Goal: Communication & Community: Answer question/provide support

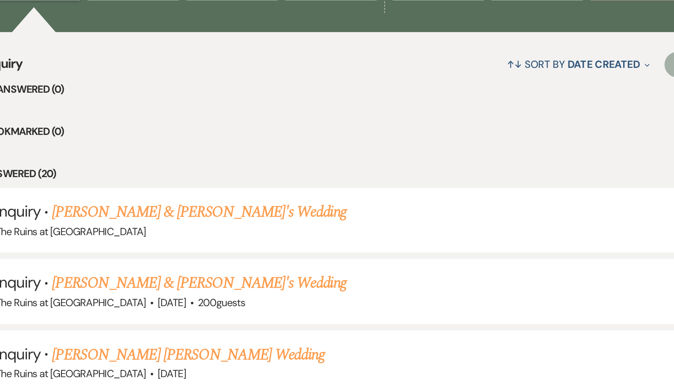
scroll to position [147, 0]
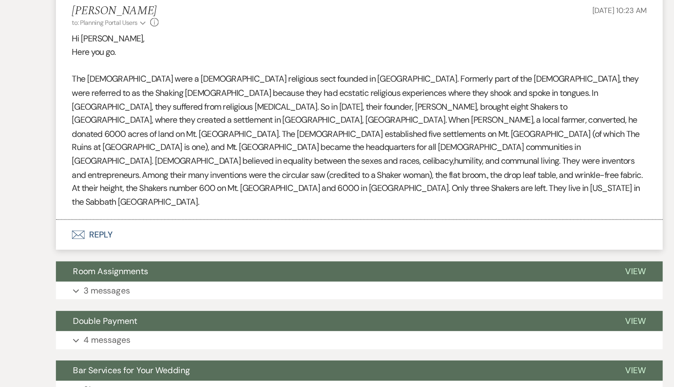
scroll to position [929, 0]
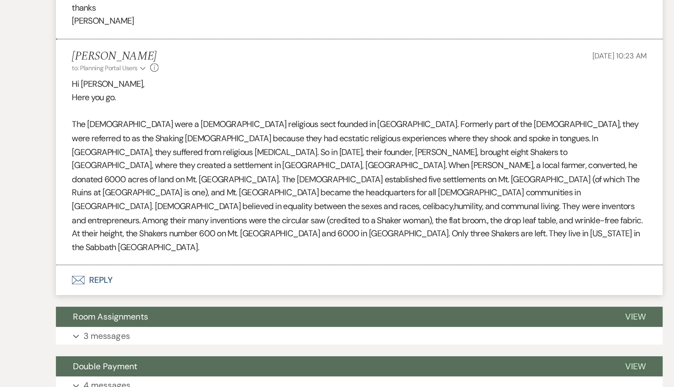
click at [244, 263] on button "Envelope Reply" at bounding box center [336, 274] width 449 height 22
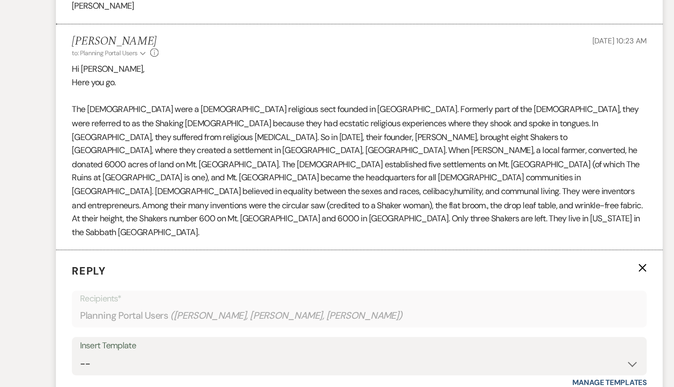
scroll to position [1004, 0]
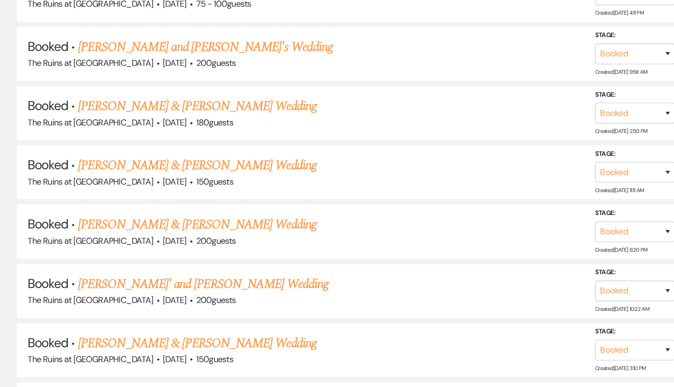
scroll to position [298, 0]
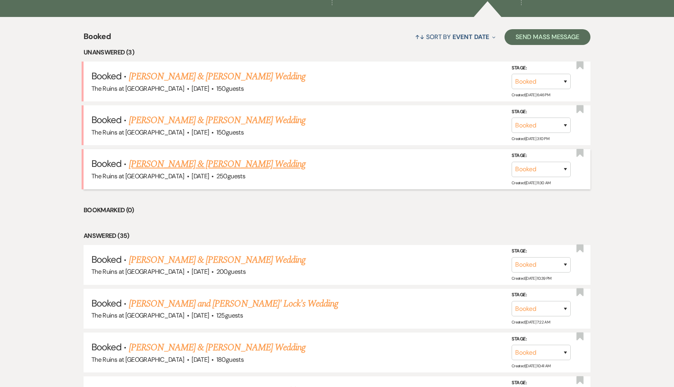
click at [217, 163] on link "[PERSON_NAME] & [PERSON_NAME] Wedding" at bounding box center [217, 164] width 177 height 14
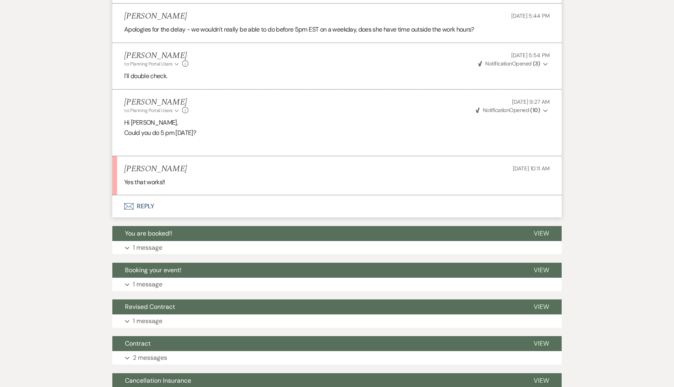
scroll to position [823, 0]
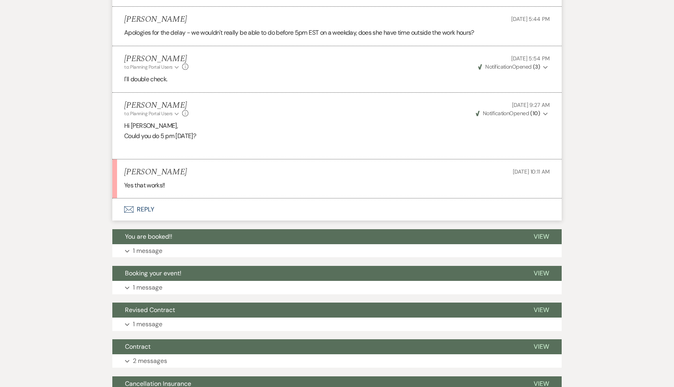
click at [147, 211] on button "Envelope Reply" at bounding box center [336, 209] width 449 height 22
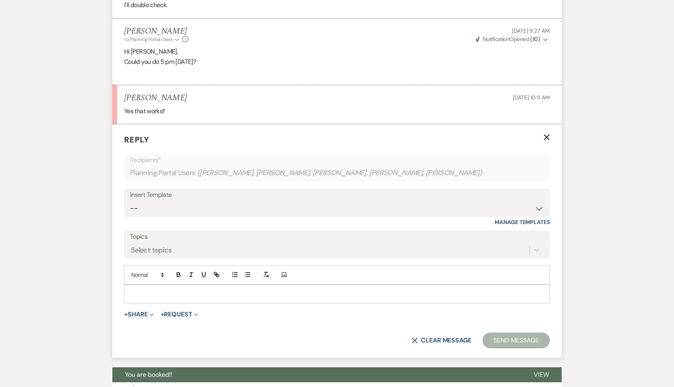
scroll to position [945, 0]
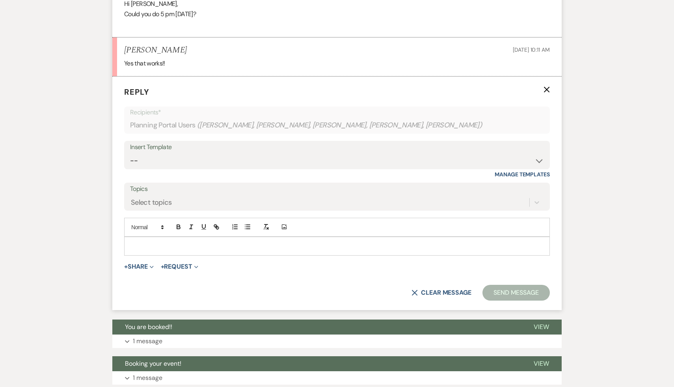
click at [160, 242] on p at bounding box center [336, 246] width 413 height 9
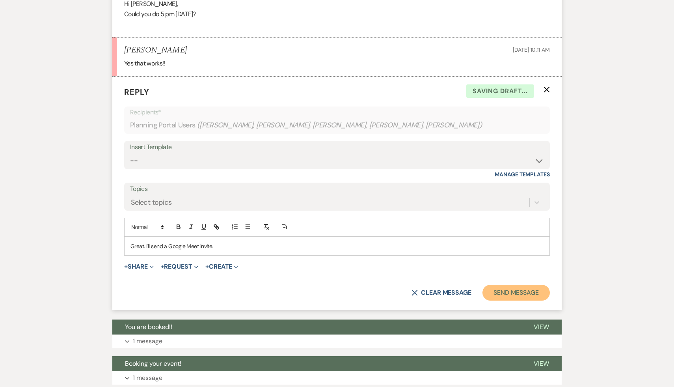
click at [516, 292] on button "Send Message" at bounding box center [515, 293] width 67 height 16
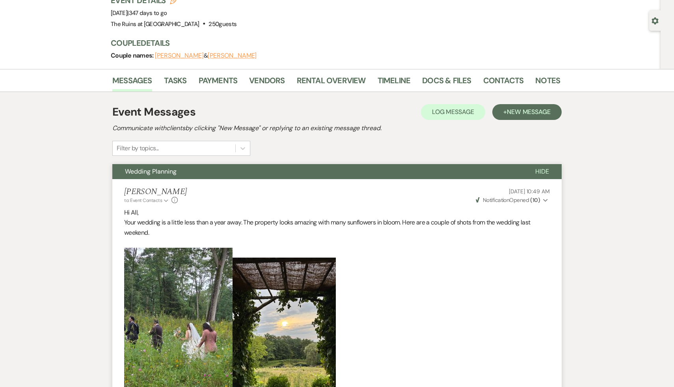
scroll to position [41, 0]
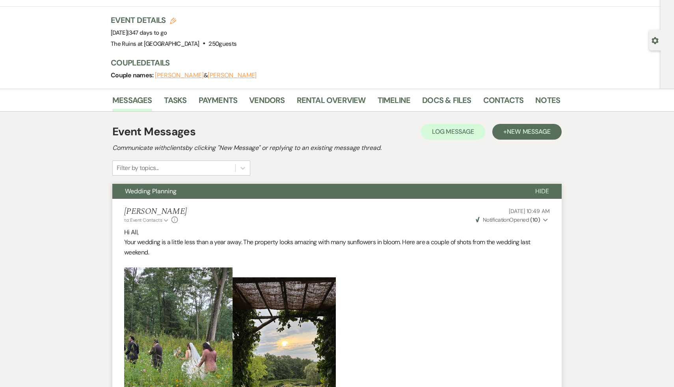
click at [174, 73] on button "[PERSON_NAME]" at bounding box center [179, 75] width 49 height 6
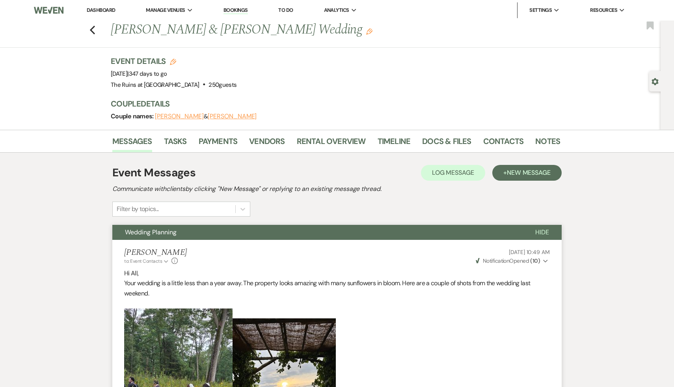
select select "1"
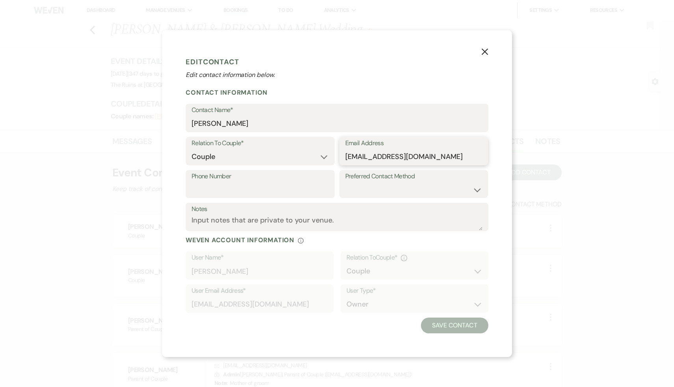
drag, startPoint x: 438, startPoint y: 156, endPoint x: 343, endPoint y: 157, distance: 94.6
click at [343, 157] on div "Email Address zahrabiabani2@gmail.com" at bounding box center [413, 151] width 149 height 28
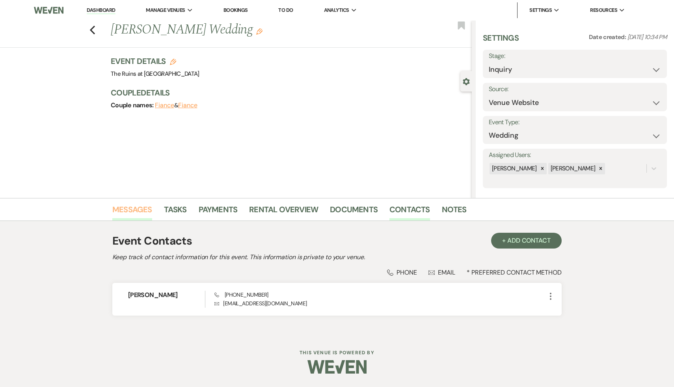
click at [135, 209] on link "Messages" at bounding box center [132, 211] width 40 height 17
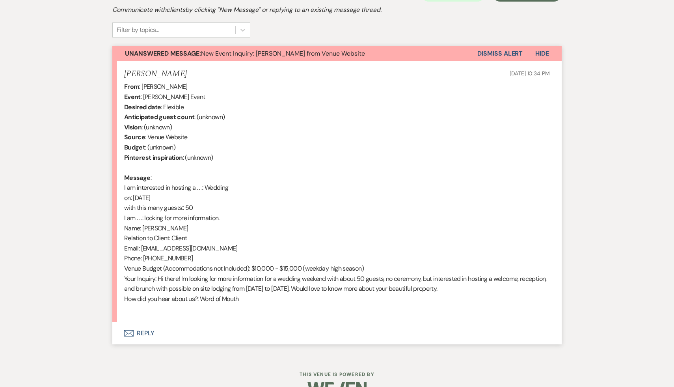
scroll to position [267, 0]
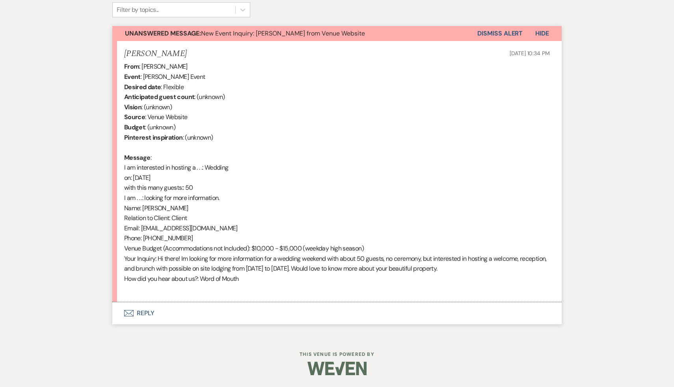
click at [148, 315] on button "Envelope Reply" at bounding box center [336, 313] width 449 height 22
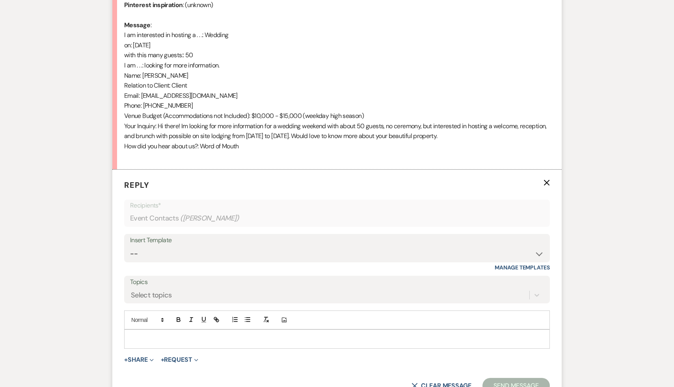
scroll to position [417, 0]
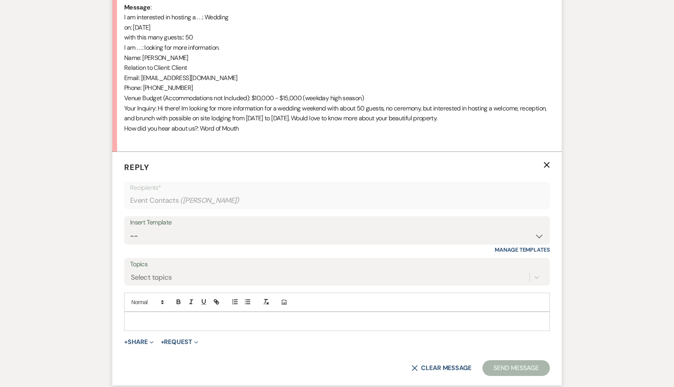
click at [159, 319] on p at bounding box center [336, 321] width 413 height 9
click at [538, 235] on select "-- Weven Planning Portal Introduction (Booked Events) Initial Inquiry Response …" at bounding box center [337, 235] width 414 height 15
select select "3991"
click at [130, 228] on select "-- Weven Planning Portal Introduction (Booked Events) Initial Inquiry Response …" at bounding box center [337, 235] width 414 height 15
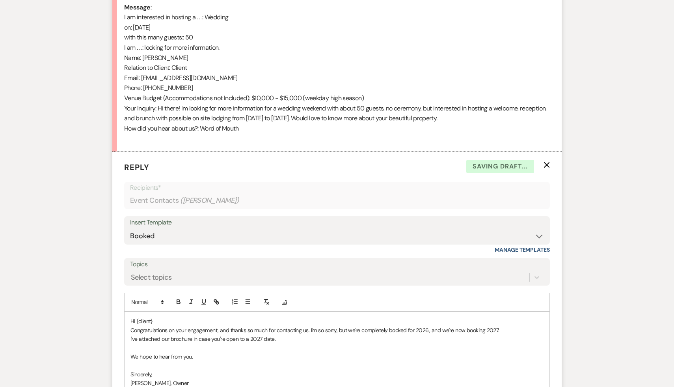
click at [177, 321] on p "Hi {client}" at bounding box center [336, 321] width 413 height 9
drag, startPoint x: 429, startPoint y: 330, endPoint x: 429, endPoint y: 335, distance: 5.5
click at [429, 335] on div "Hi Chloe, Congratulations on your engagement, and thanks so much for contacting…" at bounding box center [337, 356] width 425 height 89
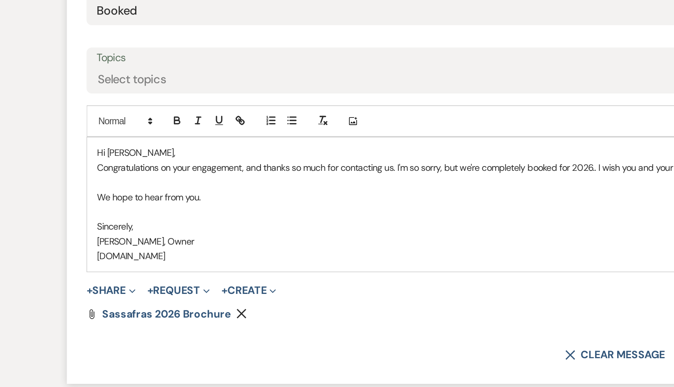
scroll to position [496, 0]
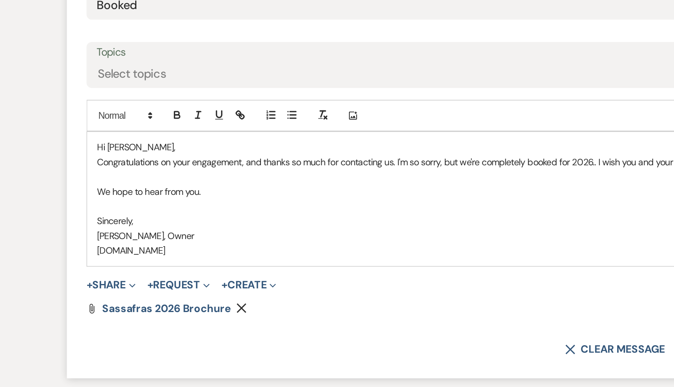
click at [207, 272] on p "We hope to hear from you." at bounding box center [336, 269] width 413 height 9
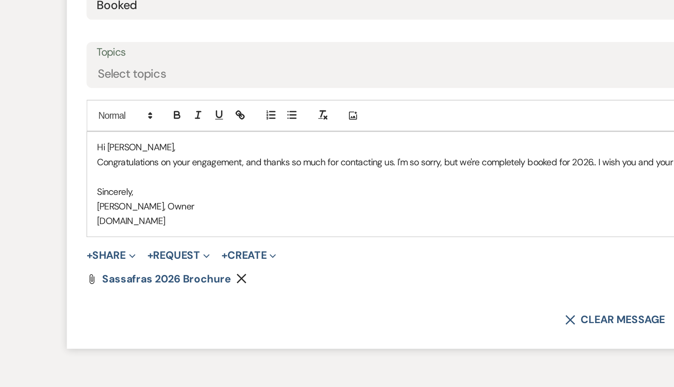
click at [215, 320] on icon "Remove" at bounding box center [217, 322] width 6 height 6
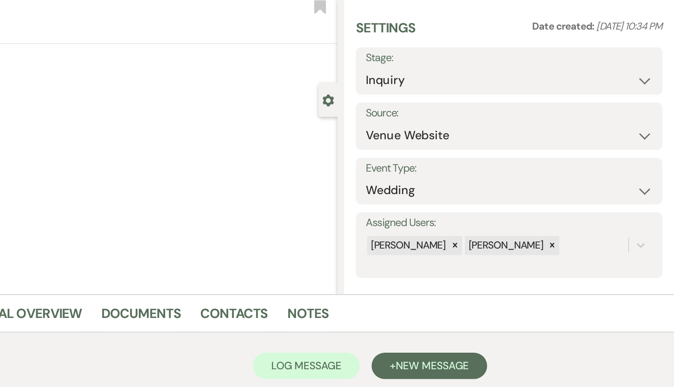
scroll to position [0, 0]
click at [654, 69] on select "Inquiry Follow Up Tour Requested Tour Confirmed Toured Proposal Sent Booked Lost" at bounding box center [575, 69] width 172 height 15
select select "8"
click at [489, 62] on select "Inquiry Follow Up Tour Requested Tour Confirmed Toured Proposal Sent Booked Lost" at bounding box center [575, 69] width 172 height 15
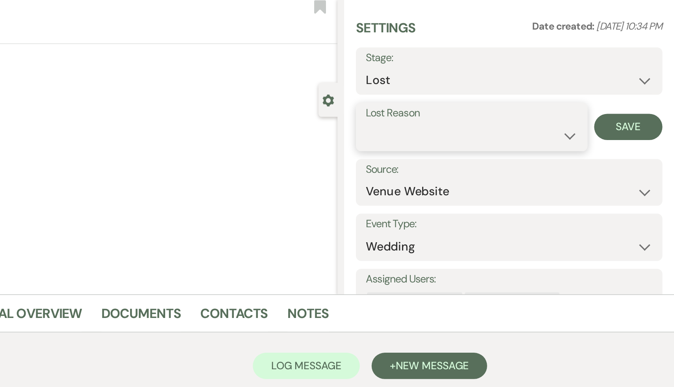
click at [611, 103] on select "Booked Elsewhere Budget Date Unavailable No Response Not a Good Match Capacity …" at bounding box center [552, 102] width 127 height 15
select select "8"
click at [489, 95] on select "Booked Elsewhere Budget Date Unavailable No Response Not a Good Match Capacity …" at bounding box center [552, 102] width 127 height 15
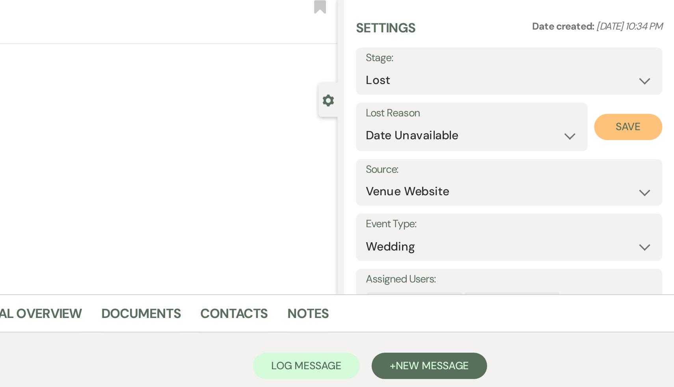
click at [649, 99] on button "Save" at bounding box center [646, 97] width 41 height 16
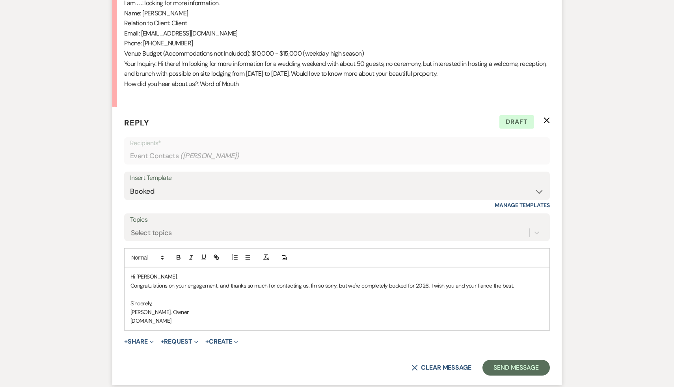
scroll to position [532, 0]
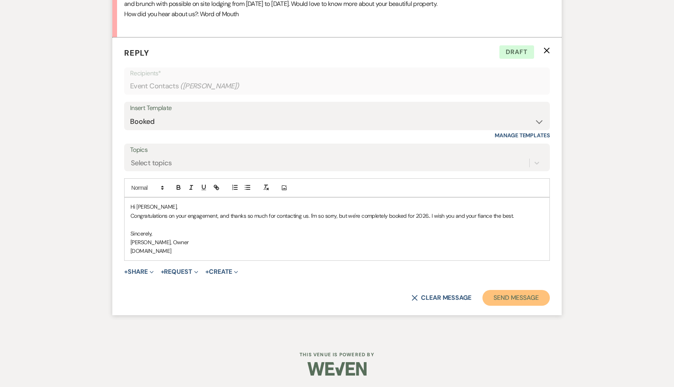
click at [518, 298] on button "Send Message" at bounding box center [515, 298] width 67 height 16
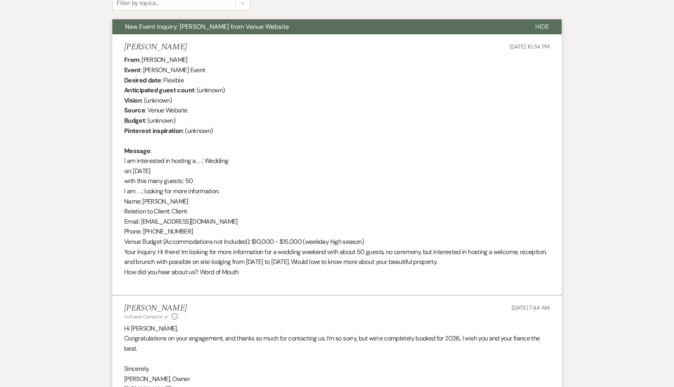
scroll to position [0, 0]
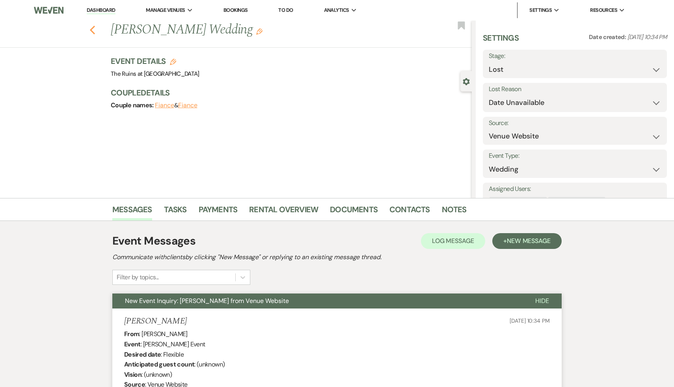
click at [91, 27] on icon "Previous" at bounding box center [92, 29] width 6 height 9
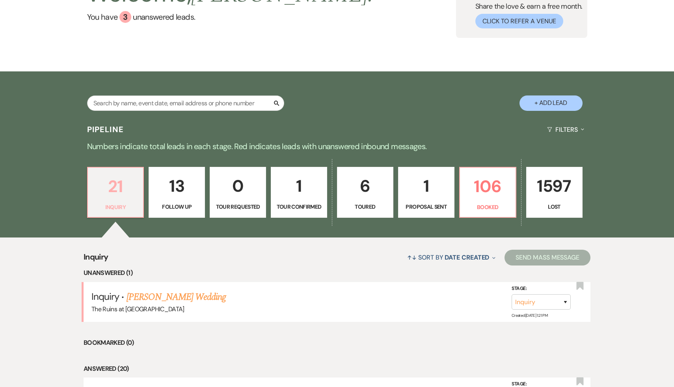
scroll to position [176, 0]
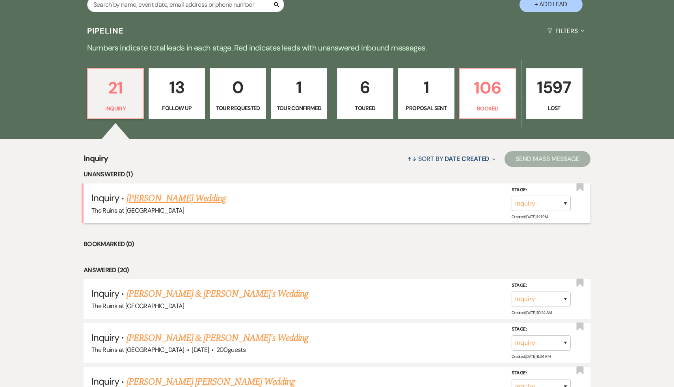
click at [176, 200] on link "Lauren Garcia's Wedding" at bounding box center [177, 198] width 100 height 14
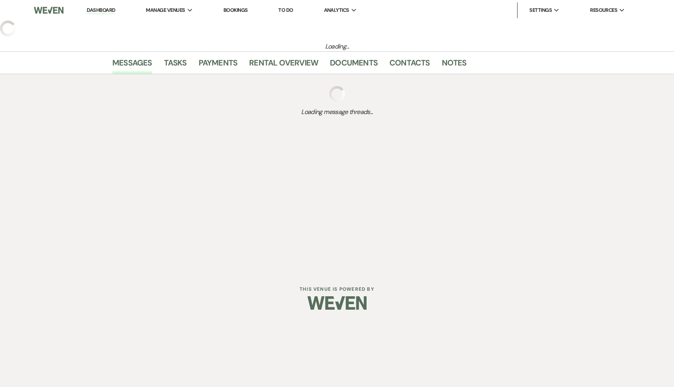
select select "5"
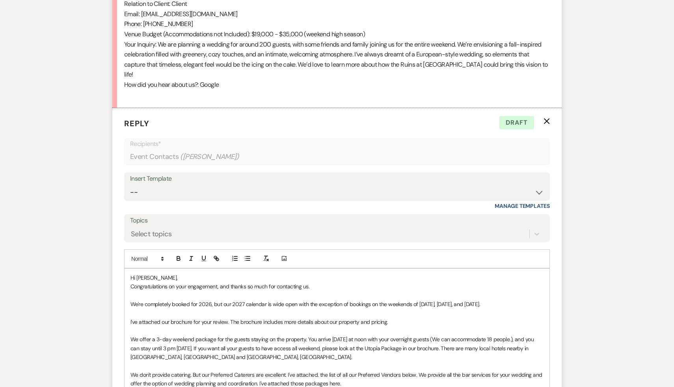
scroll to position [483, 0]
click at [321, 280] on p "Congratulations on your engagement, and thanks so much for contacting us." at bounding box center [336, 284] width 413 height 9
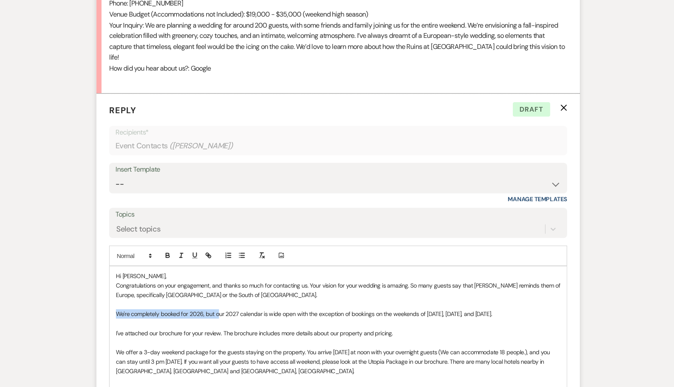
drag, startPoint x: 225, startPoint y: 301, endPoint x: 117, endPoint y: 307, distance: 108.6
click at [117, 307] on form "Reply X Draft Recipients* Event Contacts ( Lauren Garcia ) Insert Template -- W…" at bounding box center [336, 355] width 449 height 499
drag, startPoint x: 225, startPoint y: 301, endPoint x: 123, endPoint y: 303, distance: 102.1
click at [123, 303] on form "Reply X Draft Recipients* Event Contacts ( Lauren Garcia ) Insert Template -- W…" at bounding box center [336, 355] width 449 height 499
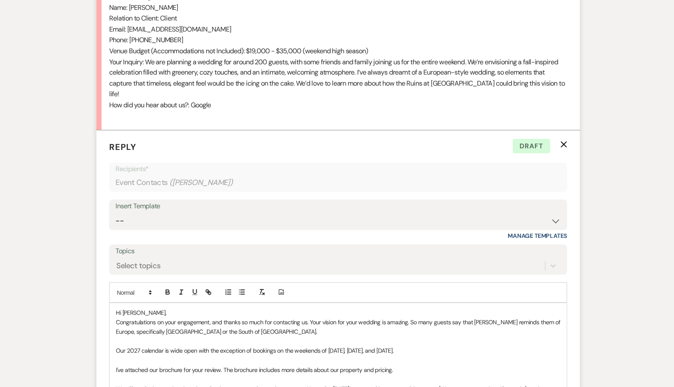
scroll to position [454, 0]
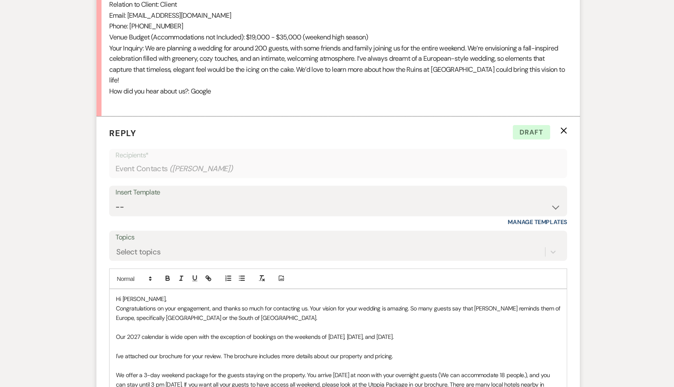
click at [382, 309] on p "Congratulations on your engagement, and thanks so much for contacting us. Your …" at bounding box center [336, 318] width 413 height 18
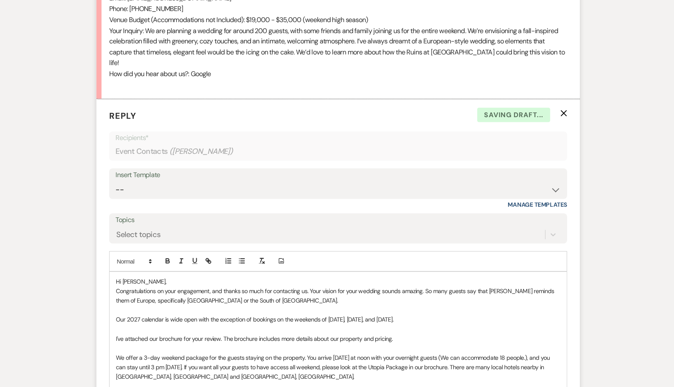
scroll to position [471, 0]
click at [440, 292] on p "Congratulations on your engagement, and thanks so much for contacting us. Your …" at bounding box center [336, 301] width 413 height 18
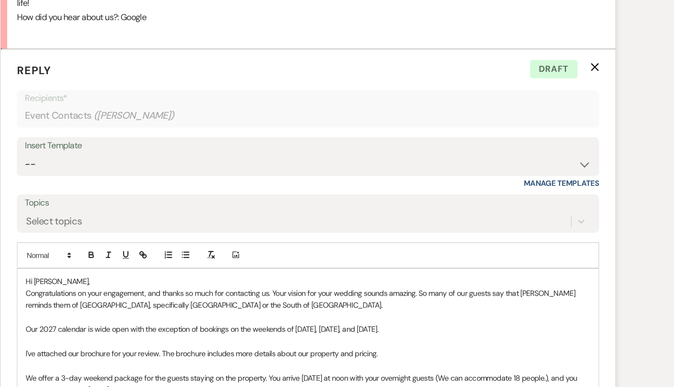
click at [538, 293] on p "Congratulations on your engagement, and thanks so much for contacting us. Your …" at bounding box center [336, 302] width 413 height 18
drag, startPoint x: 522, startPoint y: 287, endPoint x: 176, endPoint y: 297, distance: 346.3
click at [176, 297] on p "Congratulations on your engagement, and thanks so much for contacting us. Your …" at bounding box center [336, 302] width 413 height 18
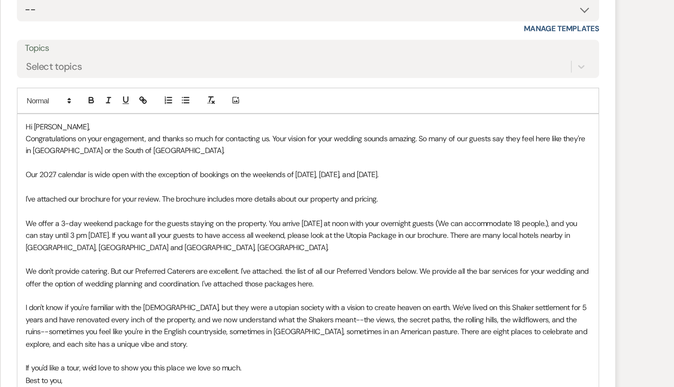
scroll to position [563, 0]
click at [156, 327] on p "I don't know if you're familiar with the Shakers, but they were a utopian socie…" at bounding box center [336, 341] width 413 height 35
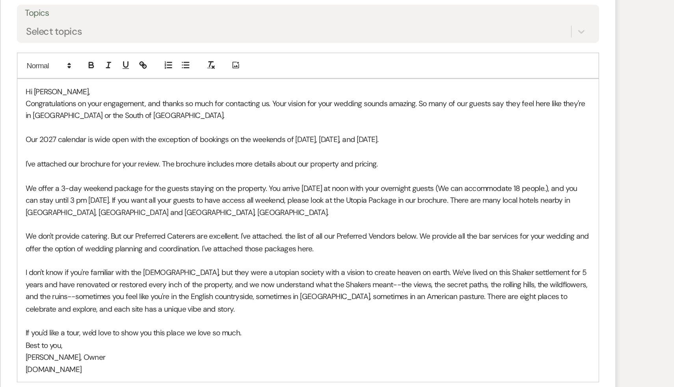
scroll to position [591, 0]
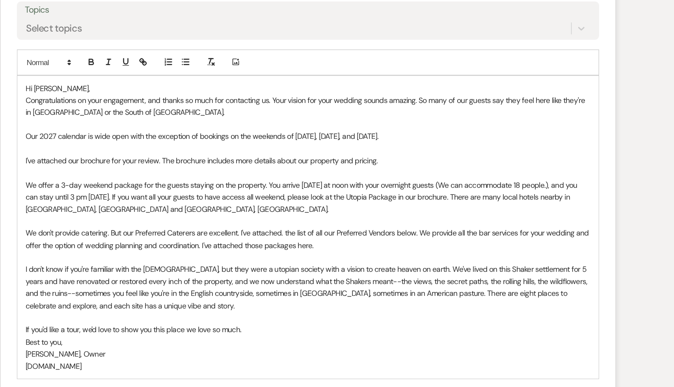
click at [436, 308] on p "I don't know if you're familiar with the Shakers, but they were a utopian socie…" at bounding box center [336, 313] width 413 height 35
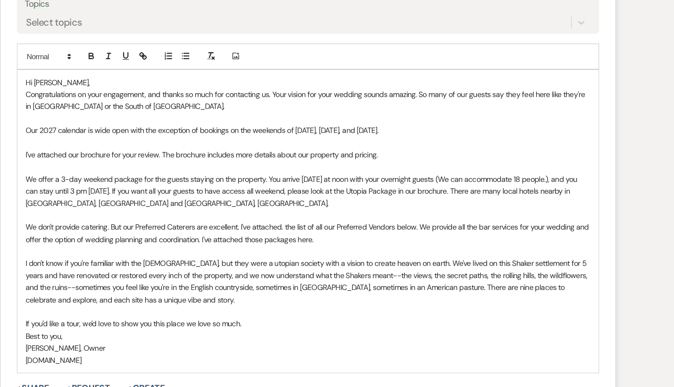
scroll to position [597, 0]
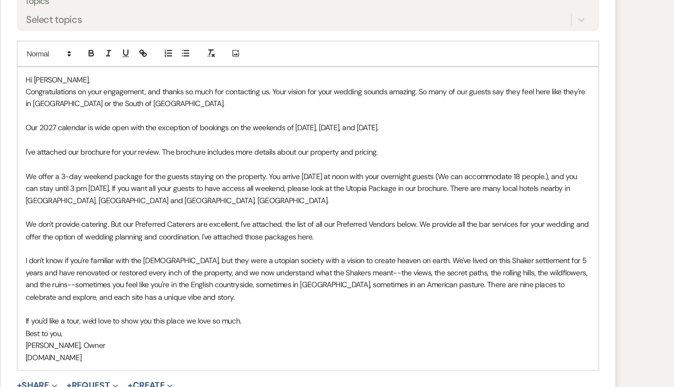
click at [380, 334] on p "If you'd like a tour, we'd love to show you this place we love so much." at bounding box center [336, 338] width 413 height 9
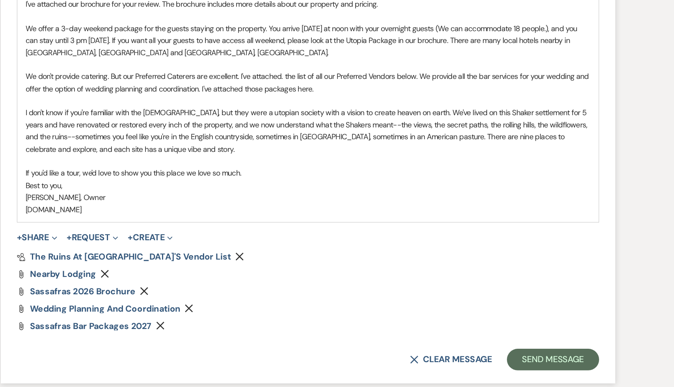
scroll to position [725, 0]
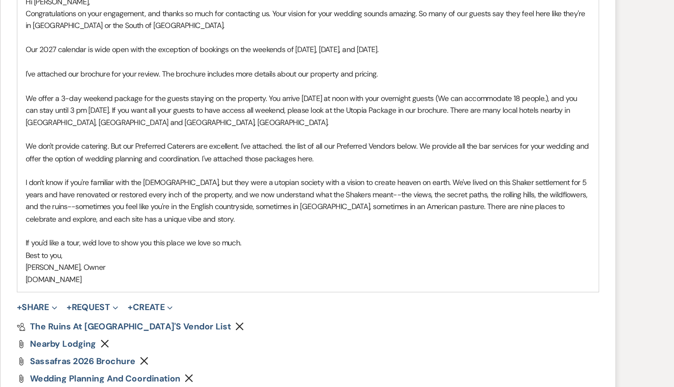
click at [541, 101] on p "We offer a 3-day weekend package for the guests staying on the property. You ar…" at bounding box center [336, 114] width 413 height 26
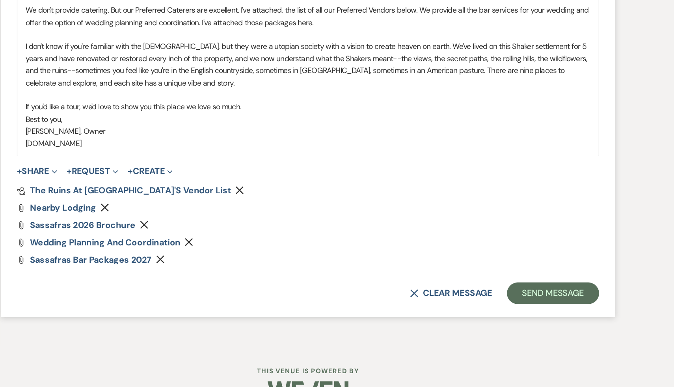
scroll to position [754, 0]
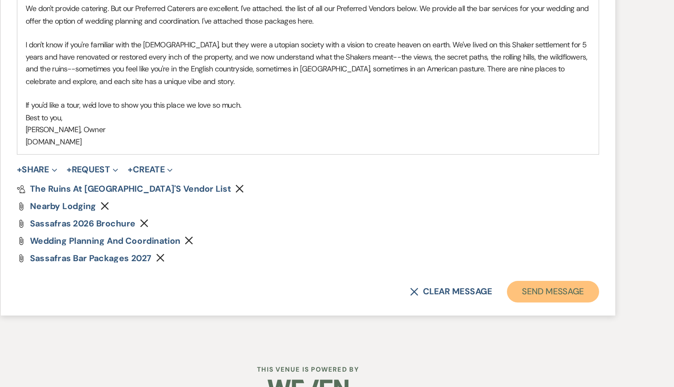
click at [517, 309] on button "Send Message" at bounding box center [515, 317] width 67 height 16
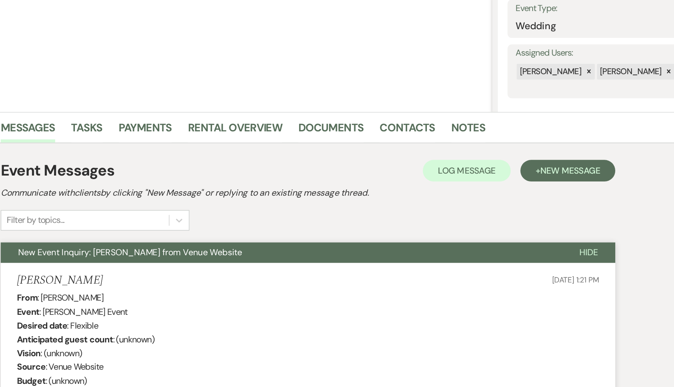
scroll to position [0, 0]
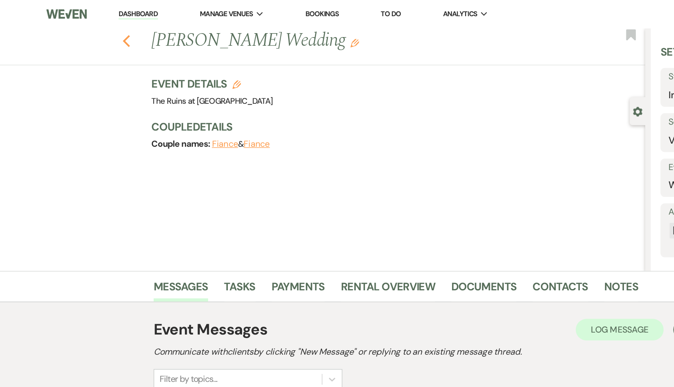
click at [91, 29] on use "button" at bounding box center [92, 30] width 5 height 9
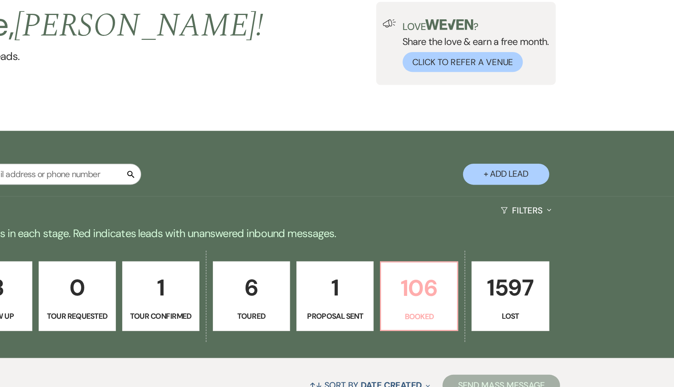
click at [488, 265] on p "106" at bounding box center [487, 263] width 46 height 26
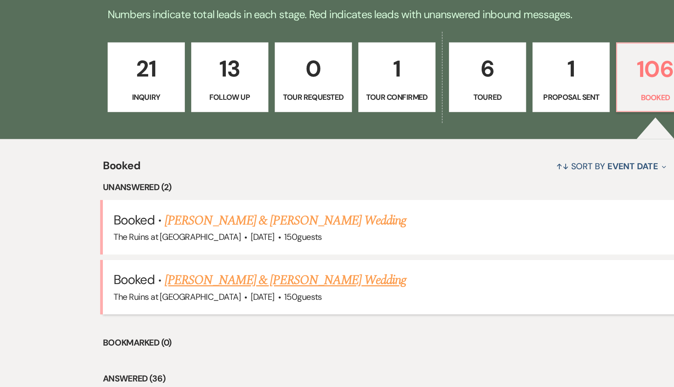
scroll to position [110, 0]
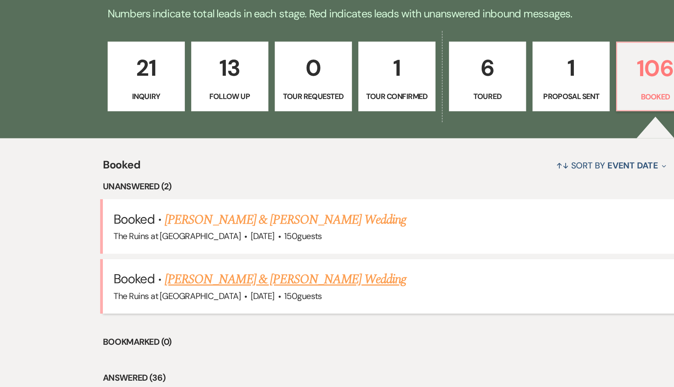
click at [212, 307] on link "[PERSON_NAME] & [PERSON_NAME] Wedding" at bounding box center [217, 308] width 177 height 14
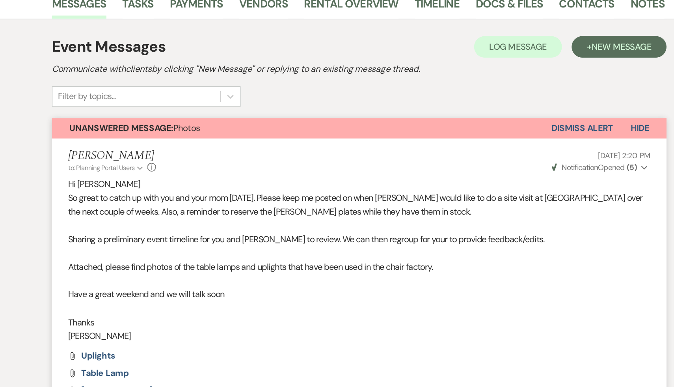
scroll to position [99, 0]
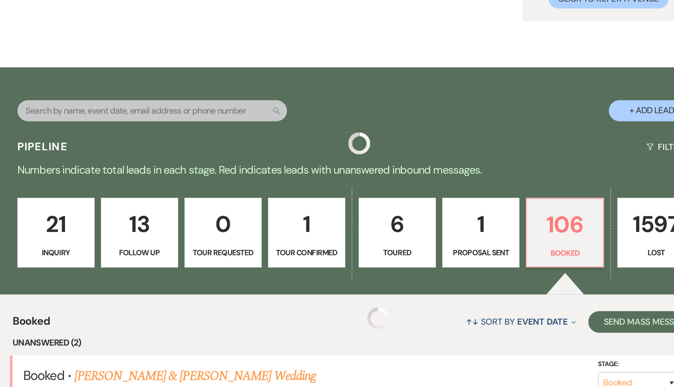
scroll to position [110, 0]
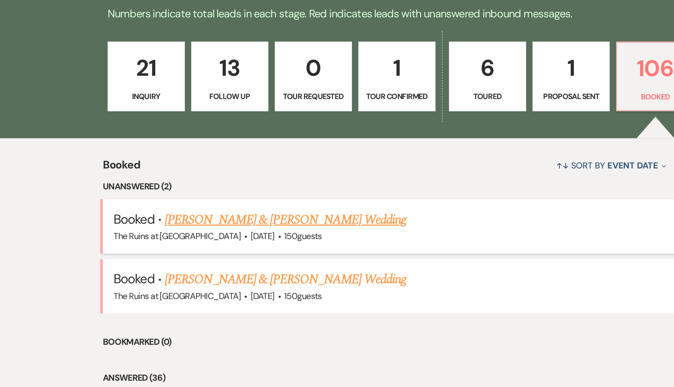
click at [212, 263] on link "[PERSON_NAME] & [PERSON_NAME] Wedding" at bounding box center [217, 264] width 177 height 14
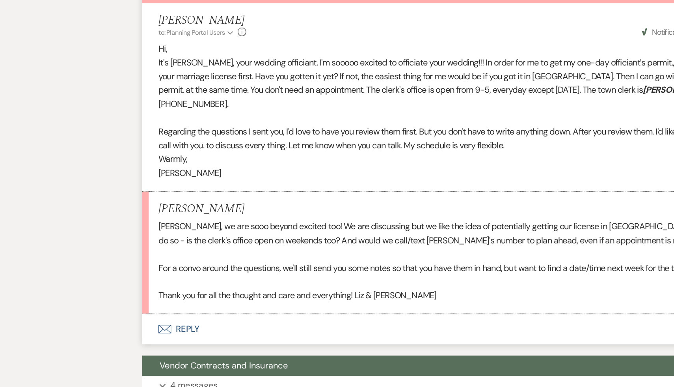
scroll to position [240, 0]
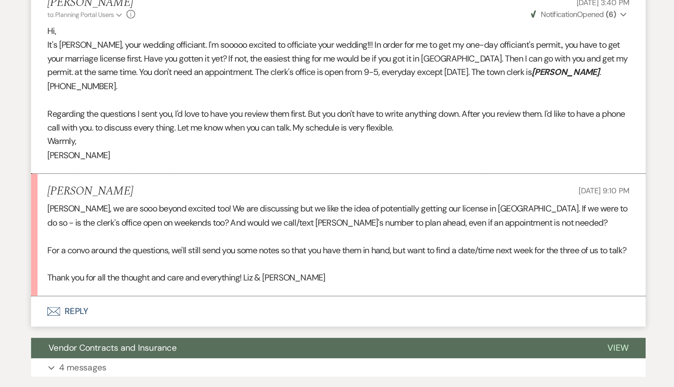
click at [148, 261] on button "Envelope Reply" at bounding box center [336, 251] width 449 height 22
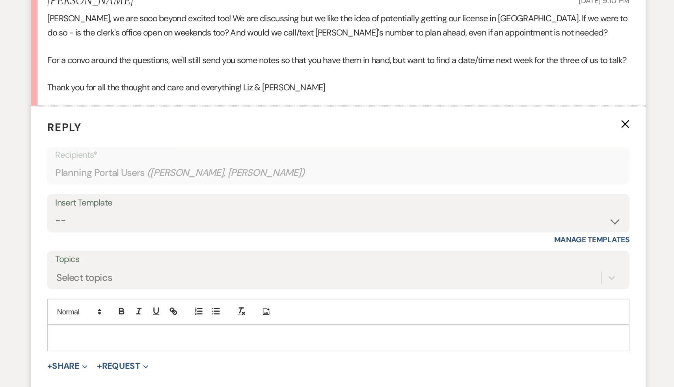
scroll to position [361, 0]
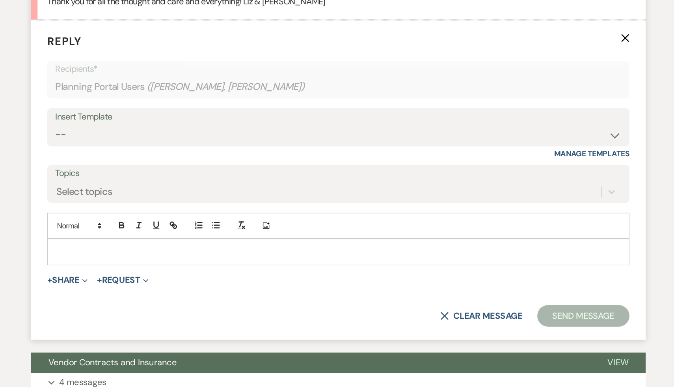
click at [215, 292] on p at bounding box center [336, 287] width 413 height 9
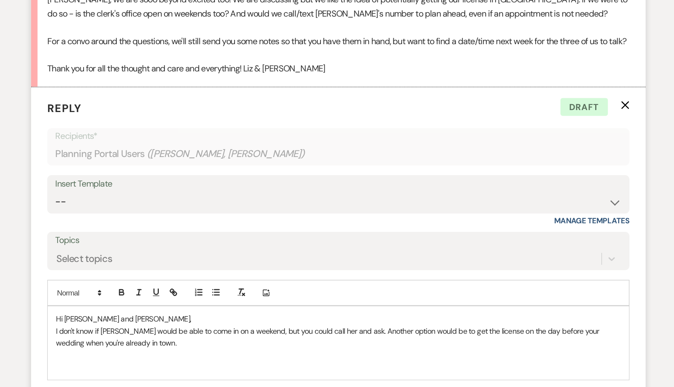
scroll to position [318, 0]
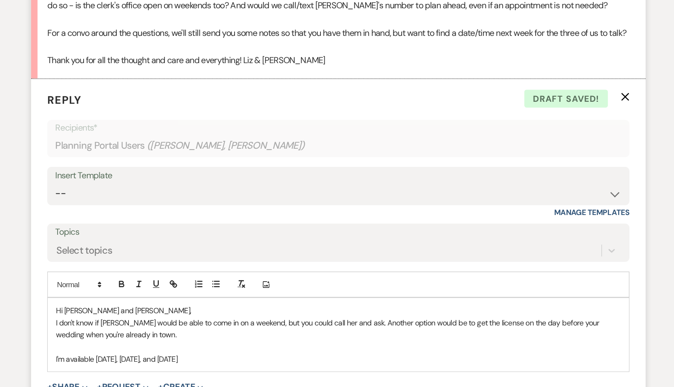
click at [170, 371] on p "I'm available this Sunday, Monday, and Tuesday" at bounding box center [336, 366] width 413 height 9
click at [273, 371] on p "I'm available this coming Sunday, Monday, and Tuesday" at bounding box center [336, 366] width 413 height 9
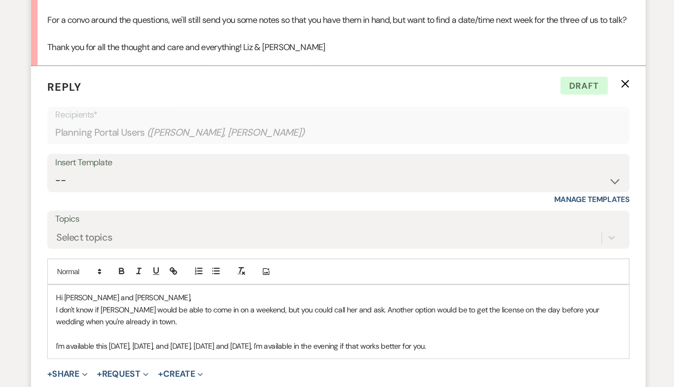
scroll to position [335, 0]
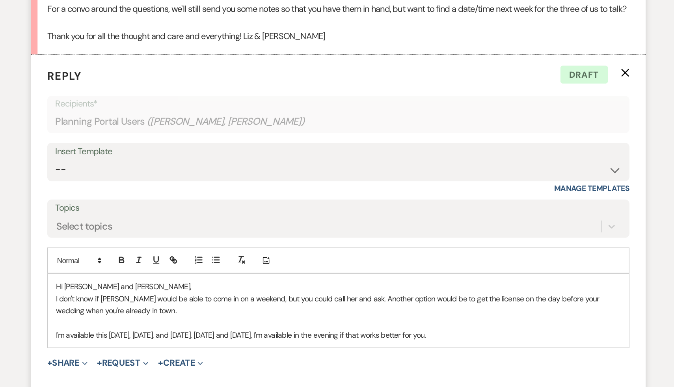
click at [405, 332] on p "I don't know if Marcie would be able to come in on a weekend, but you could cal…" at bounding box center [336, 327] width 413 height 18
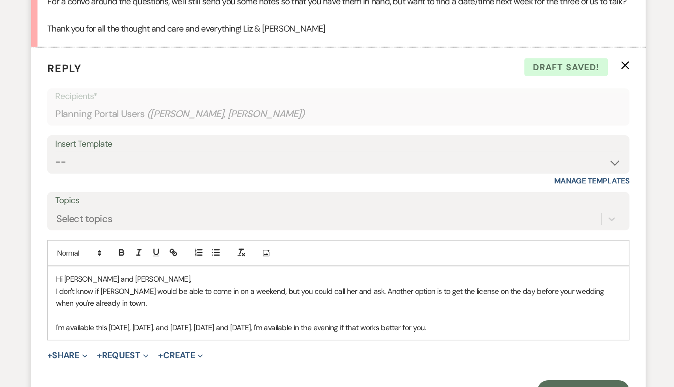
scroll to position [348, 0]
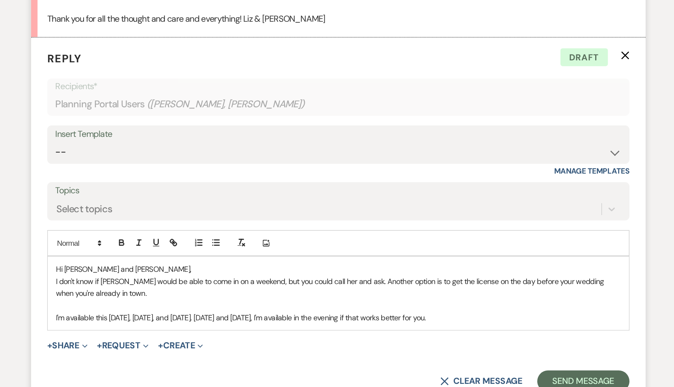
click at [258, 340] on p "I'm available this coming Sunday, Monday, and Tuesday. On Monday and Tuesday, I…" at bounding box center [336, 336] width 413 height 9
click at [472, 340] on p "I'm available this coming Sunday, Monday, and Tuesday. to talk. On Monday and T…" at bounding box center [336, 336] width 413 height 9
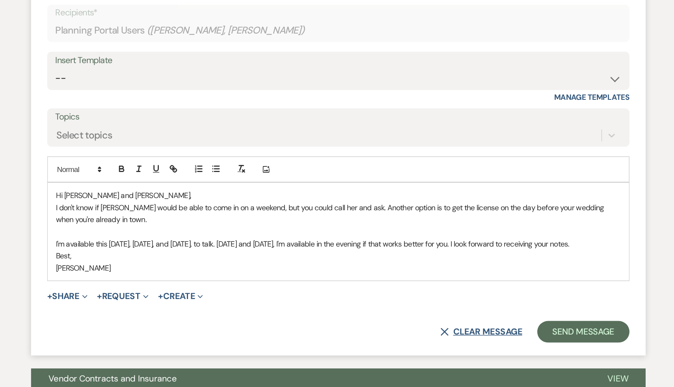
scroll to position [403, 0]
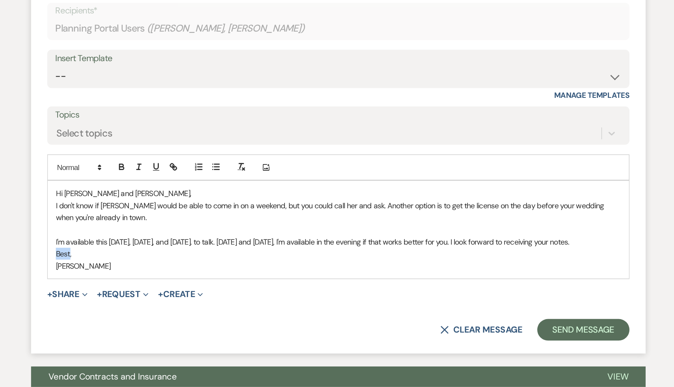
drag, startPoint x: 141, startPoint y: 309, endPoint x: 123, endPoint y: 308, distance: 18.2
click at [123, 308] on form "Reply X Draft Recipients* Planning Portal Users ( Liz White, Kevin Aportela-Flo…" at bounding box center [336, 219] width 449 height 286
click at [523, 353] on button "Send Message" at bounding box center [515, 345] width 67 height 16
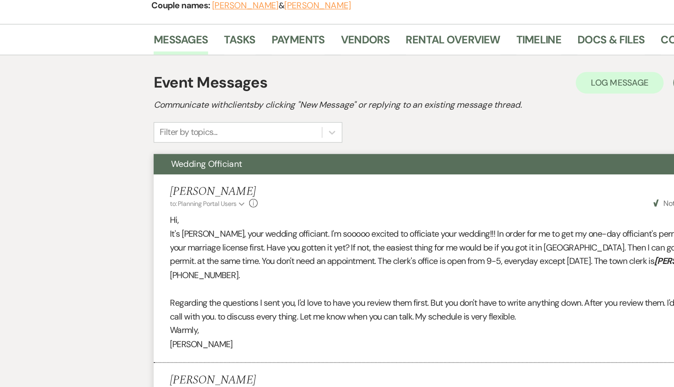
scroll to position [0, 0]
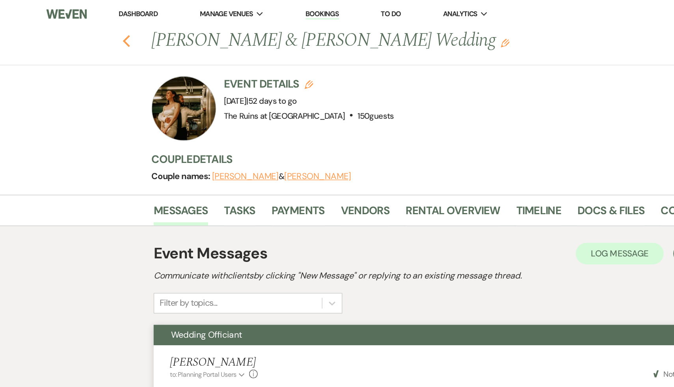
click at [91, 28] on icon "Previous" at bounding box center [92, 29] width 6 height 9
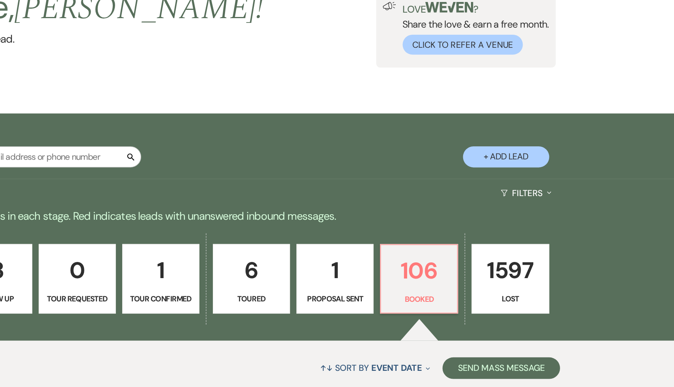
scroll to position [65, 0]
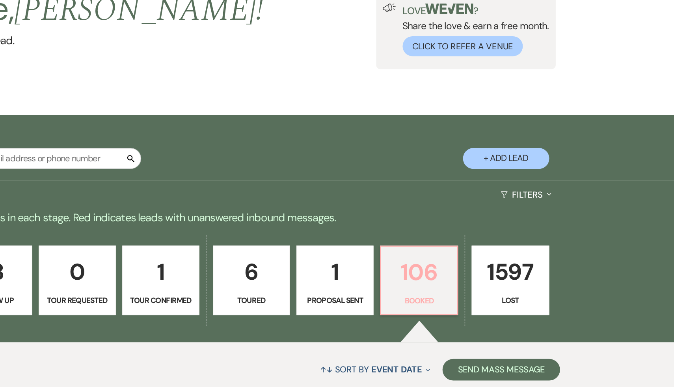
click at [492, 199] on p "106" at bounding box center [487, 199] width 46 height 26
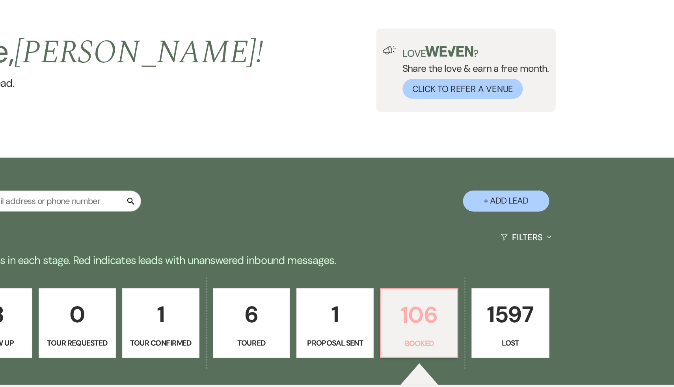
scroll to position [0, 0]
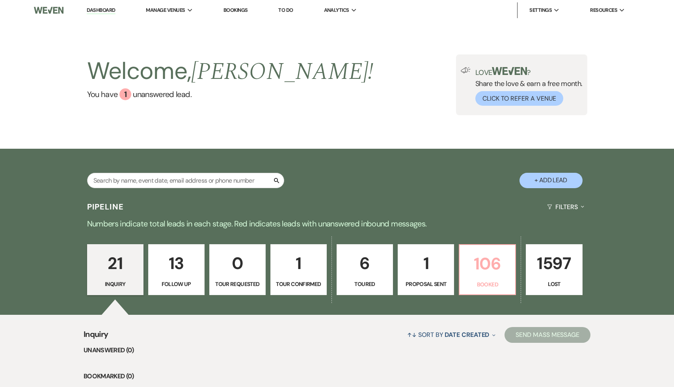
click at [492, 263] on p "106" at bounding box center [487, 263] width 46 height 26
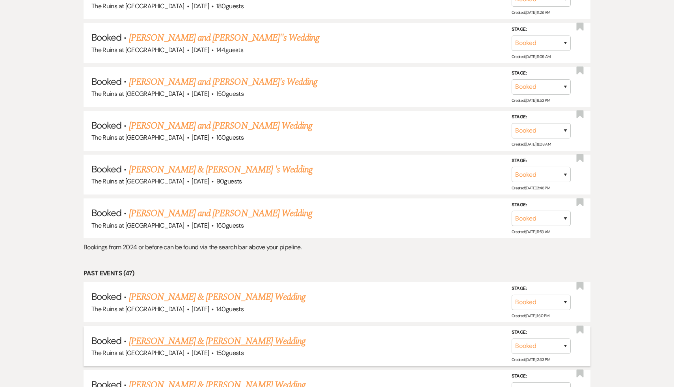
scroll to position [1795, 0]
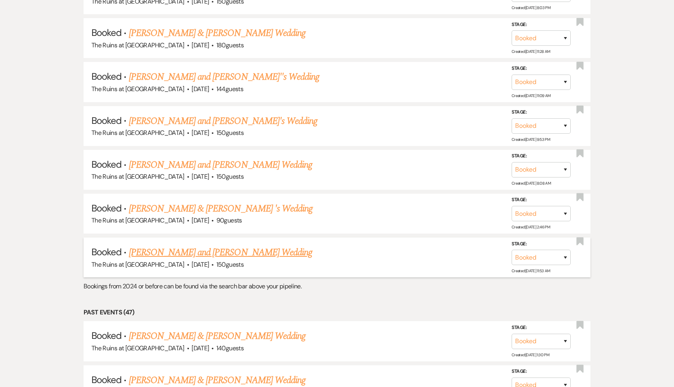
click at [227, 245] on link "[PERSON_NAME] and [PERSON_NAME] Wedding" at bounding box center [221, 252] width 184 height 14
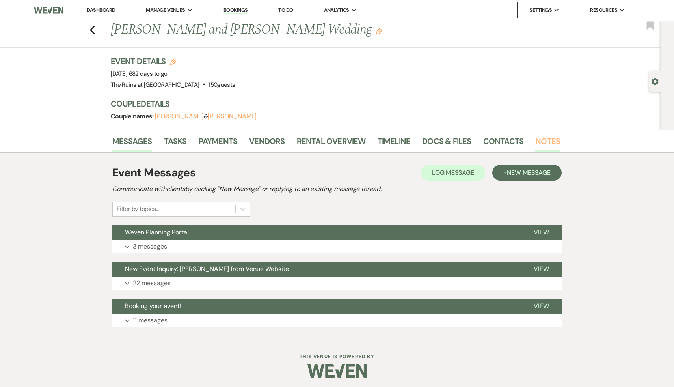
click at [540, 139] on link "Notes" at bounding box center [547, 143] width 25 height 17
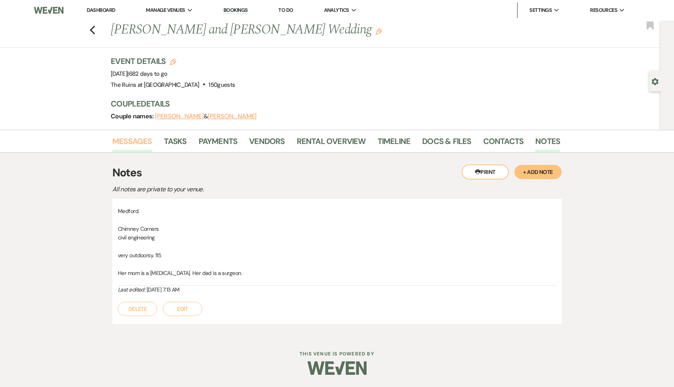
click at [132, 138] on link "Messages" at bounding box center [132, 143] width 40 height 17
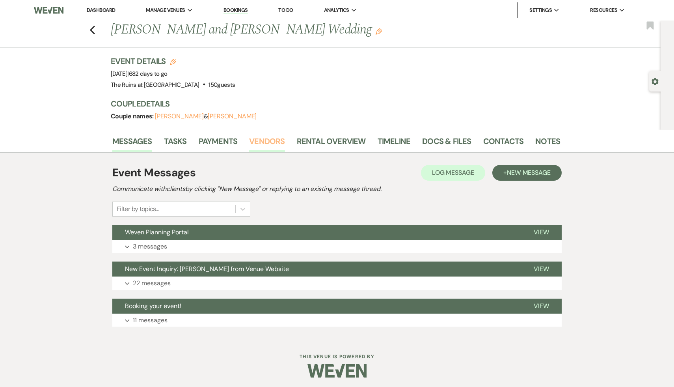
click at [270, 141] on link "Vendors" at bounding box center [266, 143] width 35 height 17
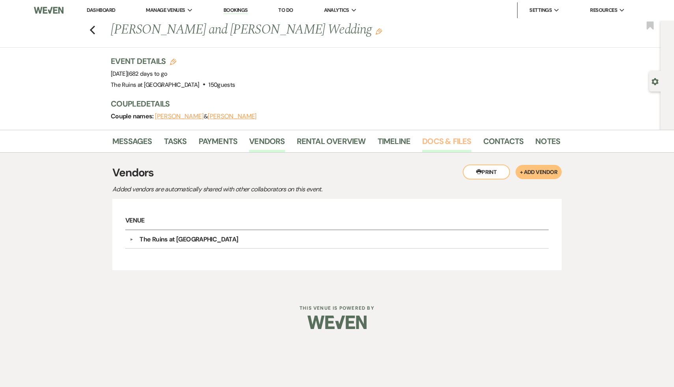
click at [438, 140] on link "Docs & Files" at bounding box center [446, 143] width 49 height 17
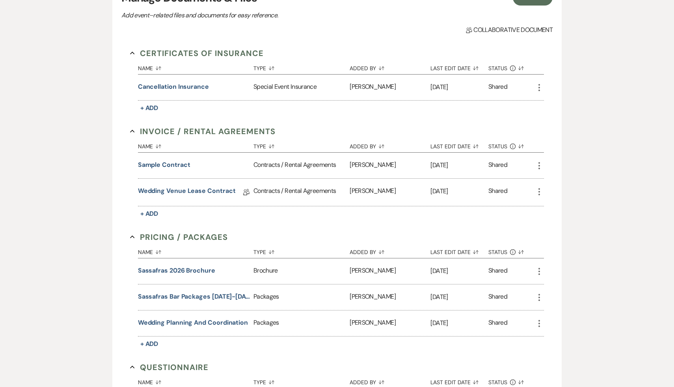
scroll to position [186, 0]
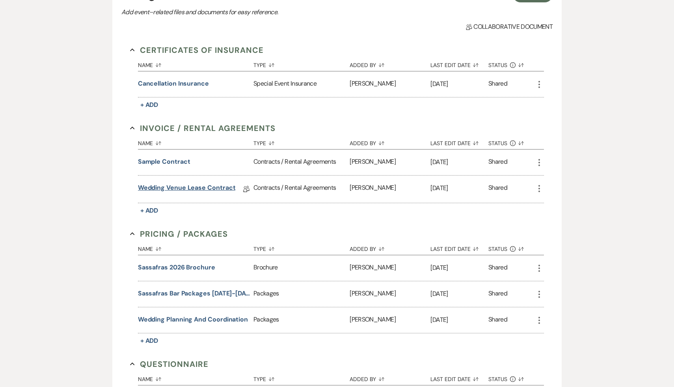
click at [202, 185] on link "Wedding Venue Lease Contract" at bounding box center [187, 189] width 98 height 12
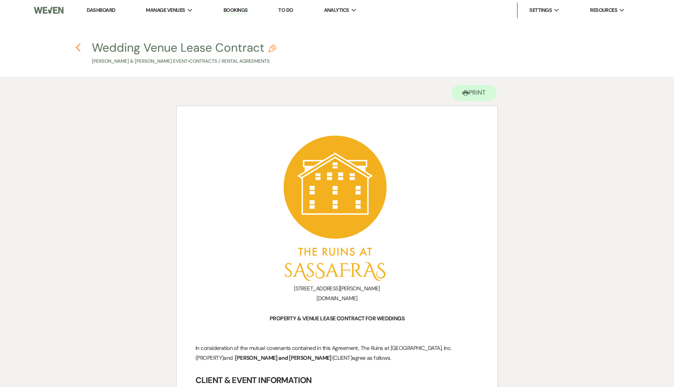
click at [77, 45] on icon "Previous" at bounding box center [78, 47] width 6 height 9
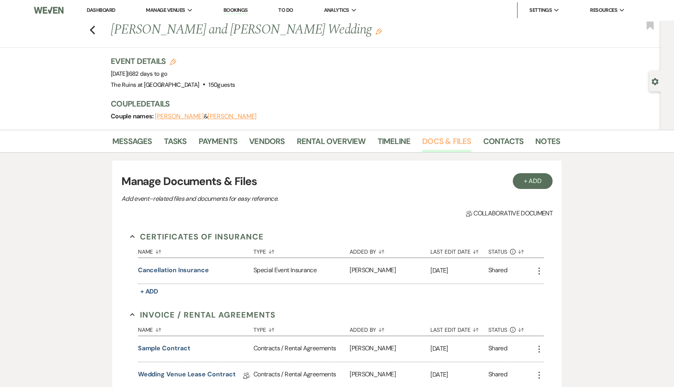
click at [449, 140] on link "Docs & Files" at bounding box center [446, 143] width 49 height 17
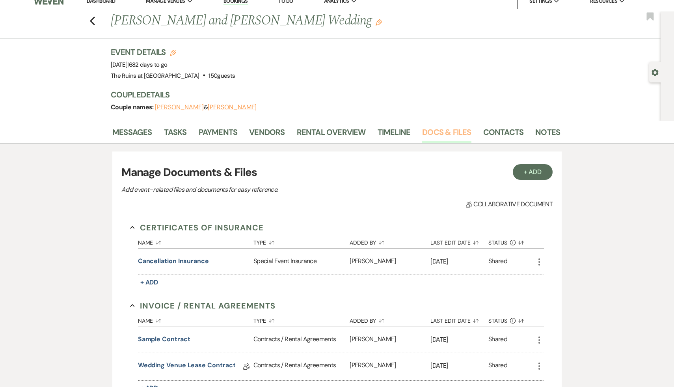
scroll to position [9, 0]
click at [131, 127] on link "Messages" at bounding box center [132, 133] width 40 height 17
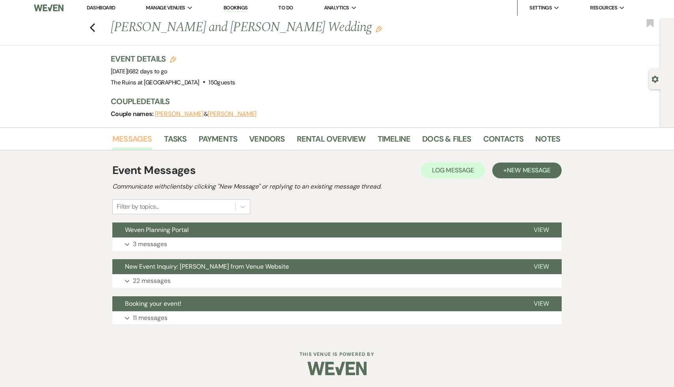
scroll to position [2, 0]
click at [229, 267] on span "New Event Inquiry: Lori Lazar from Venue Website" at bounding box center [207, 266] width 164 height 8
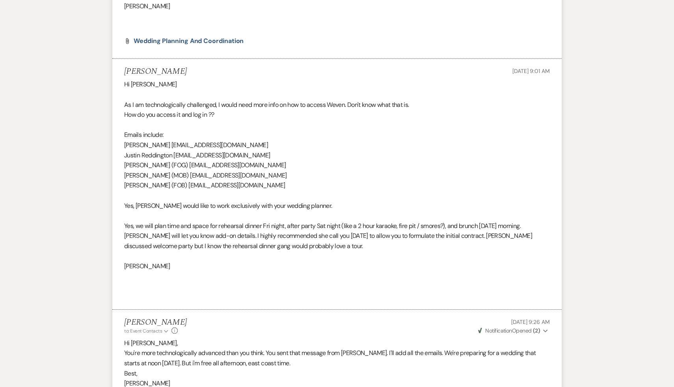
scroll to position [1414, 0]
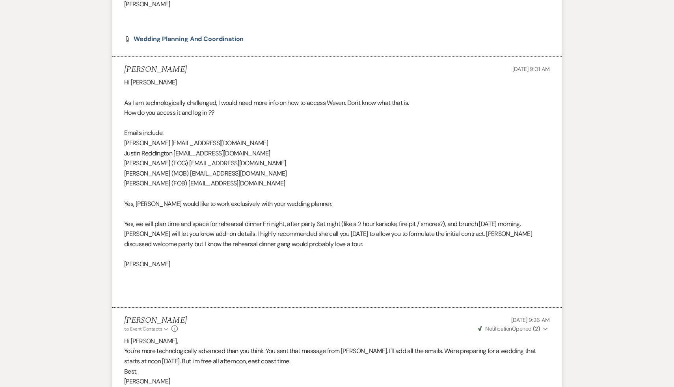
click at [274, 376] on p "[PERSON_NAME]" at bounding box center [337, 381] width 426 height 10
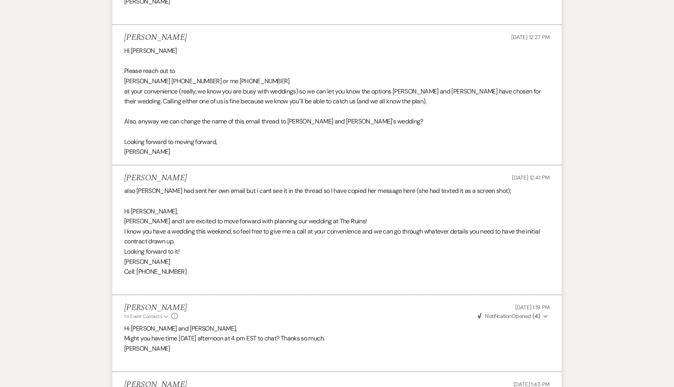
scroll to position [1809, 0]
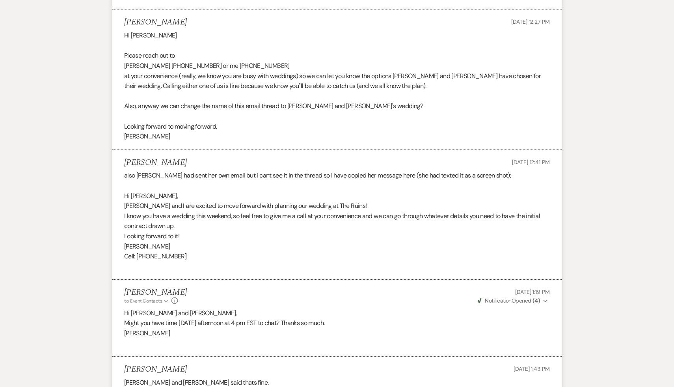
click at [323, 377] on p "Kim and Justin said thats fine." at bounding box center [337, 382] width 426 height 10
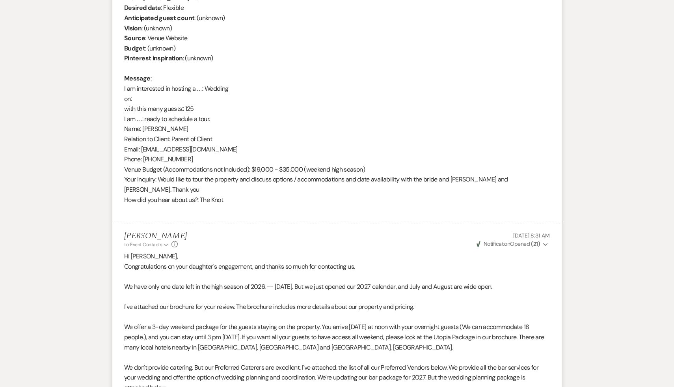
scroll to position [0, 0]
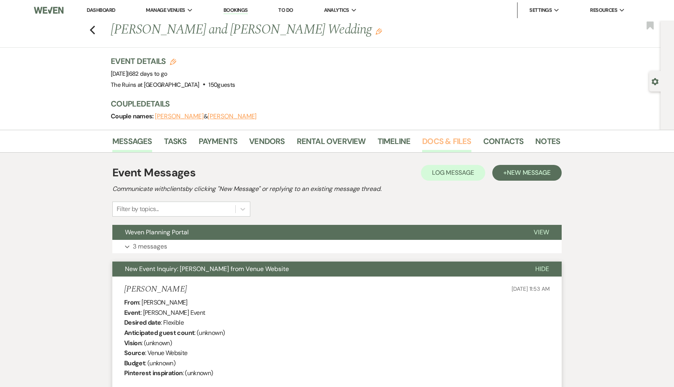
click at [455, 142] on link "Docs & Files" at bounding box center [446, 143] width 49 height 17
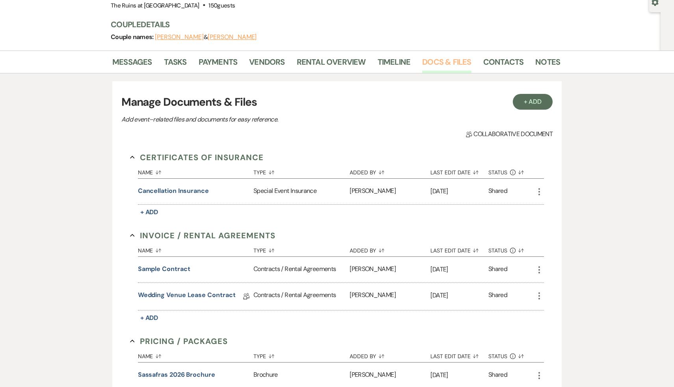
scroll to position [90, 0]
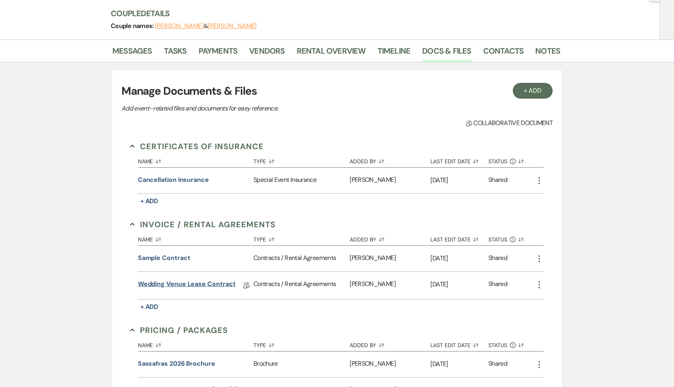
click at [219, 285] on link "Wedding Venue Lease Contract" at bounding box center [187, 285] width 98 height 12
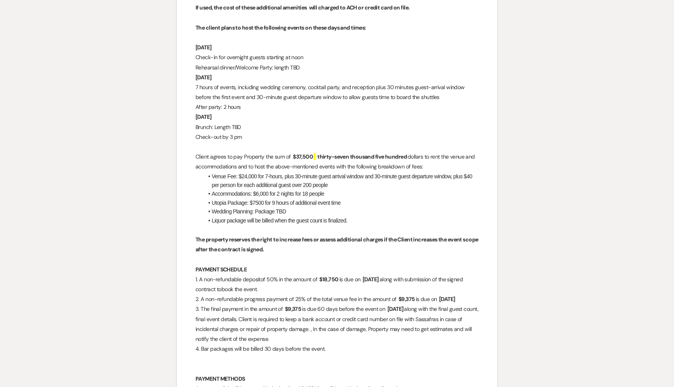
scroll to position [1315, 0]
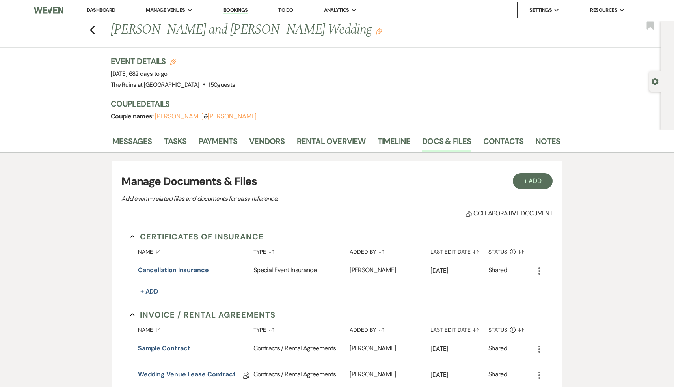
click at [102, 11] on link "Dashboard" at bounding box center [101, 10] width 28 height 7
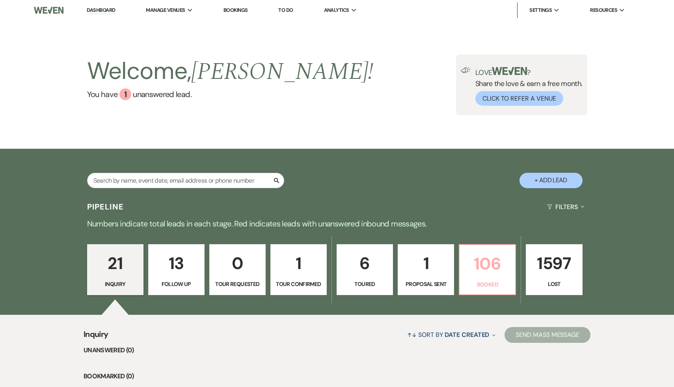
click at [490, 272] on p "106" at bounding box center [487, 263] width 46 height 26
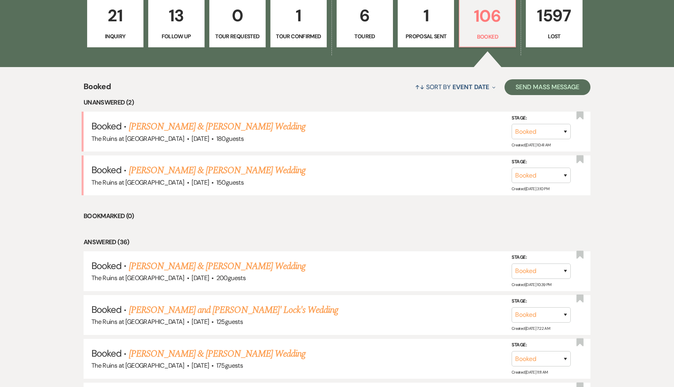
scroll to position [250, 0]
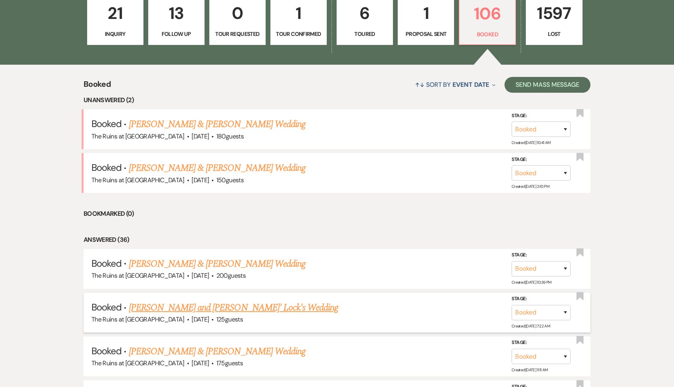
click at [242, 306] on link "[PERSON_NAME] and [PERSON_NAME]' Lock's Wedding" at bounding box center [234, 307] width 210 height 14
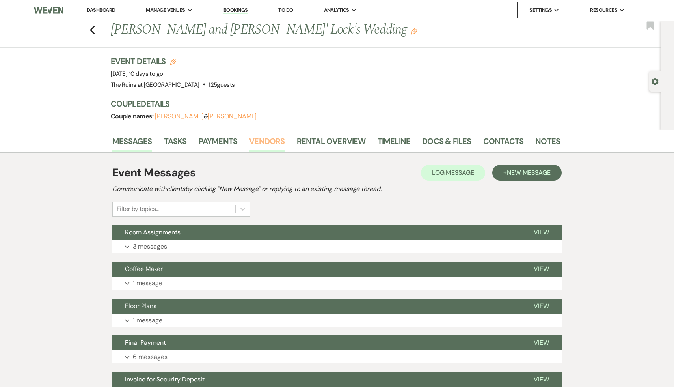
click at [276, 136] on link "Vendors" at bounding box center [266, 143] width 35 height 17
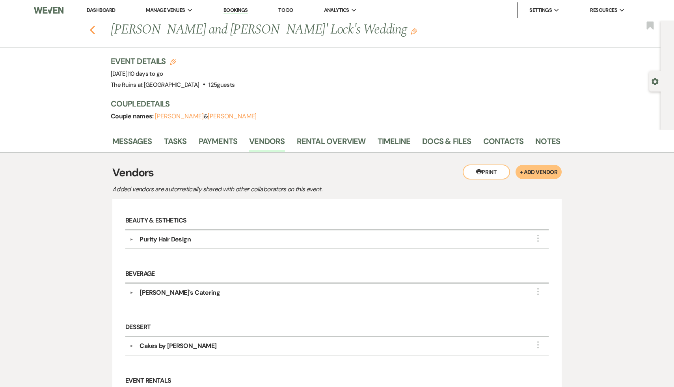
click at [91, 28] on icon "Previous" at bounding box center [92, 29] width 6 height 9
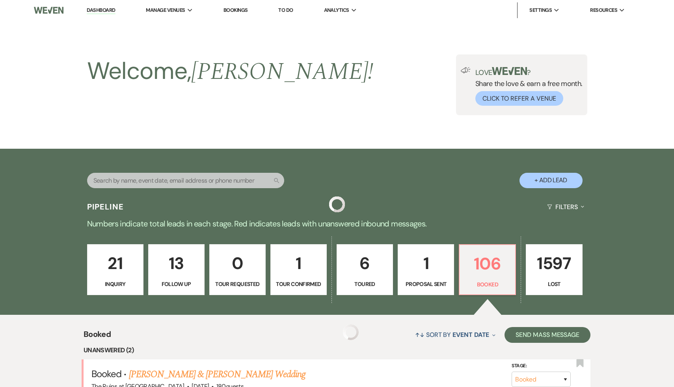
scroll to position [250, 0]
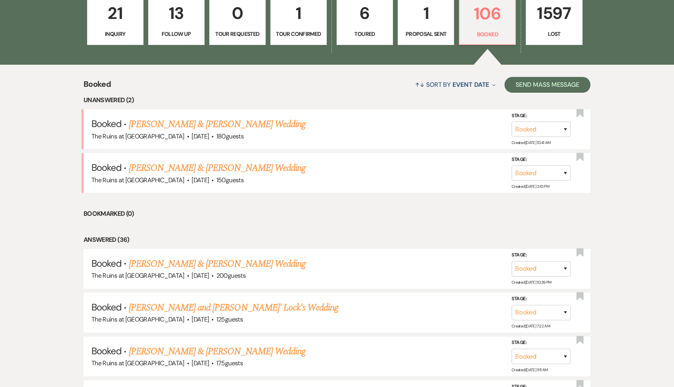
click at [348, 80] on div "↑↓ Sort By Event Date Expand Send Mass Message" at bounding box center [351, 84] width 480 height 21
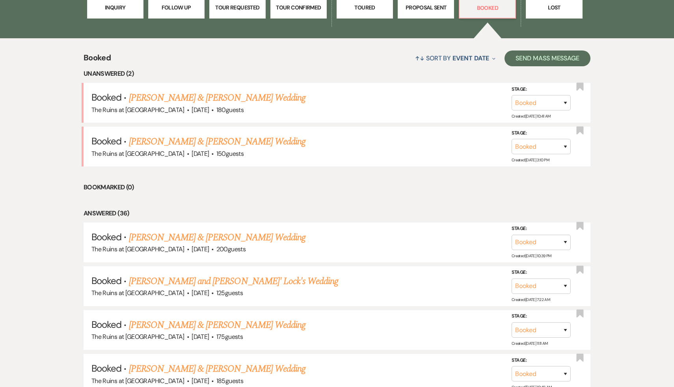
scroll to position [284, 0]
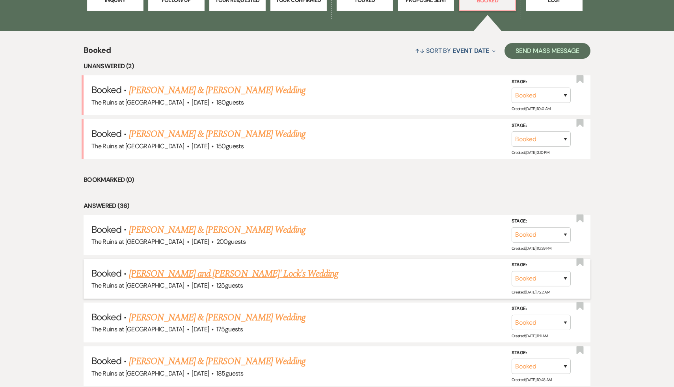
click at [238, 270] on link "[PERSON_NAME] and [PERSON_NAME]' Lock's Wedding" at bounding box center [234, 273] width 210 height 14
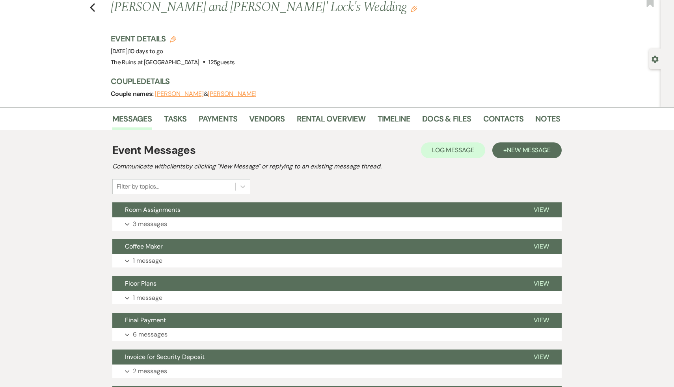
scroll to position [14, 0]
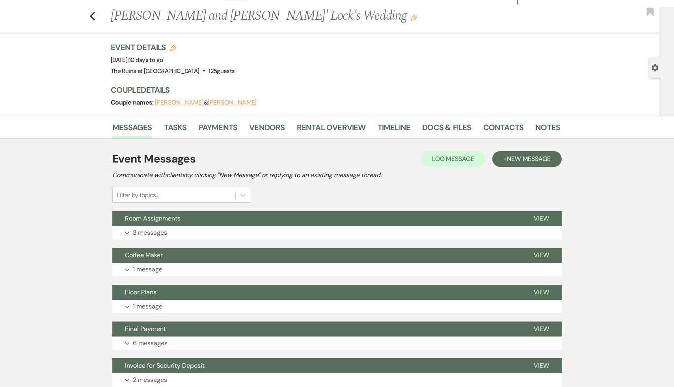
click at [432, 186] on div "Event Messages Log Log Message + New Message Communicate with clients by clicki…" at bounding box center [336, 177] width 449 height 52
click at [132, 125] on link "Messages" at bounding box center [132, 129] width 40 height 17
click at [423, 194] on div "Event Messages Log Log Message + New Message Communicate with clients by clicki…" at bounding box center [336, 177] width 449 height 52
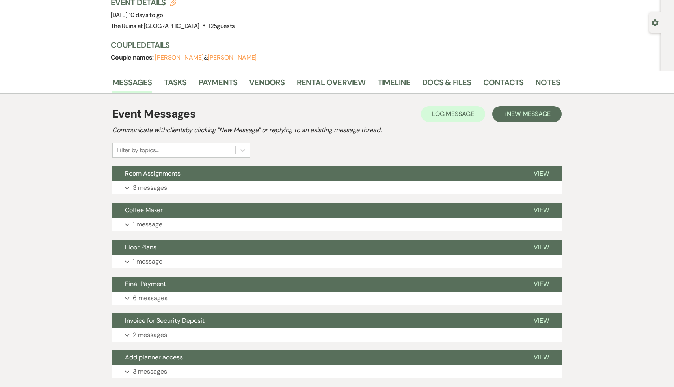
scroll to position [33, 0]
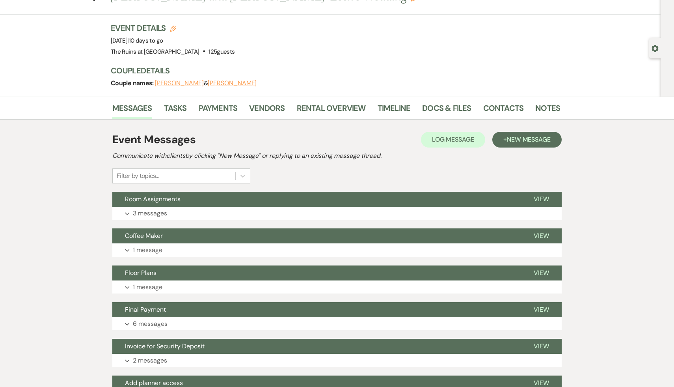
click at [553, 169] on div "Event Messages Log Log Message + New Message Communicate with clients by clicki…" at bounding box center [336, 157] width 449 height 52
click at [540, 165] on div "Event Messages Log Log Message + New Message Communicate with clients by clicki…" at bounding box center [336, 157] width 449 height 52
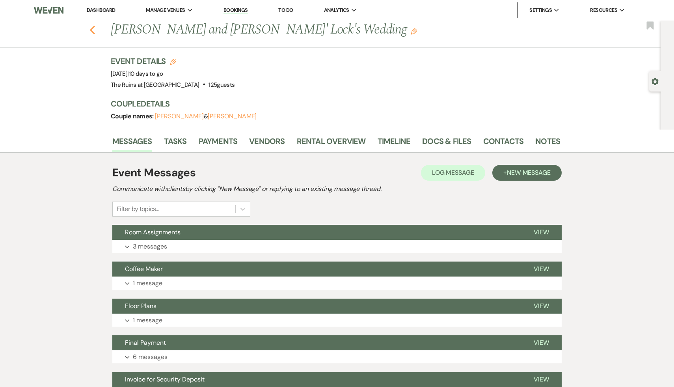
click at [91, 28] on use "button" at bounding box center [92, 30] width 5 height 9
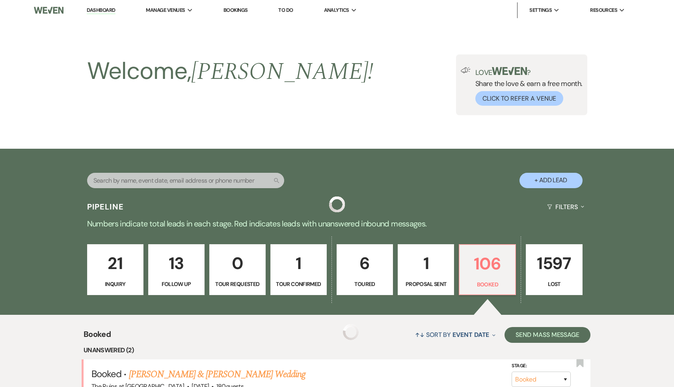
scroll to position [284, 0]
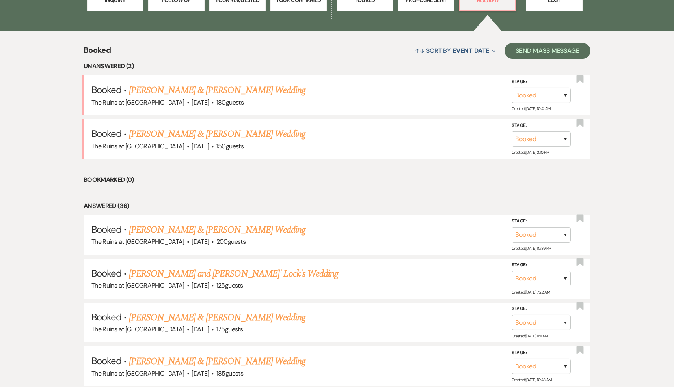
click at [309, 177] on li "Bookmarked (0)" at bounding box center [337, 180] width 507 height 10
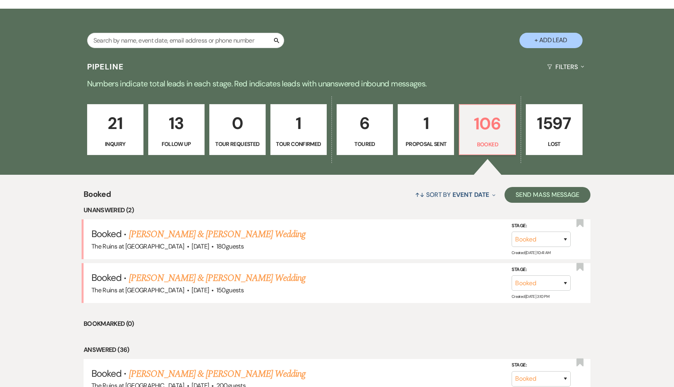
scroll to position [135, 0]
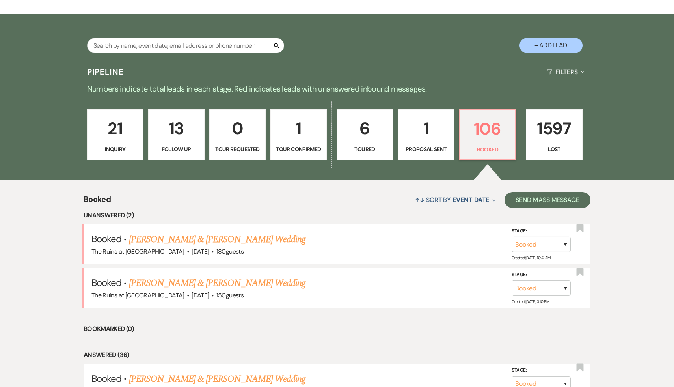
click at [396, 49] on div "Search + Add Lead" at bounding box center [337, 39] width 568 height 42
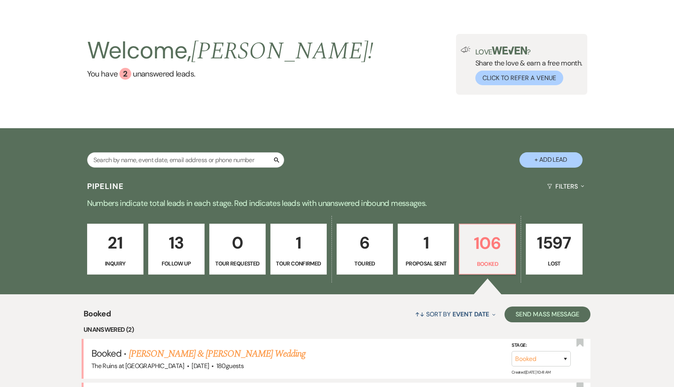
scroll to position [0, 0]
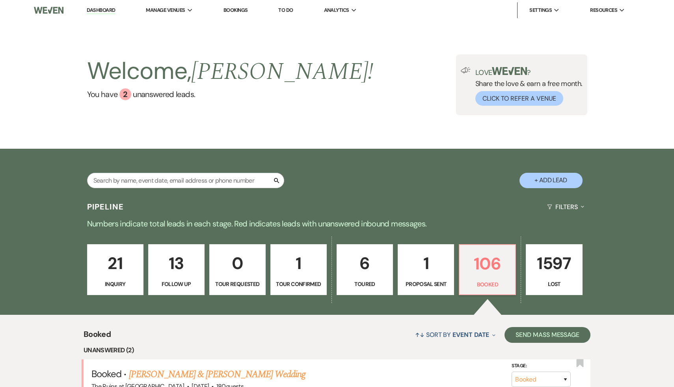
click at [103, 10] on link "Dashboard" at bounding box center [101, 10] width 28 height 7
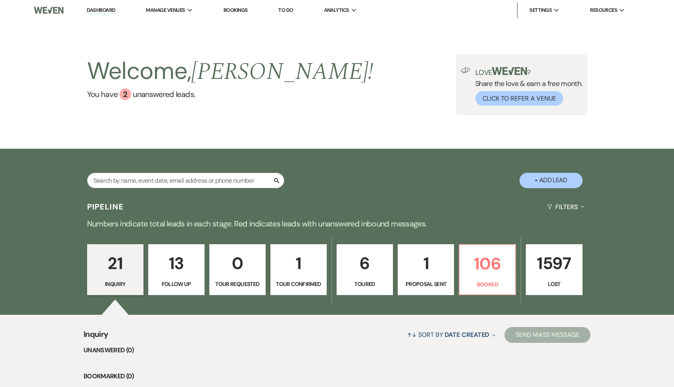
click at [420, 176] on div "Search + Add Lead" at bounding box center [337, 174] width 568 height 42
click at [419, 176] on div "Search + Add Lead" at bounding box center [337, 174] width 568 height 42
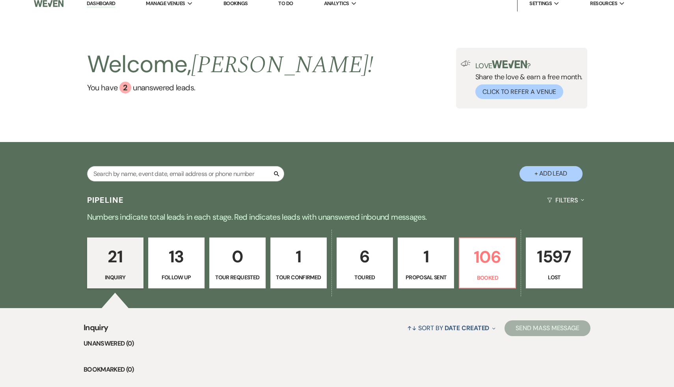
scroll to position [7, 0]
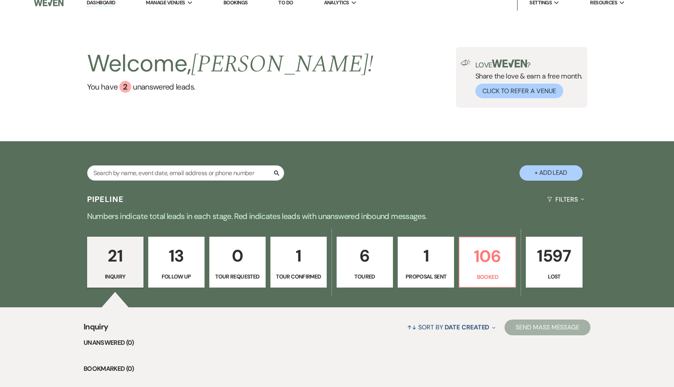
click at [419, 176] on div "Search + Add Lead" at bounding box center [337, 166] width 568 height 42
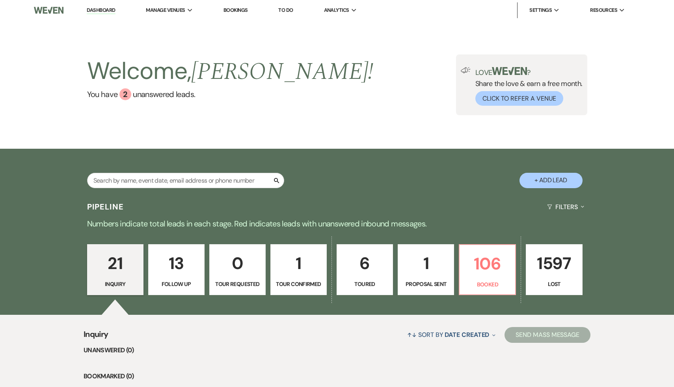
click at [331, 125] on div "Welcome, Carol ! You have 2 unanswered lead s . Love ? Share the love & earn a …" at bounding box center [337, 84] width 674 height 128
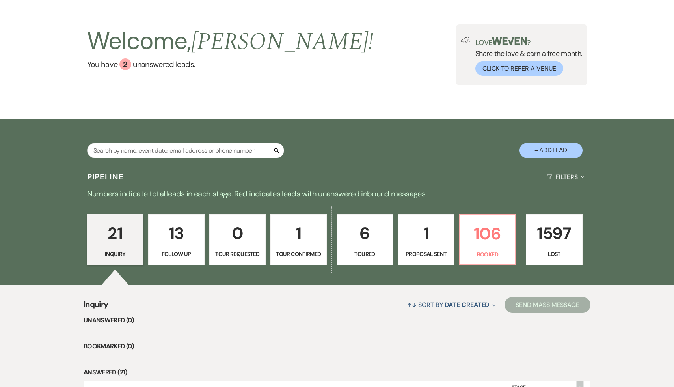
scroll to position [35, 0]
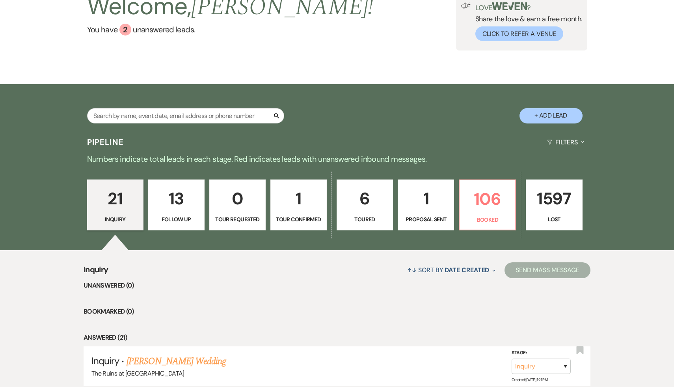
scroll to position [80, 0]
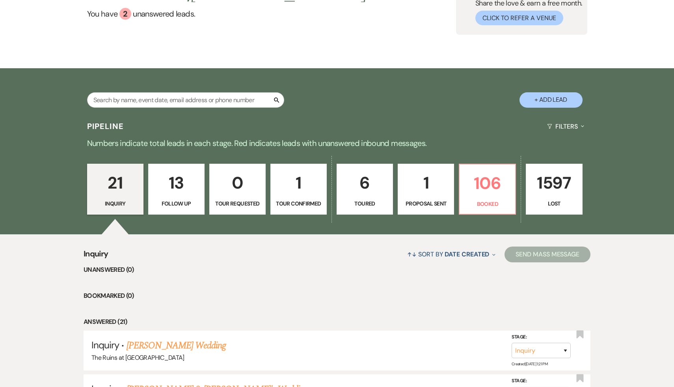
click at [324, 291] on li "Bookmarked (0)" at bounding box center [337, 296] width 507 height 10
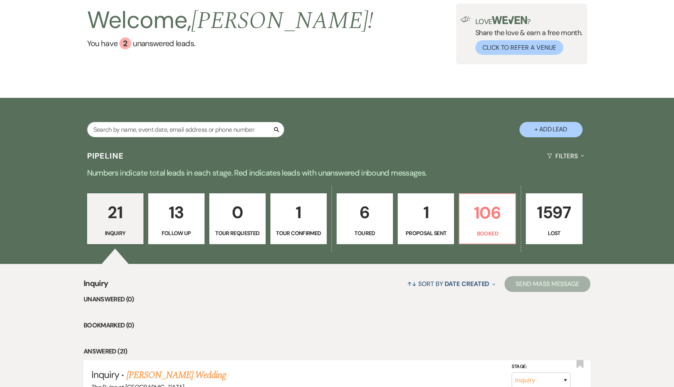
scroll to position [41, 0]
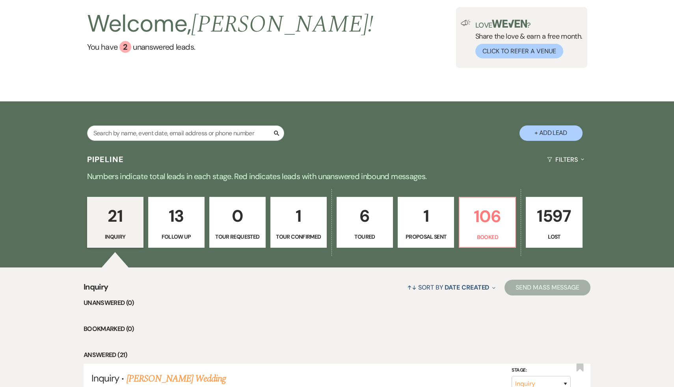
scroll to position [50, 0]
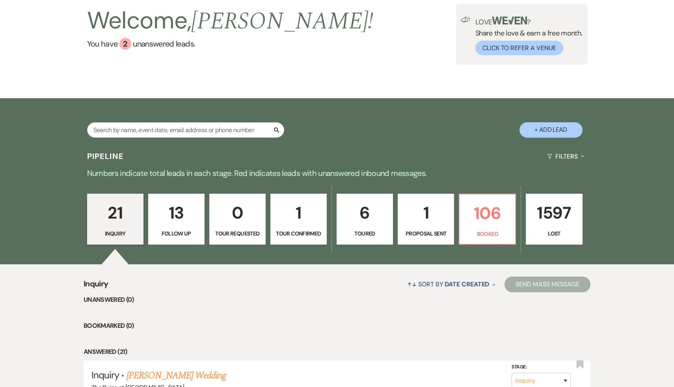
click at [319, 326] on li "Bookmarked (0)" at bounding box center [337, 325] width 507 height 10
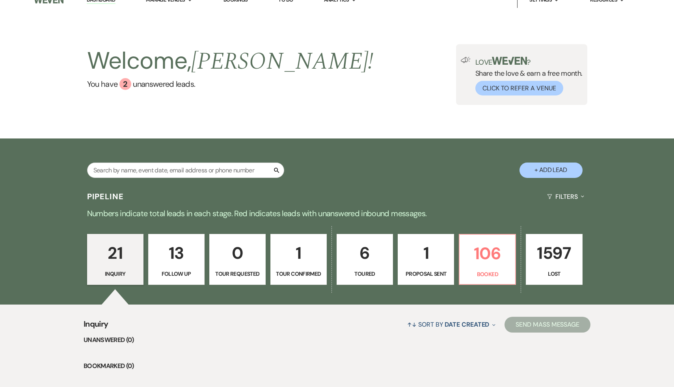
scroll to position [0, 0]
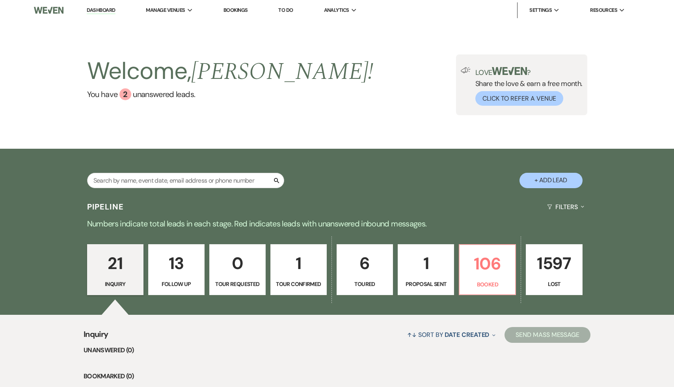
click at [97, 9] on link "Dashboard" at bounding box center [101, 10] width 28 height 7
click at [374, 182] on div "Search + Add Lead" at bounding box center [337, 174] width 568 height 42
click at [394, 98] on div "Welcome, Carol ! You have 2 unanswered lead s . Love ? Share the love & earn a …" at bounding box center [337, 84] width 568 height 61
click at [374, 199] on div "Pipeline Filters Expand" at bounding box center [337, 206] width 568 height 21
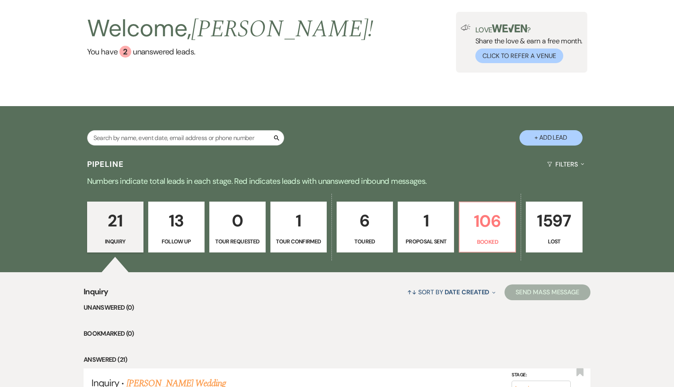
scroll to position [43, 0]
click at [350, 289] on div "↑↓ Sort By Date Created Expand Send Mass Message" at bounding box center [349, 291] width 482 height 21
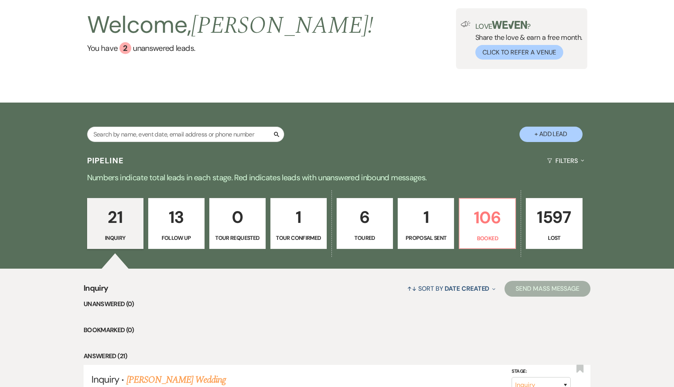
scroll to position [0, 0]
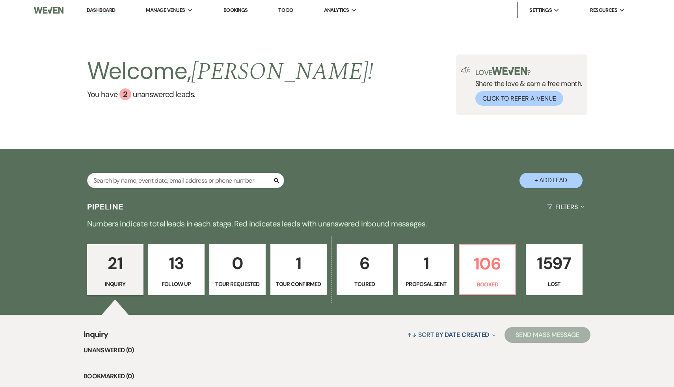
click at [347, 106] on div "Welcome, Carol ! You have 2 unanswered lead s . Love ? Share the love & earn a …" at bounding box center [337, 84] width 568 height 61
click at [97, 11] on link "Dashboard" at bounding box center [101, 10] width 28 height 7
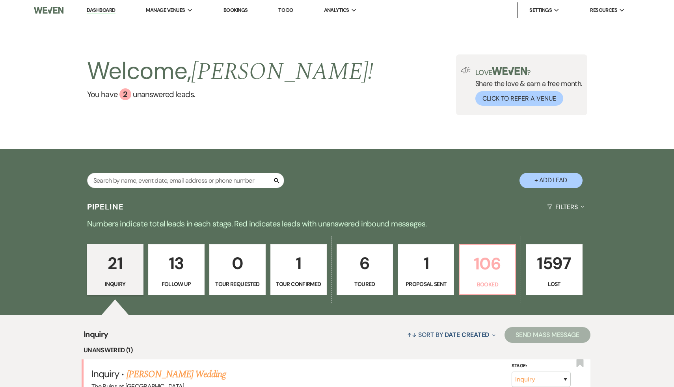
click at [491, 259] on p "106" at bounding box center [487, 263] width 46 height 26
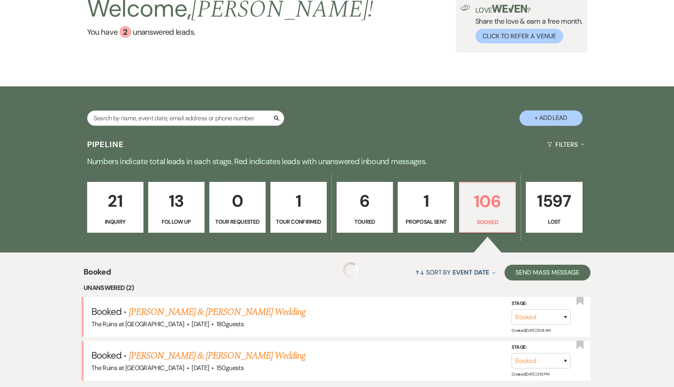
scroll to position [84, 0]
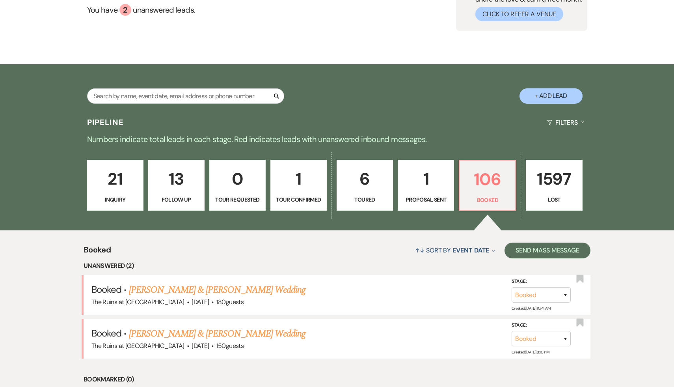
click at [347, 249] on div "↑↓ Sort By Event Date Expand Send Mass Message" at bounding box center [351, 250] width 480 height 21
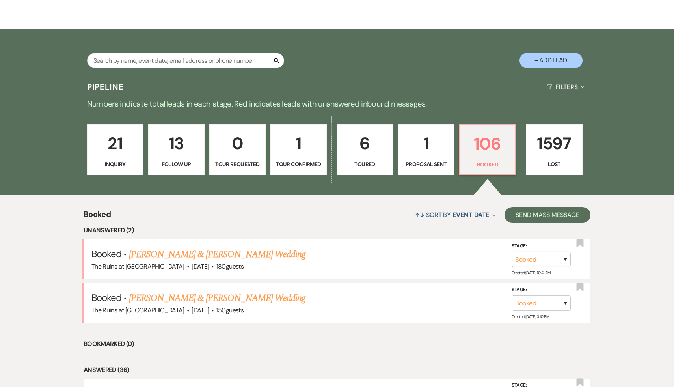
scroll to position [128, 0]
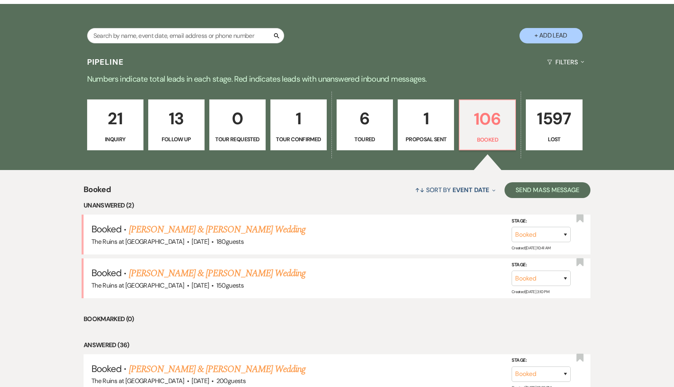
click at [414, 345] on li "Answered (36)" at bounding box center [337, 345] width 507 height 10
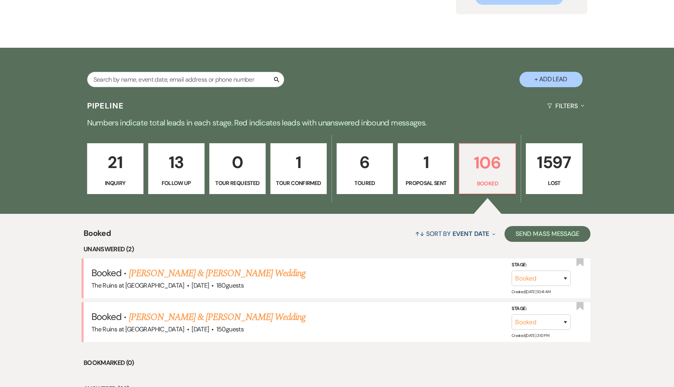
scroll to position [68, 0]
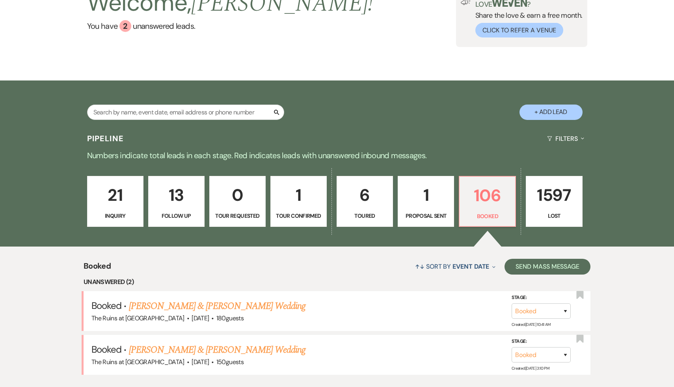
click at [392, 268] on div "↑↓ Sort By Event Date Expand Send Mass Message" at bounding box center [351, 266] width 480 height 21
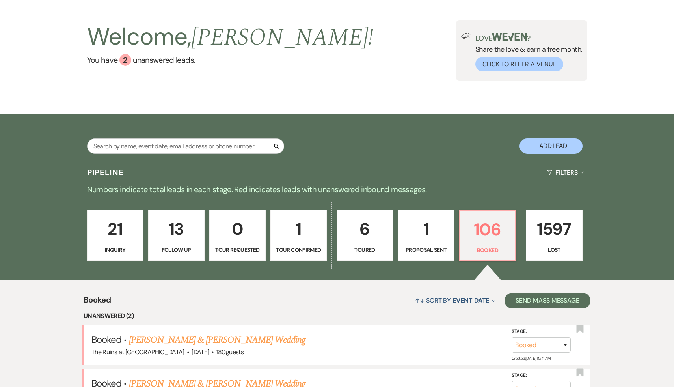
scroll to position [0, 0]
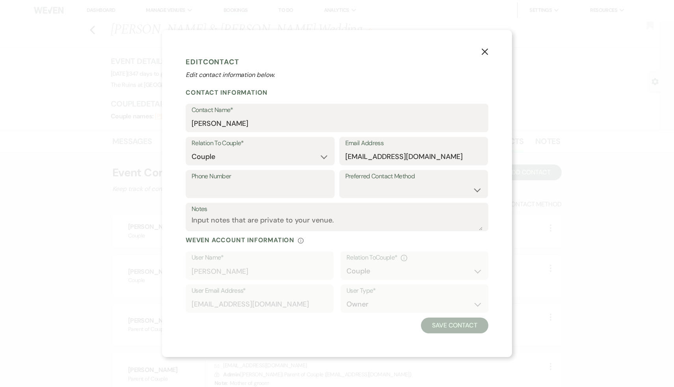
select select "1"
click at [485, 51] on use "button" at bounding box center [485, 51] width 6 height 6
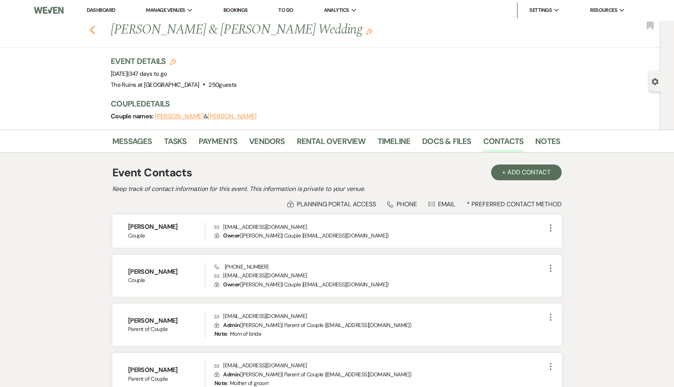
click at [91, 32] on icon "Previous" at bounding box center [92, 29] width 6 height 9
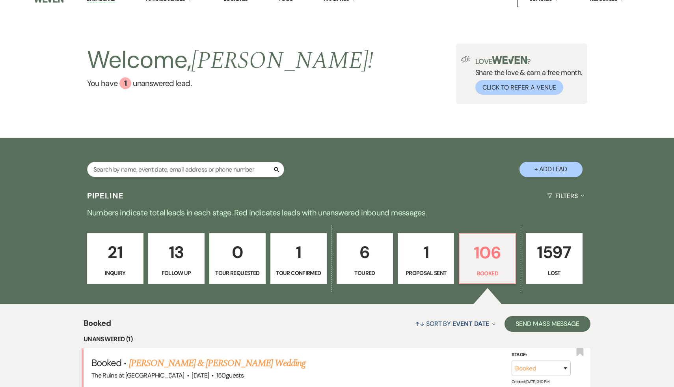
scroll to position [11, 0]
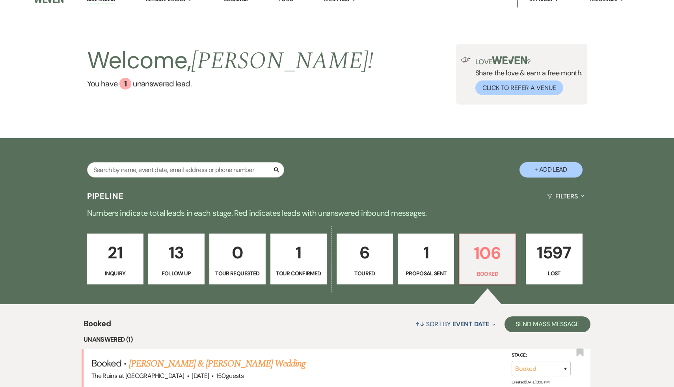
click at [350, 169] on div "Search + Add Lead" at bounding box center [337, 163] width 568 height 42
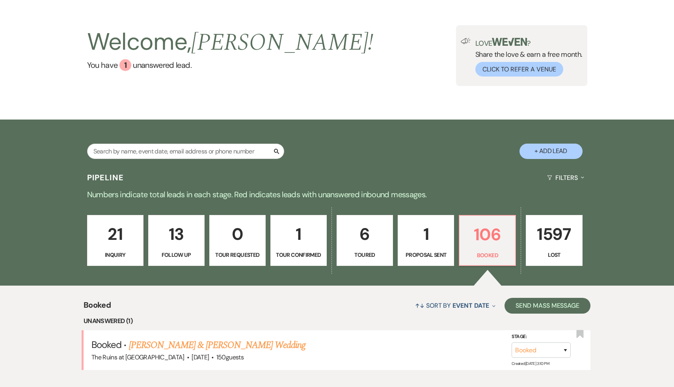
click at [350, 169] on div "Pipeline Filters Expand" at bounding box center [337, 177] width 568 height 21
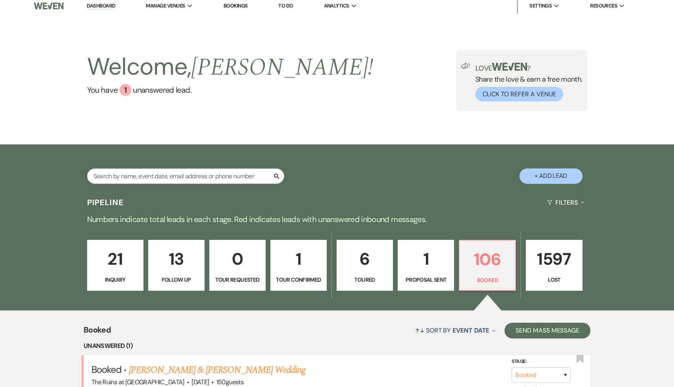
scroll to position [0, 0]
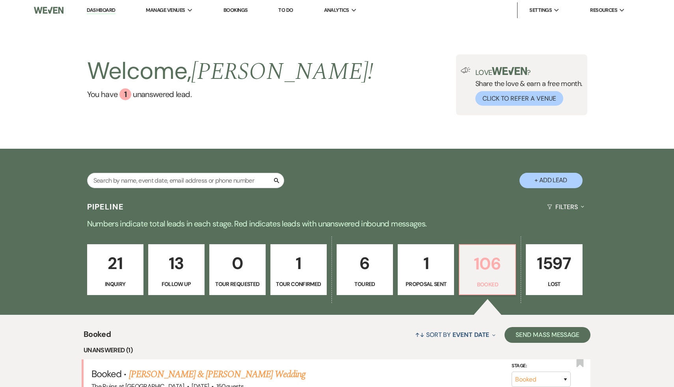
click at [499, 265] on p "106" at bounding box center [487, 263] width 46 height 26
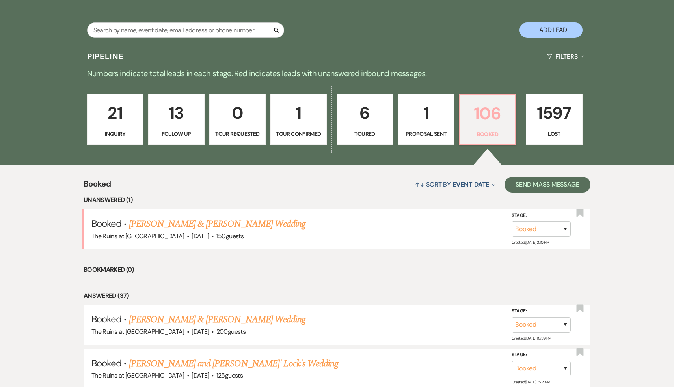
scroll to position [152, 0]
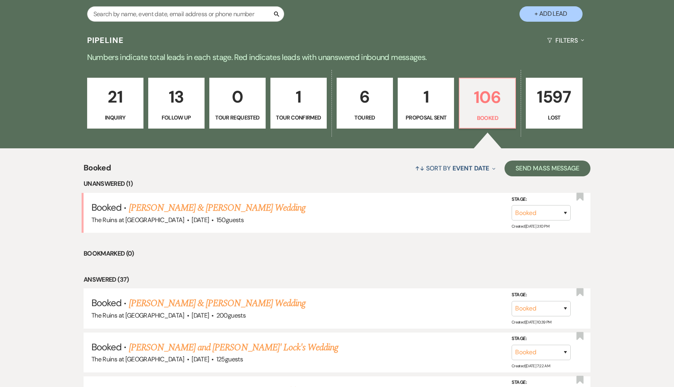
click at [334, 274] on li "Answered (37)" at bounding box center [337, 279] width 507 height 10
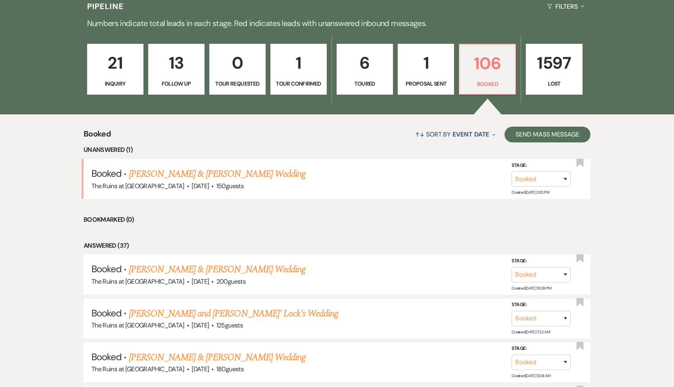
scroll to position [261, 0]
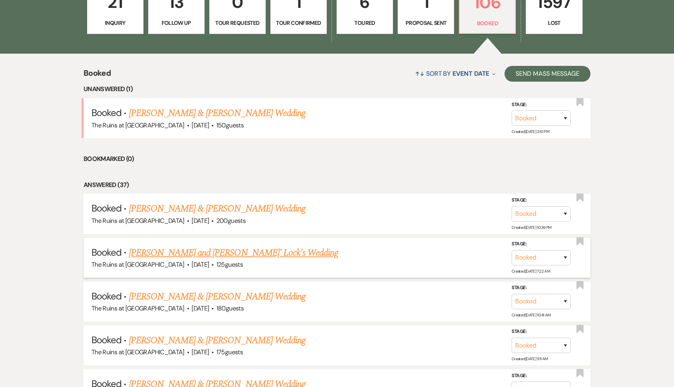
click at [218, 249] on link "[PERSON_NAME] and [PERSON_NAME]' Lock's Wedding" at bounding box center [234, 253] width 210 height 14
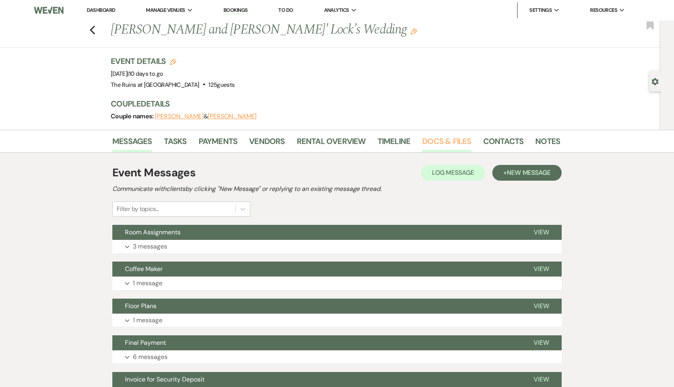
click at [451, 141] on link "Docs & Files" at bounding box center [446, 143] width 49 height 17
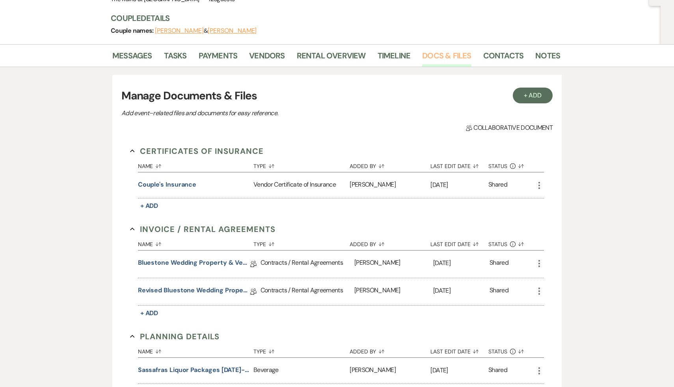
scroll to position [91, 0]
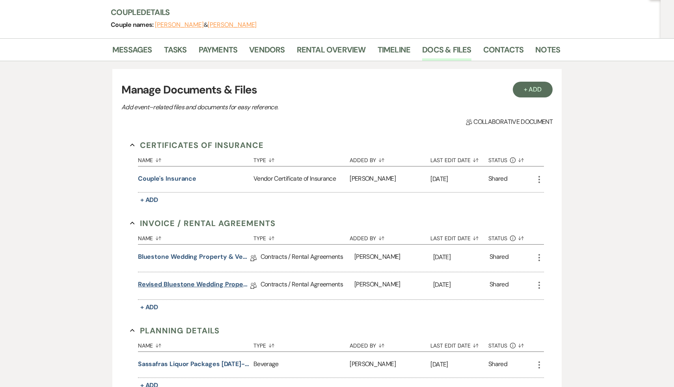
click at [220, 283] on link "Revised Bluestone Wedding Property & Venue Lease Contract" at bounding box center [194, 285] width 112 height 12
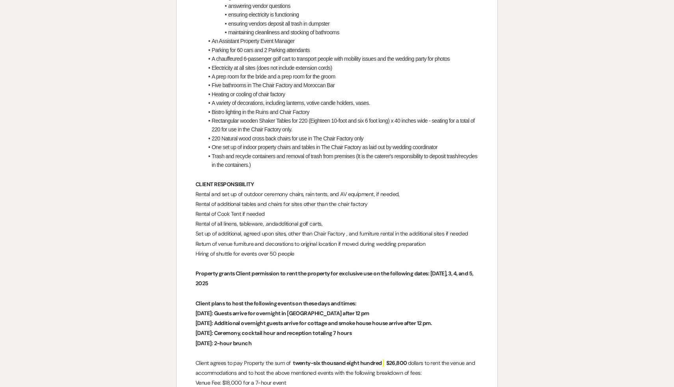
scroll to position [740, 0]
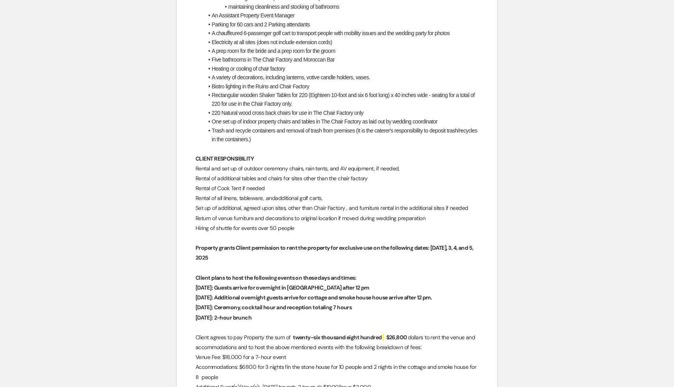
click at [343, 318] on p "Sunday, October 5: 2-hour brunch" at bounding box center [337, 318] width 283 height 10
click at [325, 313] on p "Sunday, October 5: 2-hour brunch" at bounding box center [337, 318] width 283 height 10
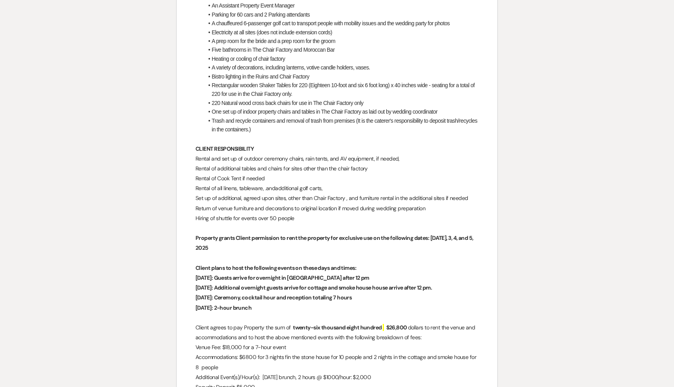
click at [315, 308] on p "Sunday, October 5: 2-hour brunch" at bounding box center [337, 308] width 283 height 10
click at [328, 313] on p at bounding box center [337, 318] width 283 height 10
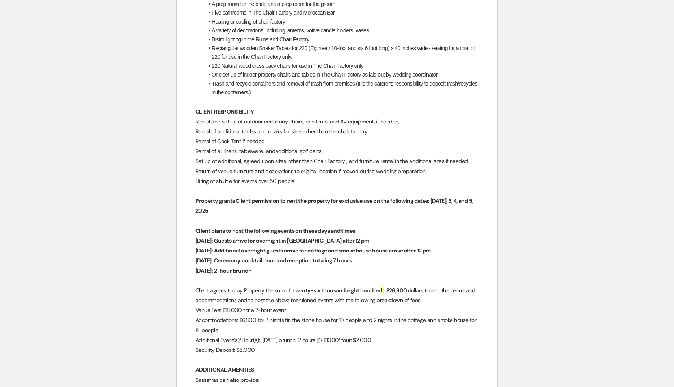
scroll to position [791, 0]
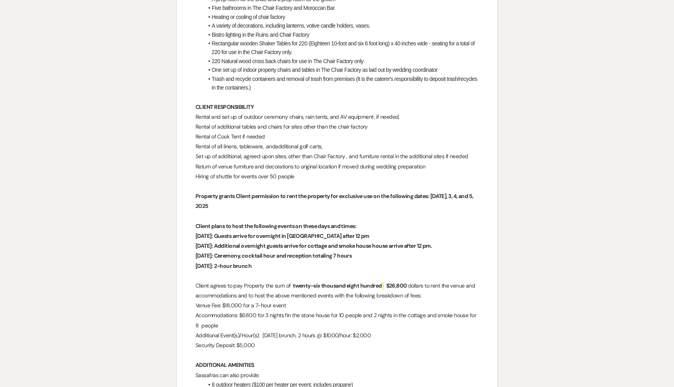
click at [356, 372] on p "Sassafras can also provide:" at bounding box center [337, 375] width 283 height 10
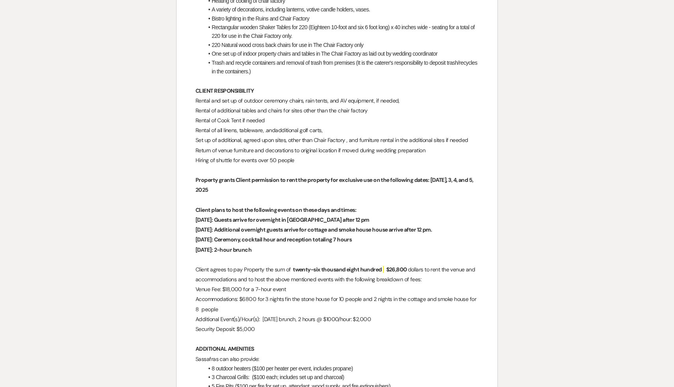
scroll to position [811, 0]
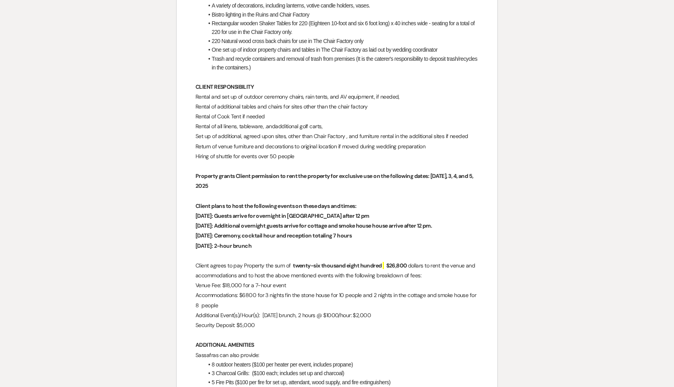
click at [437, 346] on p "ADDITIONAL AMENITIES" at bounding box center [337, 345] width 283 height 10
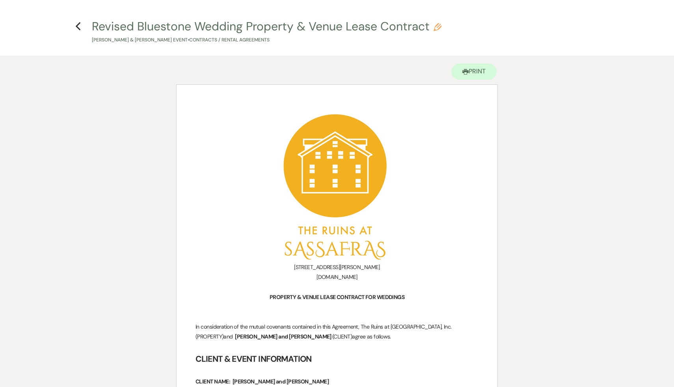
scroll to position [0, 0]
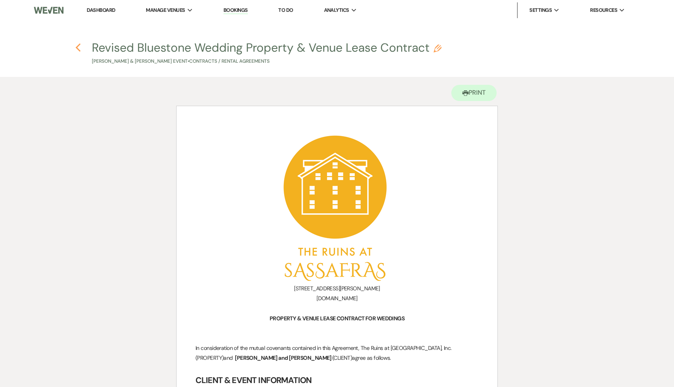
click at [78, 46] on use "button" at bounding box center [77, 47] width 5 height 9
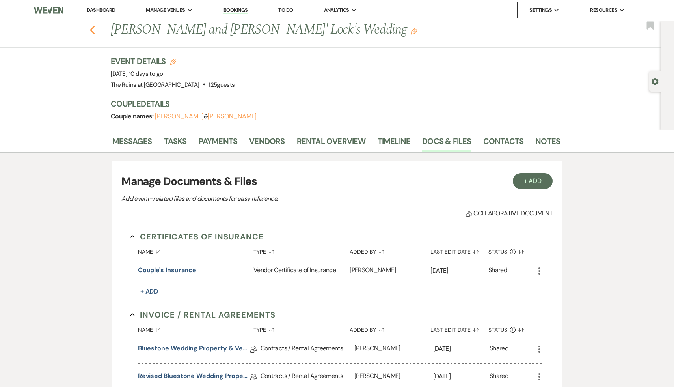
click at [93, 27] on use "button" at bounding box center [92, 30] width 5 height 9
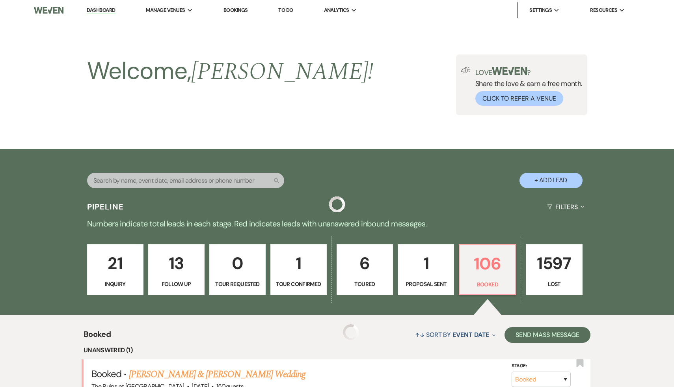
scroll to position [261, 0]
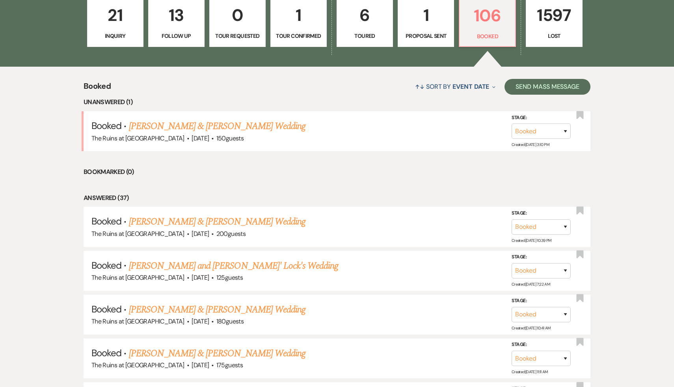
scroll to position [242, 0]
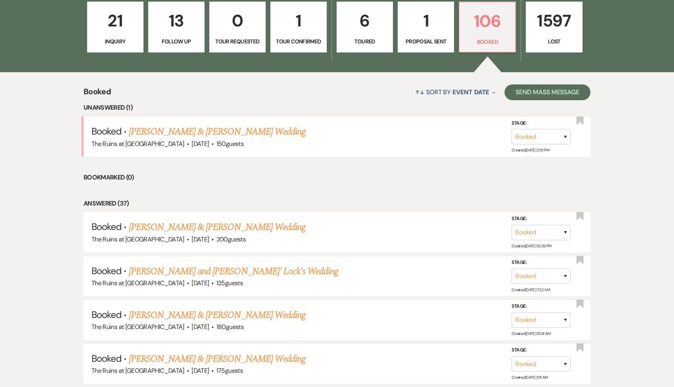
click at [290, 85] on div "↑↓ Sort By Event Date Expand Send Mass Message" at bounding box center [351, 92] width 480 height 21
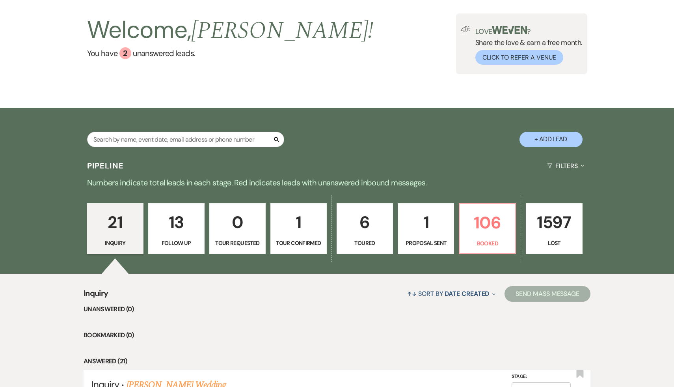
scroll to position [46, 0]
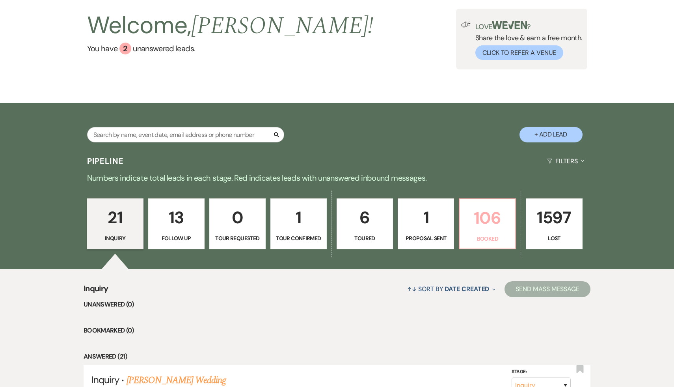
click at [486, 222] on p "106" at bounding box center [487, 218] width 46 height 26
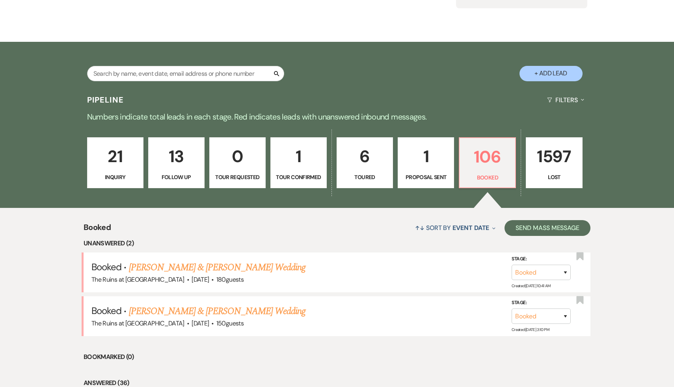
scroll to position [210, 0]
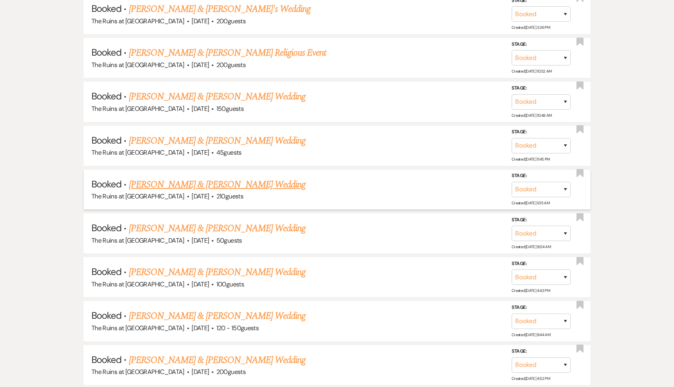
scroll to position [2268, 0]
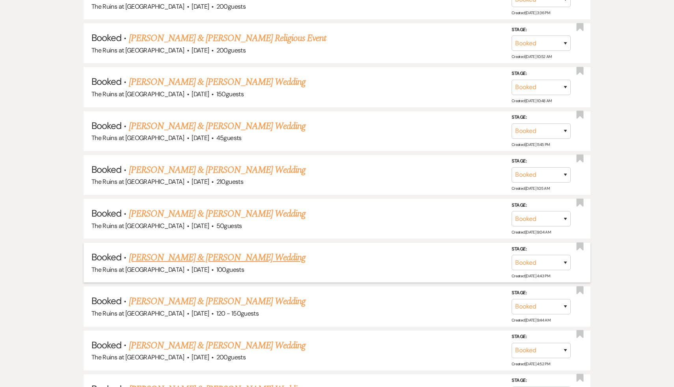
click at [239, 250] on link "[PERSON_NAME] & [PERSON_NAME] Wedding" at bounding box center [217, 257] width 177 height 14
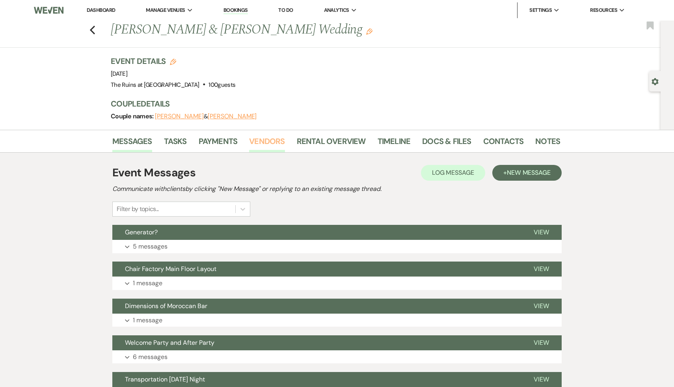
click at [273, 143] on link "Vendors" at bounding box center [266, 143] width 35 height 17
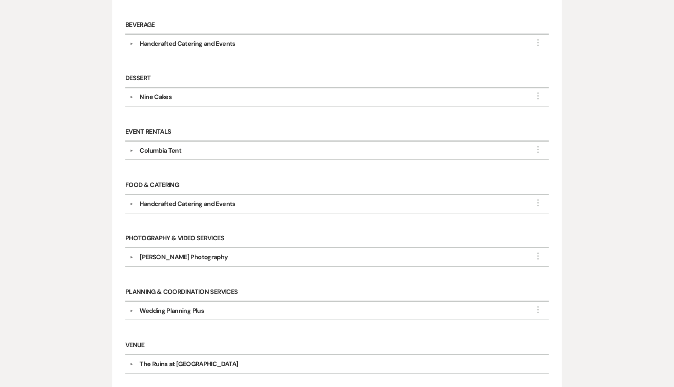
scroll to position [242, 0]
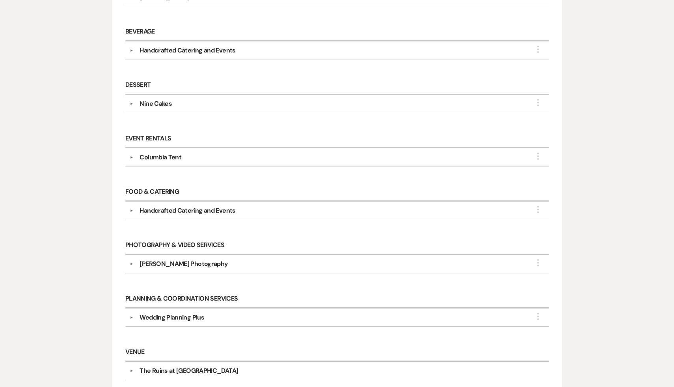
click at [277, 260] on div "[PERSON_NAME] Photography" at bounding box center [338, 263] width 411 height 9
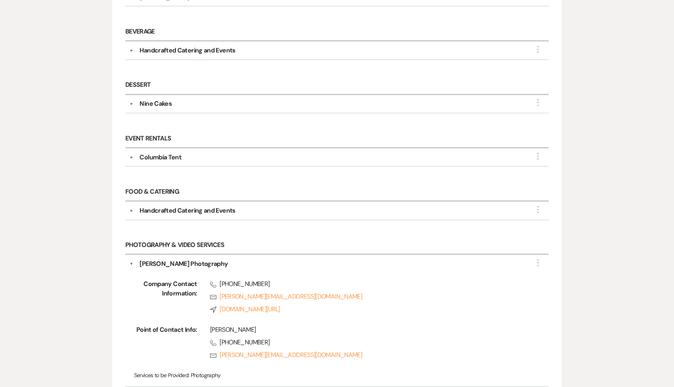
click at [635, 222] on div "Messages Tasks Payments Vendors Rental Overview Timeline Docs & Files Contacts …" at bounding box center [337, 211] width 674 height 647
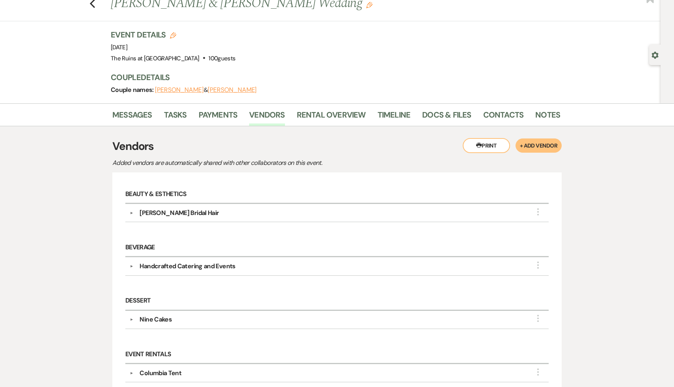
scroll to position [0, 0]
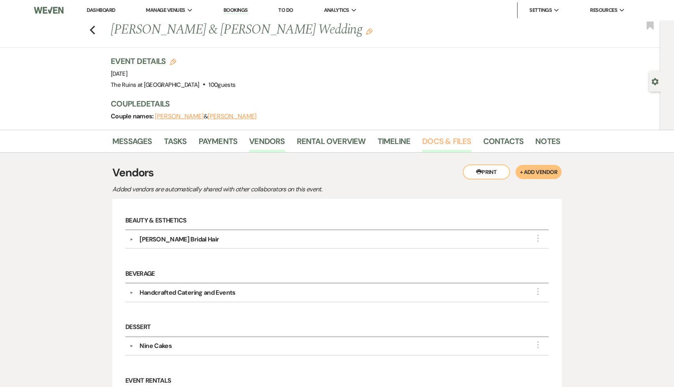
click at [449, 143] on link "Docs & Files" at bounding box center [446, 143] width 49 height 17
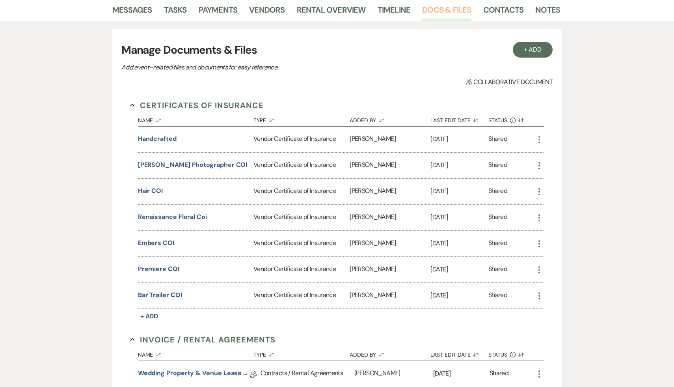
scroll to position [186, 0]
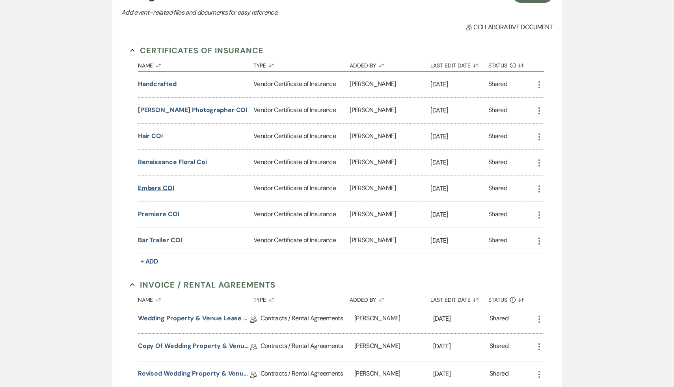
click at [153, 186] on button "Embers COI" at bounding box center [156, 187] width 36 height 9
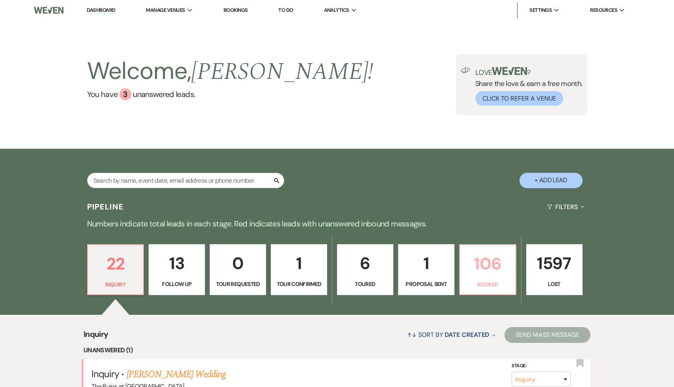
click at [486, 262] on p "106" at bounding box center [488, 263] width 46 height 26
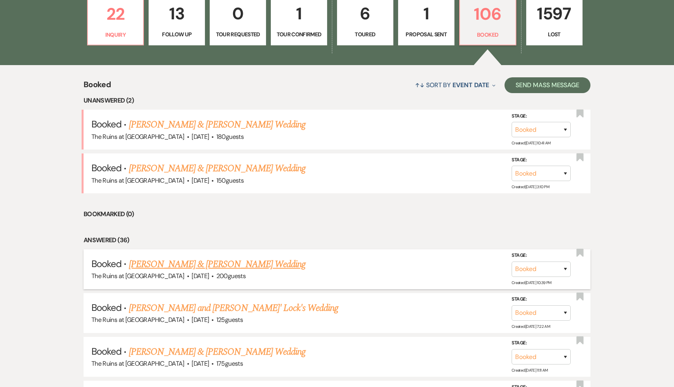
scroll to position [251, 0]
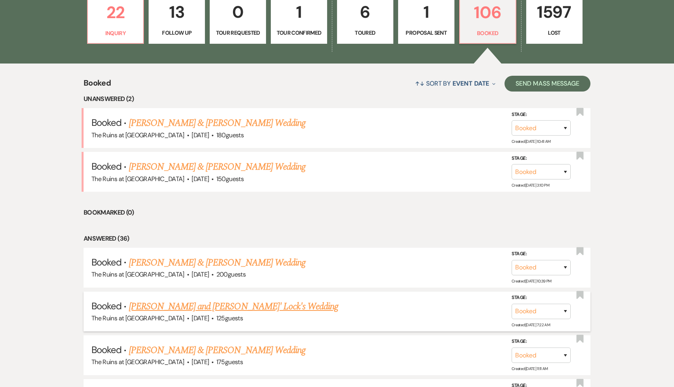
click at [241, 307] on link "[PERSON_NAME] and [PERSON_NAME]' Lock's Wedding" at bounding box center [234, 306] width 210 height 14
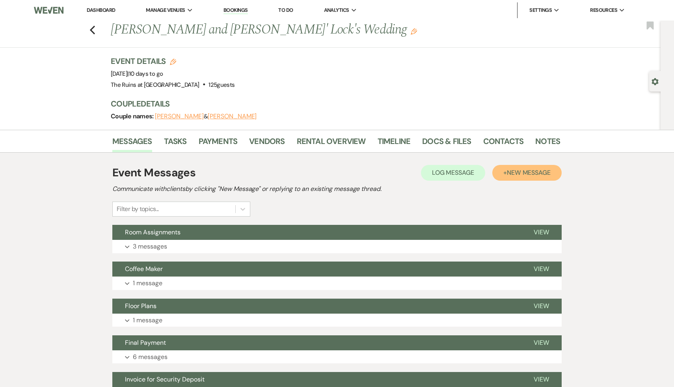
click at [540, 172] on span "New Message" at bounding box center [529, 172] width 44 height 8
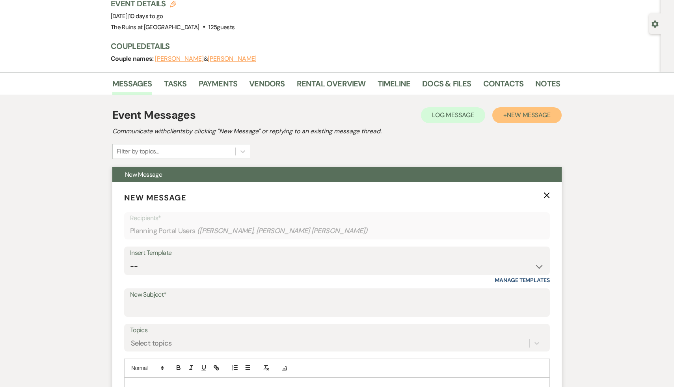
scroll to position [124, 0]
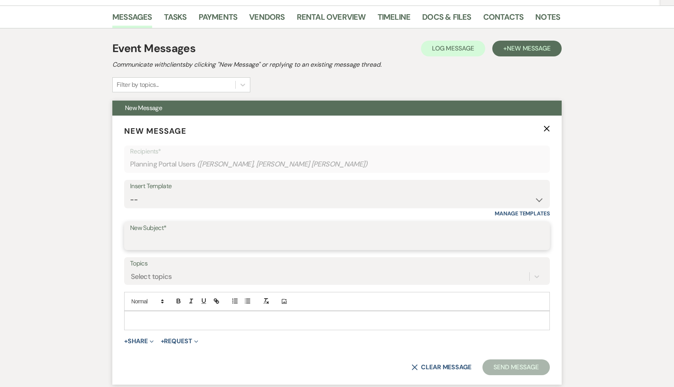
click at [231, 241] on input "New Subject*" at bounding box center [337, 241] width 414 height 15
type input "Update"
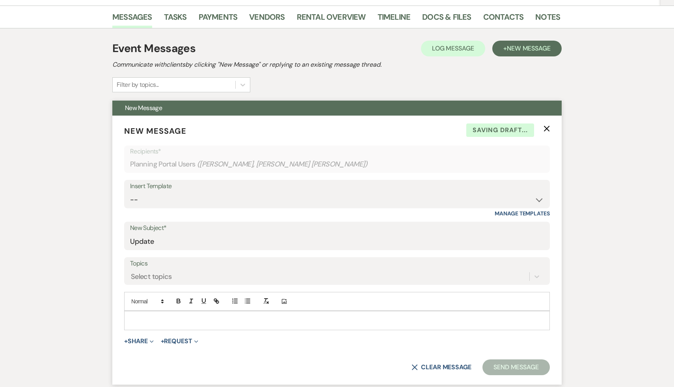
click at [156, 321] on p at bounding box center [336, 320] width 413 height 9
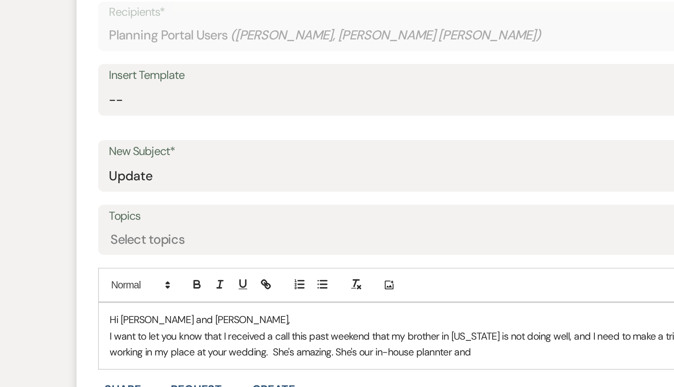
click at [279, 338] on p "I want to let you know that I received a call this past weekend that my brother…" at bounding box center [336, 334] width 413 height 18
click at [307, 339] on p "I want to let you know that I received a call this past weekend that my brother…" at bounding box center [336, 334] width 413 height 18
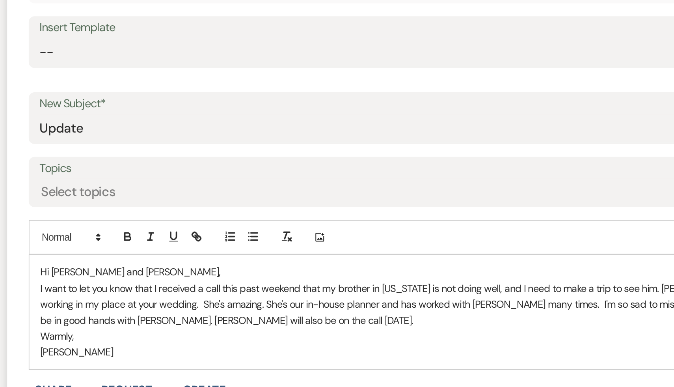
click at [266, 365] on p "[PERSON_NAME]" at bounding box center [336, 364] width 413 height 9
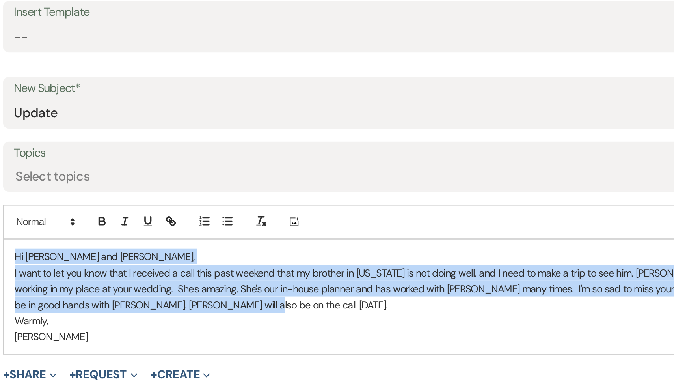
drag, startPoint x: 255, startPoint y: 342, endPoint x: 128, endPoint y: 311, distance: 130.7
click at [128, 311] on div "Hi [PERSON_NAME] and [PERSON_NAME], I want to let you know that I received a ca…" at bounding box center [337, 337] width 425 height 62
copy div "Hi [PERSON_NAME] and [PERSON_NAME], I want to let you know that I received a ca…"
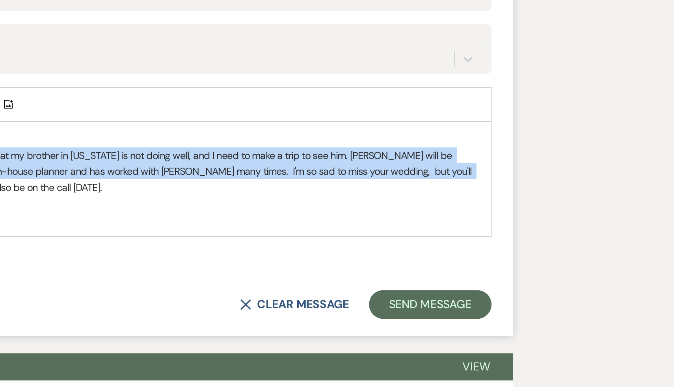
scroll to position [194, 0]
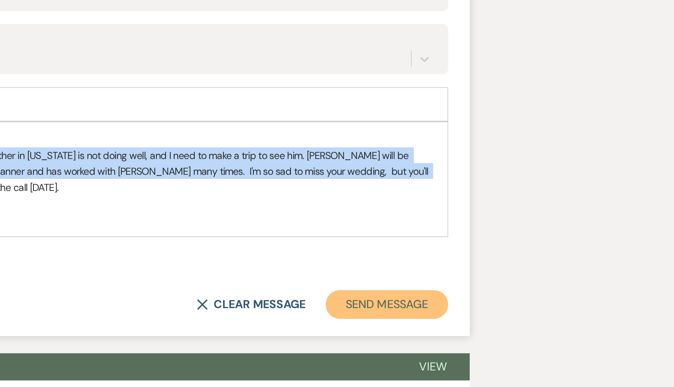
click at [529, 341] on button "Send Message" at bounding box center [515, 341] width 67 height 16
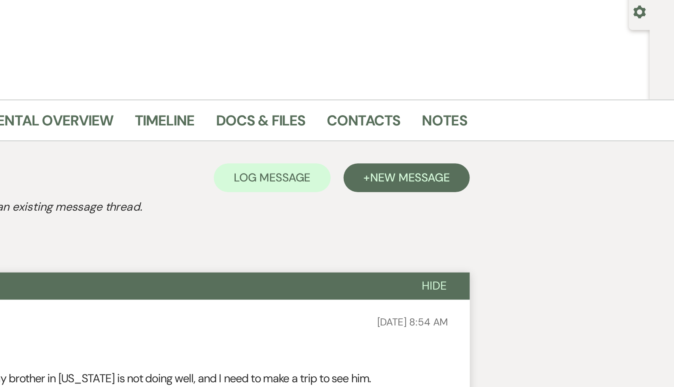
scroll to position [0, 0]
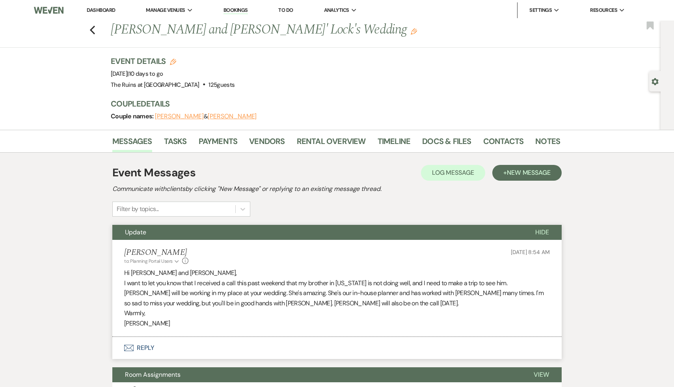
click at [102, 11] on link "Dashboard" at bounding box center [101, 10] width 28 height 7
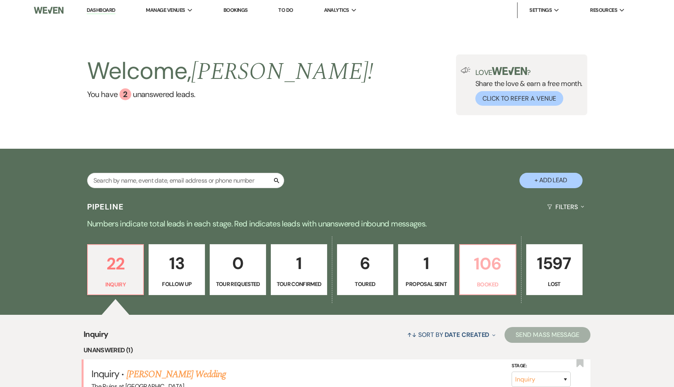
click at [493, 263] on p "106" at bounding box center [488, 263] width 46 height 26
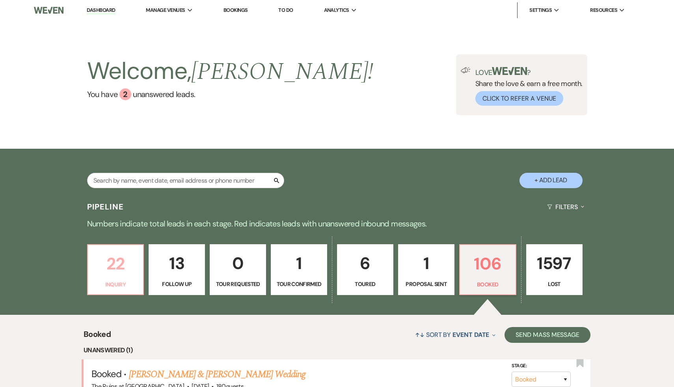
click at [113, 267] on p "22" at bounding box center [116, 263] width 46 height 26
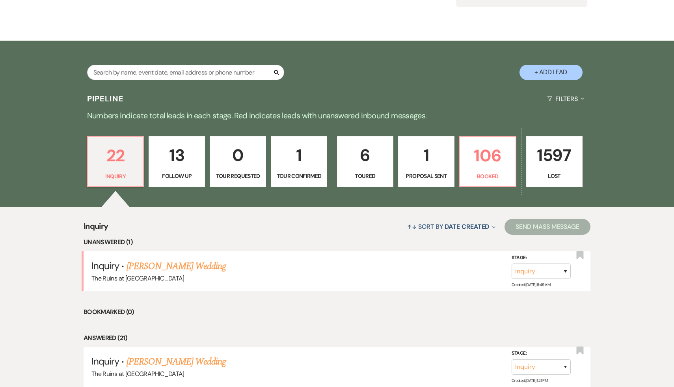
scroll to position [127, 0]
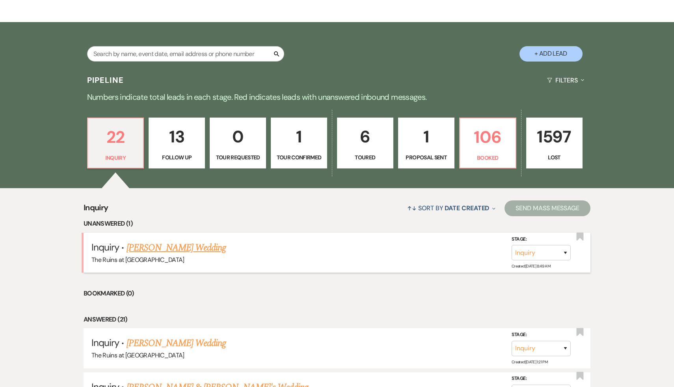
click at [200, 251] on link "[PERSON_NAME] Wedding" at bounding box center [177, 247] width 100 height 14
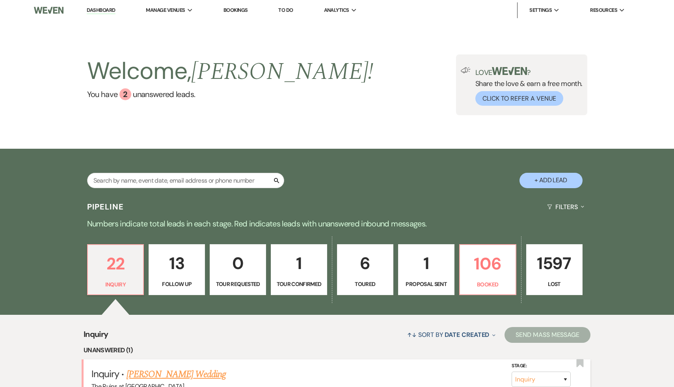
select select "5"
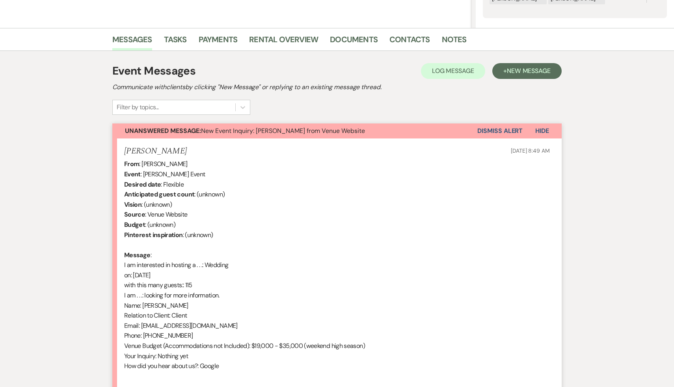
scroll to position [257, 0]
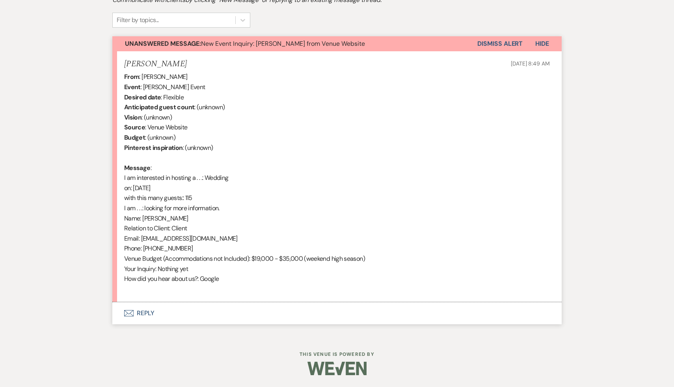
click at [138, 315] on button "Envelope Reply" at bounding box center [336, 313] width 449 height 22
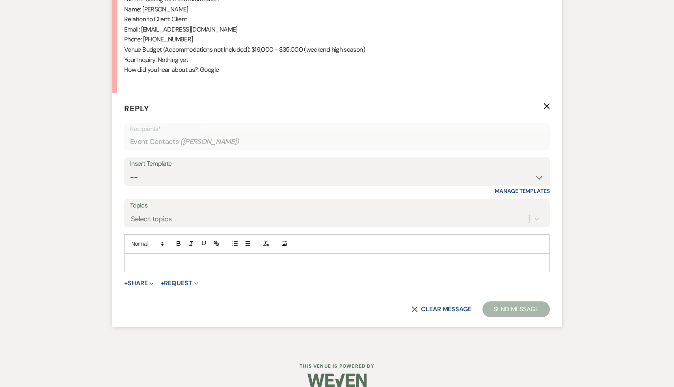
scroll to position [477, 0]
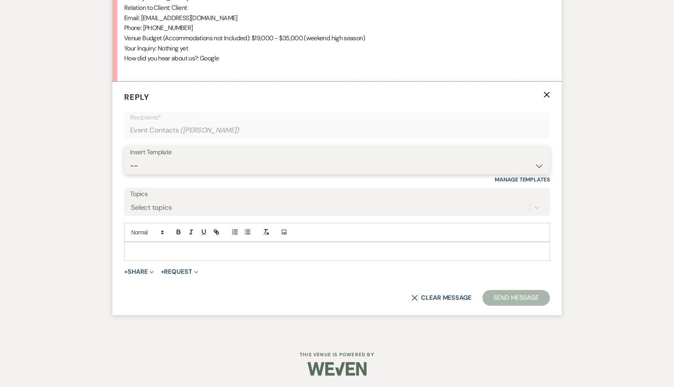
click at [539, 164] on select "-- Weven Planning Portal Introduction (Booked Events) Initial Inquiry Response …" at bounding box center [337, 165] width 414 height 15
select select "3991"
click at [130, 158] on select "-- Weven Planning Portal Introduction (Booked Events) Initial Inquiry Response …" at bounding box center [337, 165] width 414 height 15
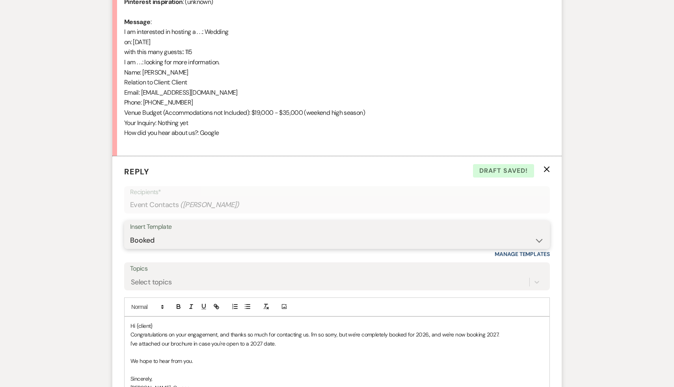
scroll to position [437, 0]
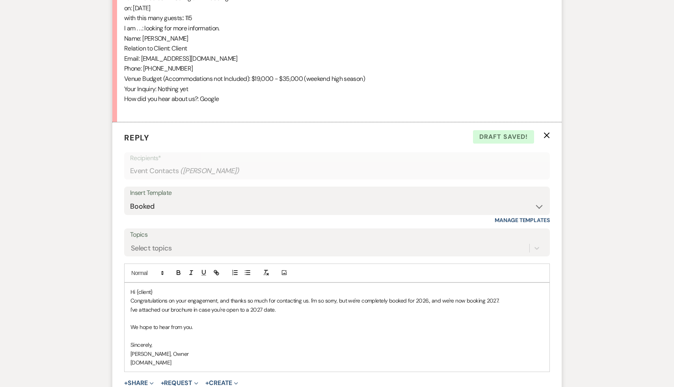
click at [160, 294] on p "Hi {client}" at bounding box center [336, 291] width 413 height 9
click at [264, 340] on p "Sincerely," at bounding box center [336, 344] width 413 height 9
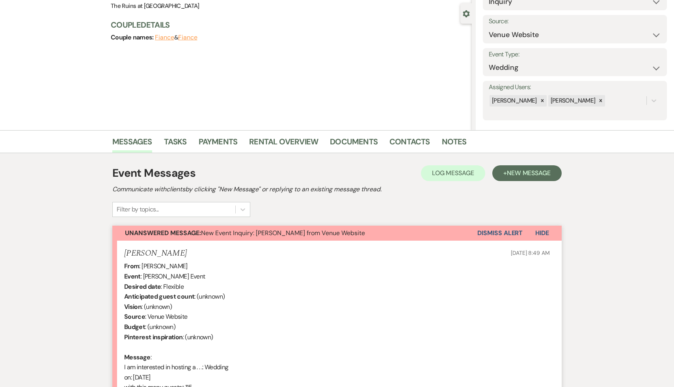
scroll to position [0, 0]
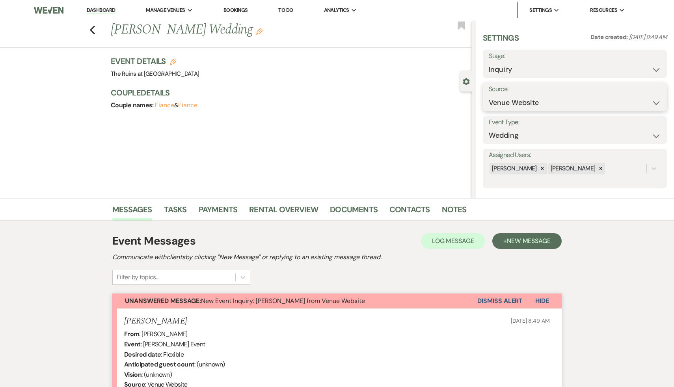
click at [656, 101] on select "Weven Venue Website Instagram Facebook Pinterest Google The Knot Wedding Wire H…" at bounding box center [575, 102] width 172 height 15
select select "6"
click at [489, 95] on select "Weven Venue Website Instagram Facebook Pinterest Google The Knot Wedding Wire H…" at bounding box center [575, 102] width 172 height 15
click at [633, 97] on button "Save" at bounding box center [642, 97] width 50 height 16
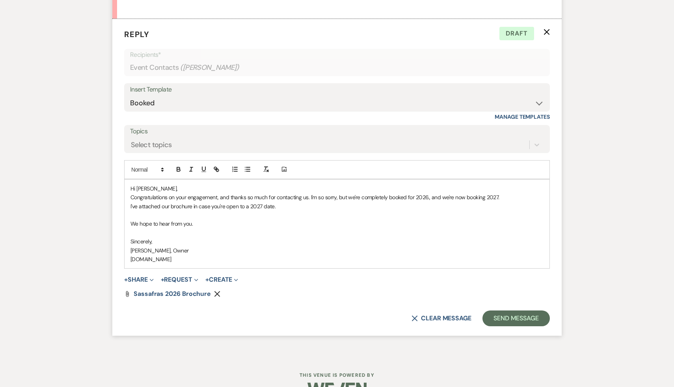
scroll to position [561, 0]
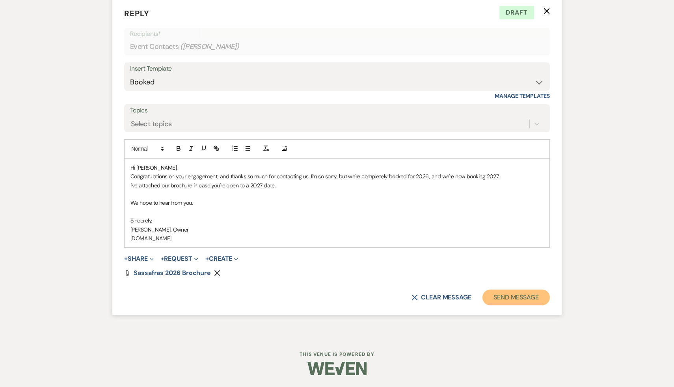
click at [514, 300] on button "Send Message" at bounding box center [515, 297] width 67 height 16
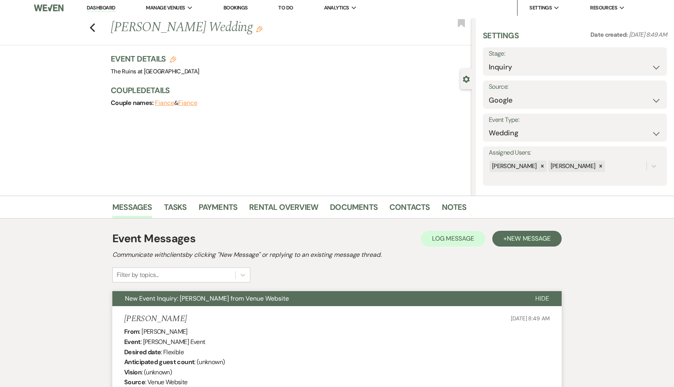
scroll to position [0, 0]
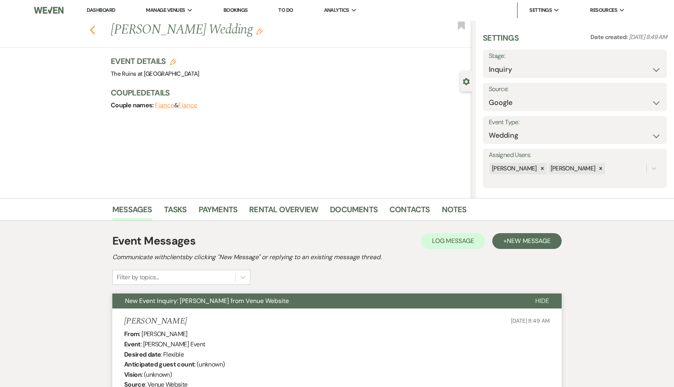
click at [91, 27] on icon "Previous" at bounding box center [92, 29] width 6 height 9
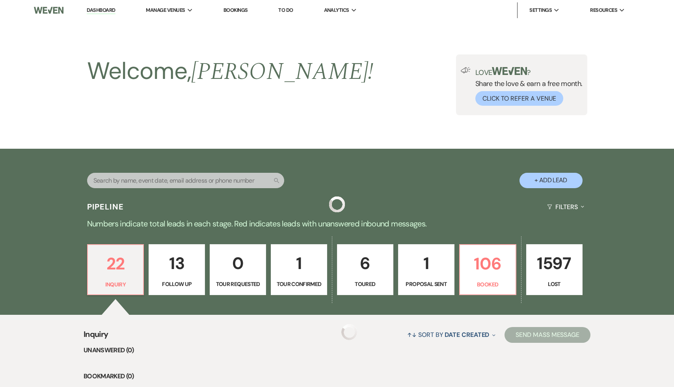
scroll to position [127, 0]
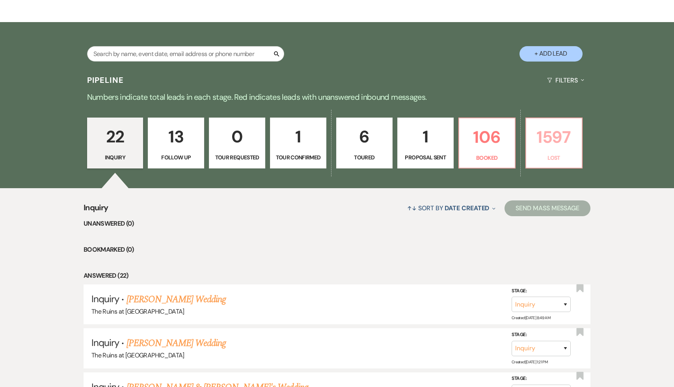
click at [561, 136] on p "1597" at bounding box center [554, 137] width 46 height 26
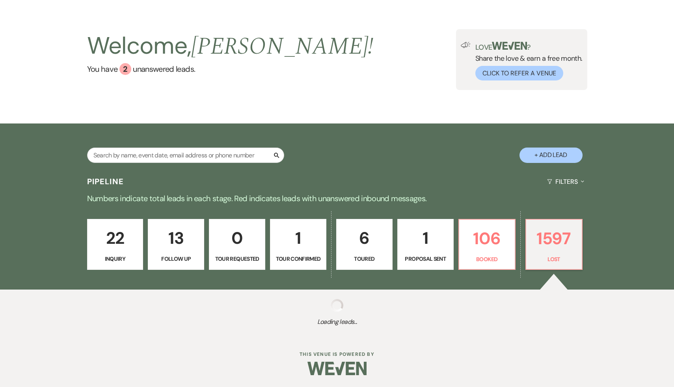
select select "8"
select select "7"
select select "8"
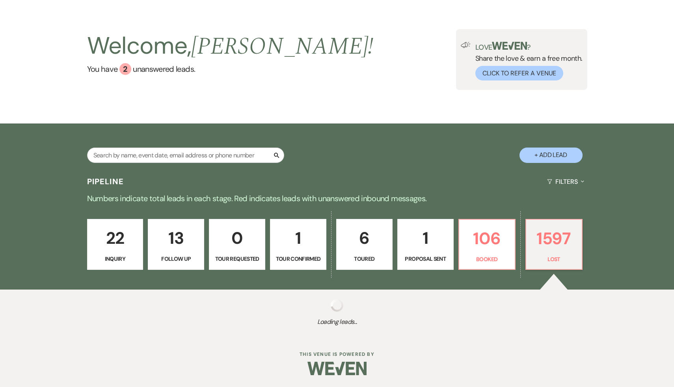
select select "8"
select select "7"
select select "8"
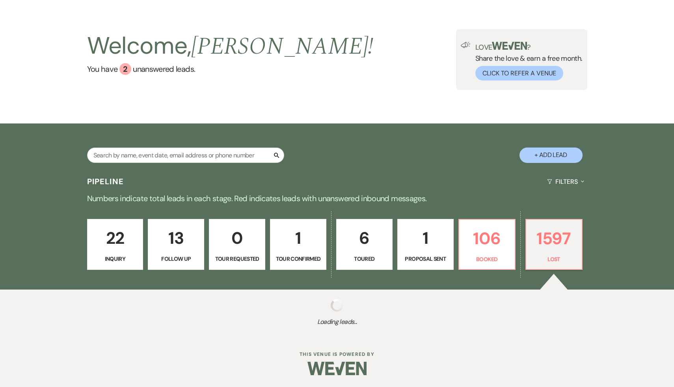
select select "8"
select select "7"
select select "8"
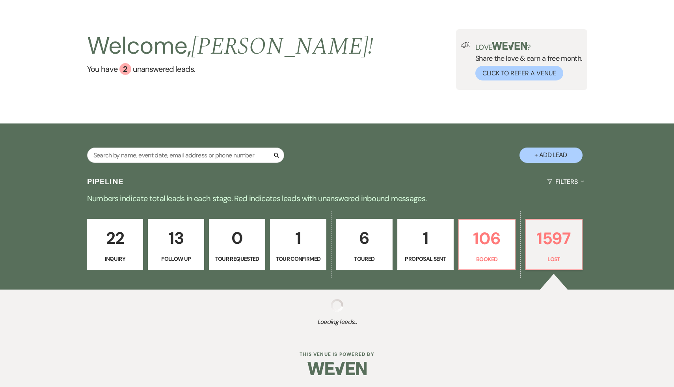
select select "8"
select select "10"
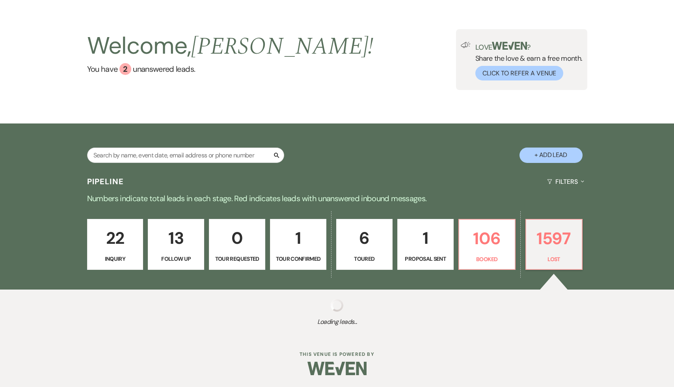
select select "8"
select select "10"
select select "8"
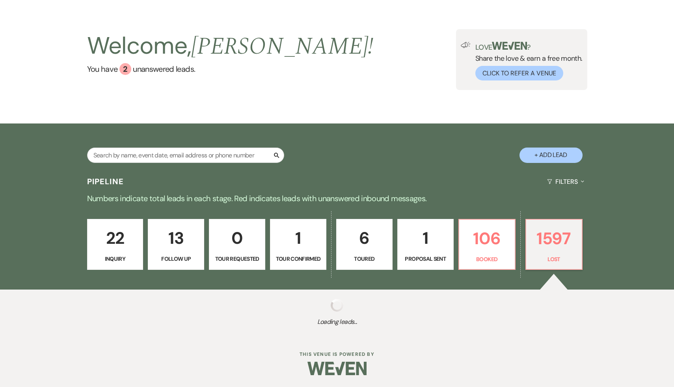
select select "8"
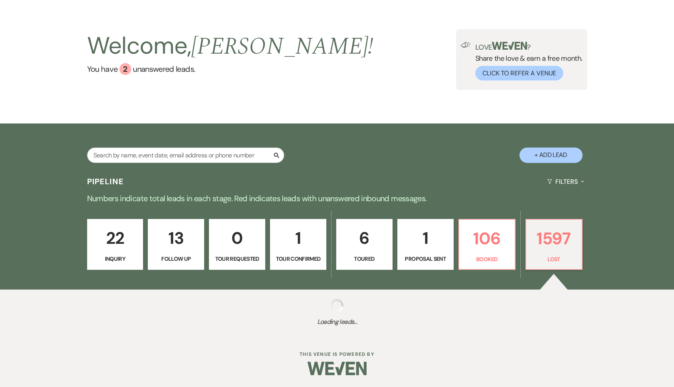
select select "8"
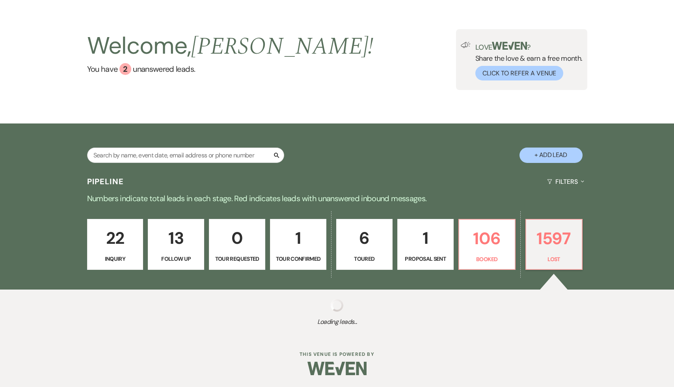
select select "8"
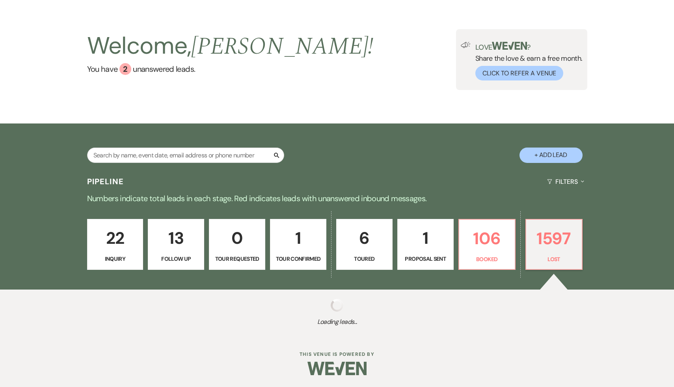
select select "8"
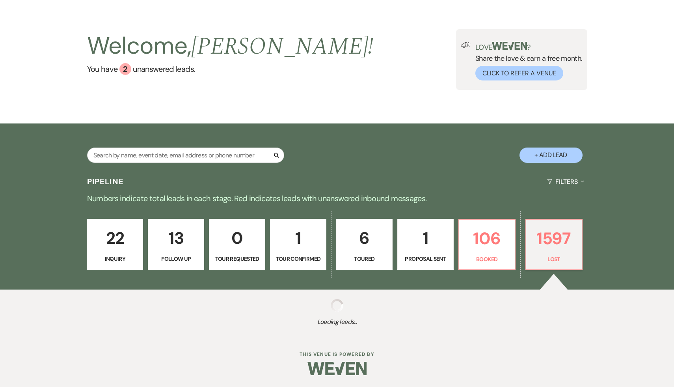
select select "8"
select select "7"
select select "8"
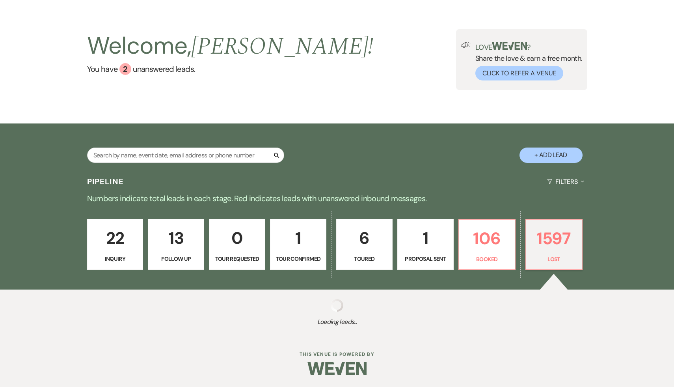
select select "8"
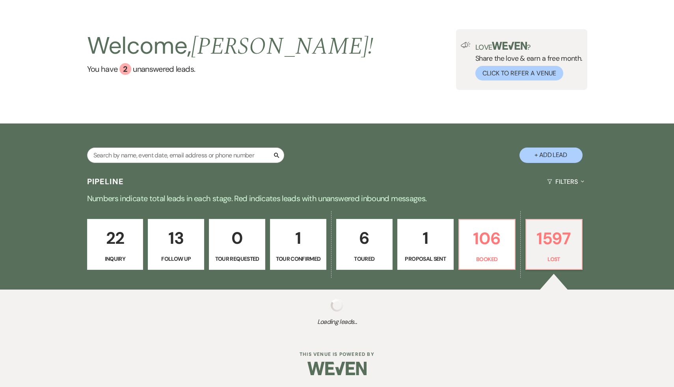
select select "8"
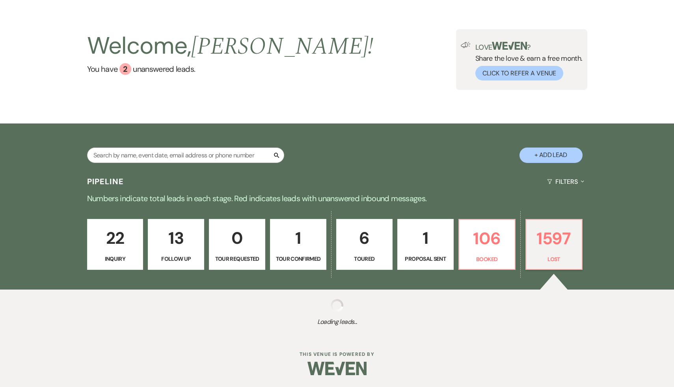
select select "8"
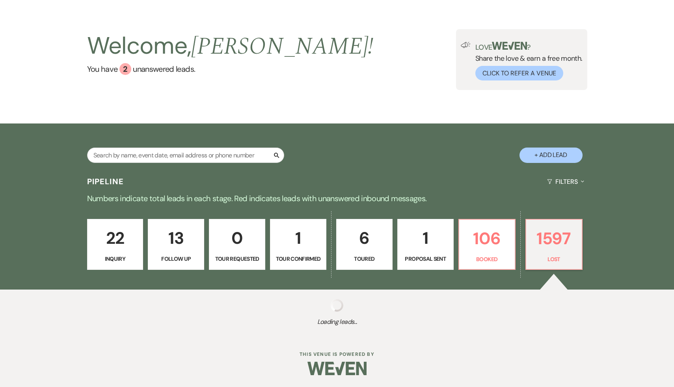
select select "5"
select select "8"
select select "5"
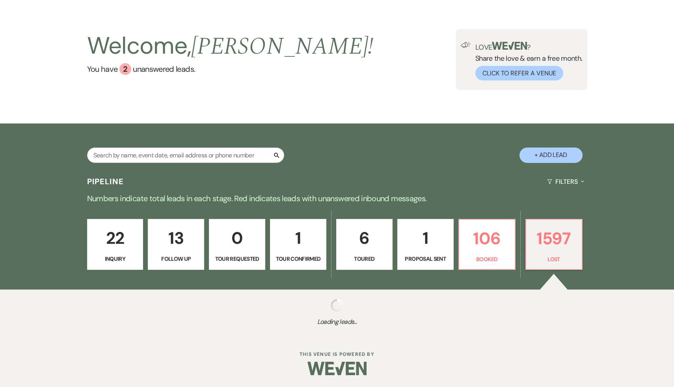
select select "8"
select select "5"
select select "8"
select select "5"
select select "8"
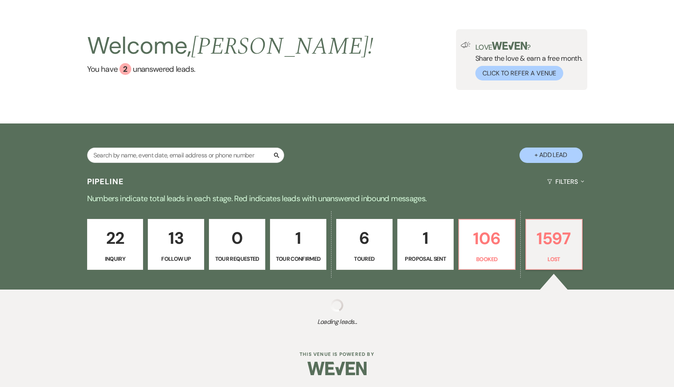
select select "5"
select select "8"
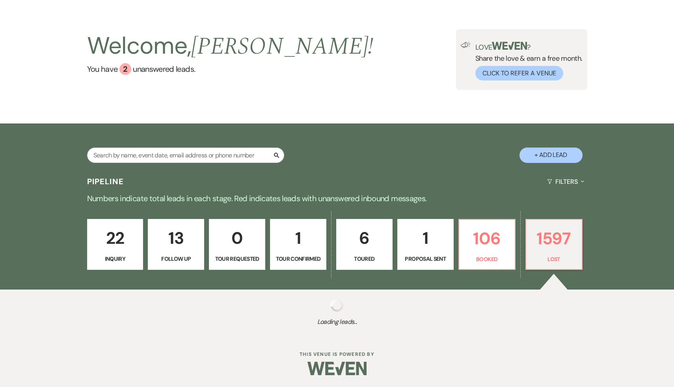
select select "8"
select select "5"
select select "8"
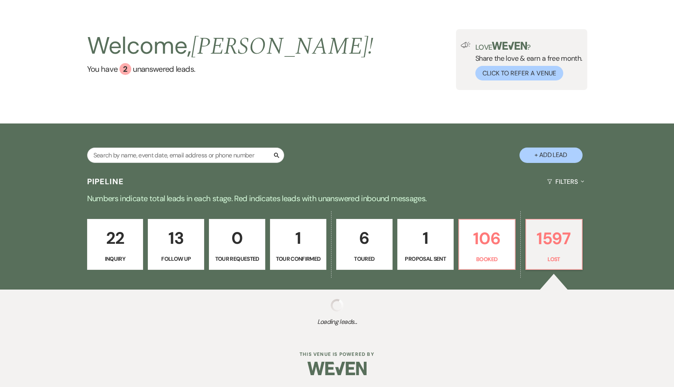
select select "8"
select select "5"
select select "8"
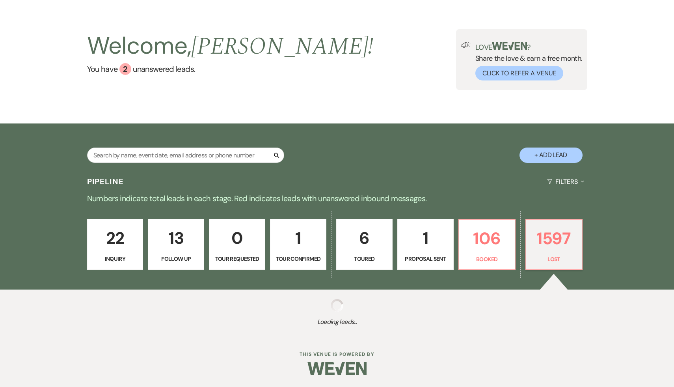
select select "8"
select select "5"
select select "8"
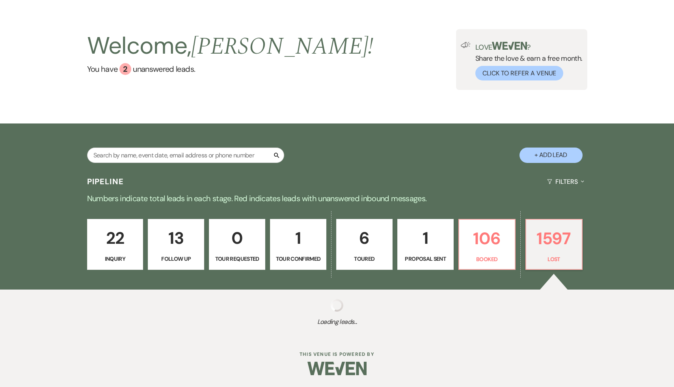
select select "8"
select select "7"
select select "8"
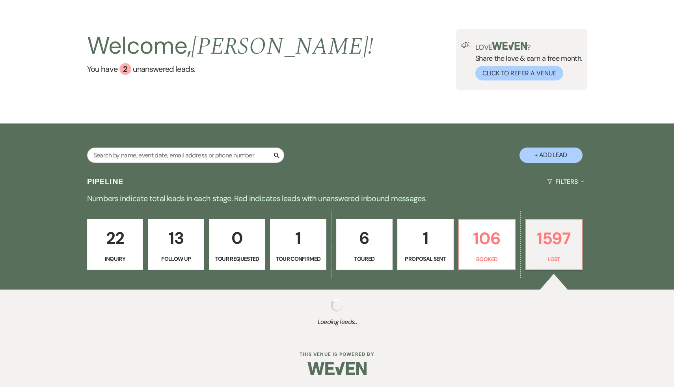
select select "8"
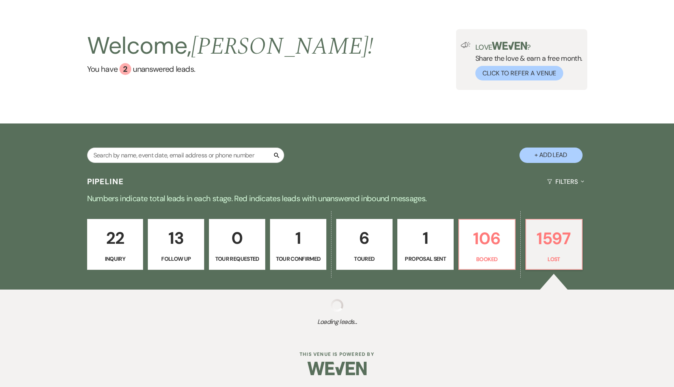
select select "7"
select select "8"
select select "5"
select select "8"
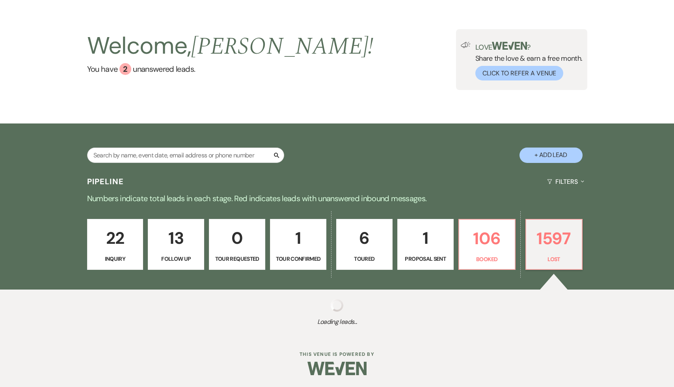
select select "8"
select select "5"
select select "8"
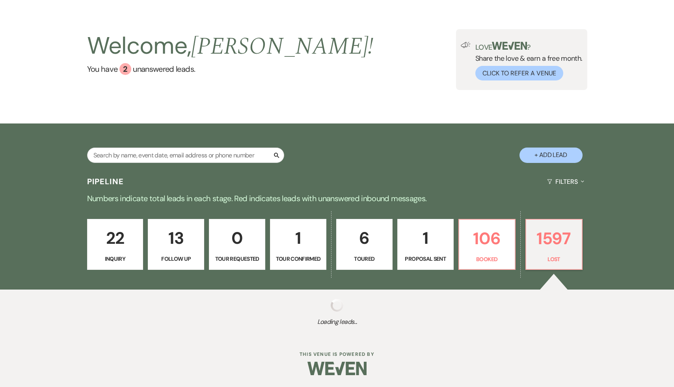
select select "8"
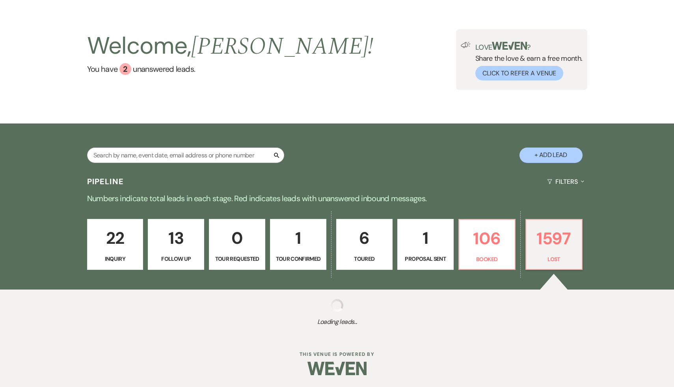
select select "8"
select select "5"
select select "8"
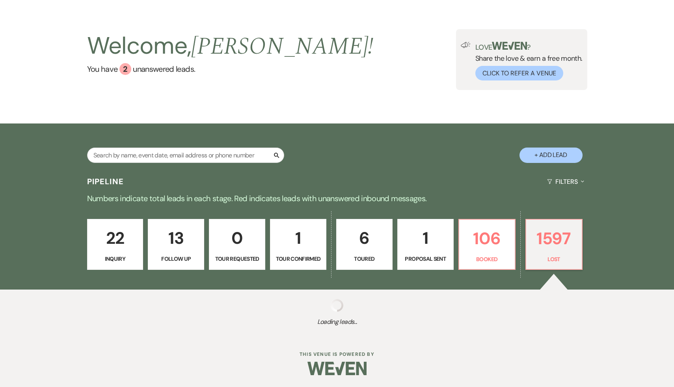
select select "5"
select select "8"
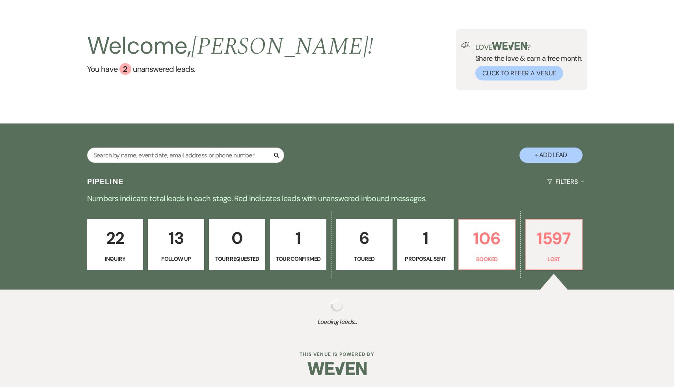
select select "8"
select select "5"
select select "8"
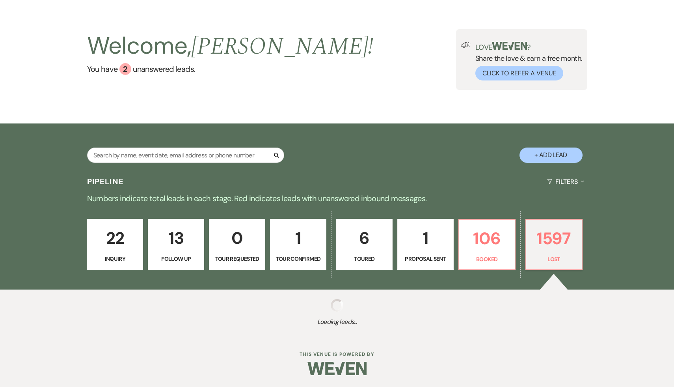
select select "5"
select select "8"
select select "7"
select select "8"
select select "5"
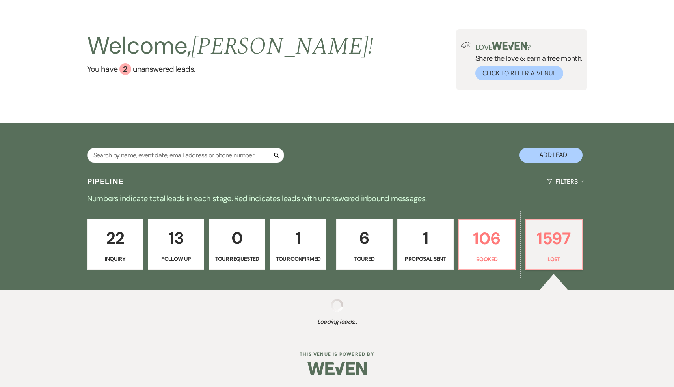
select select "8"
select select "5"
select select "8"
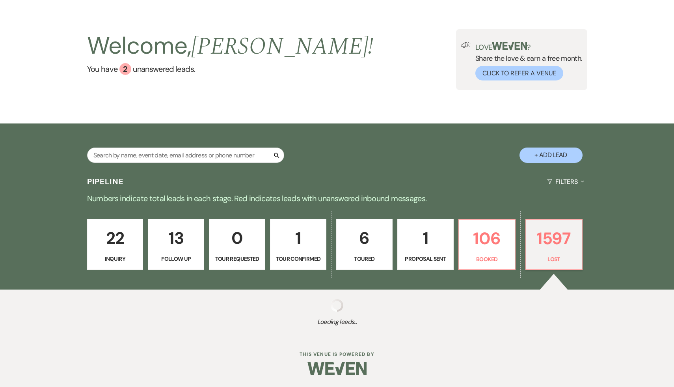
select select "8"
select select "7"
select select "8"
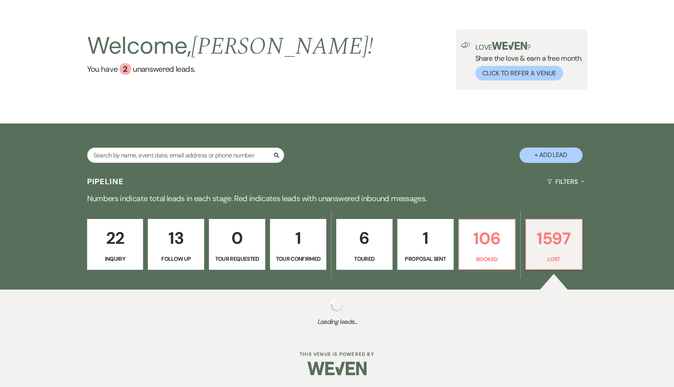
select select "8"
select select "5"
select select "8"
select select "5"
select select "8"
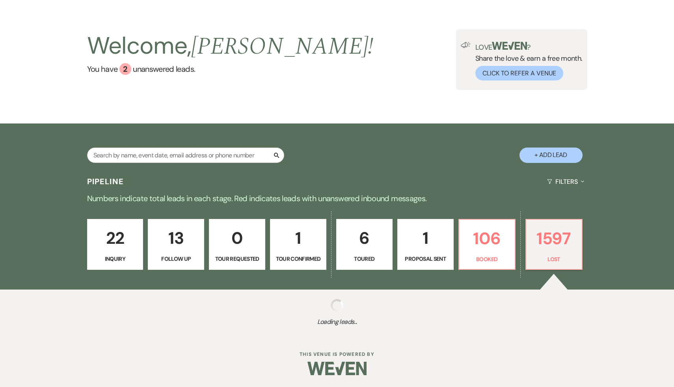
select select "5"
select select "8"
select select "7"
select select "8"
select select "7"
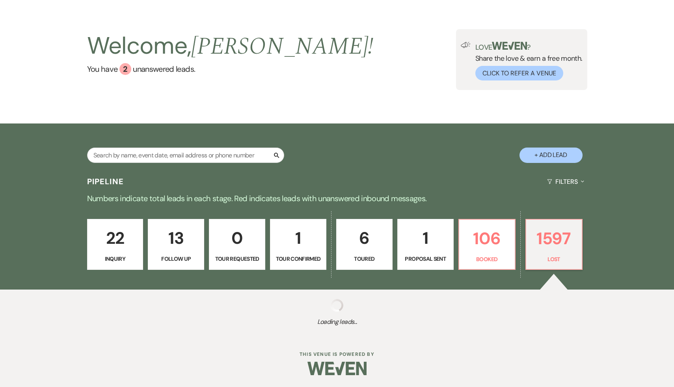
select select "8"
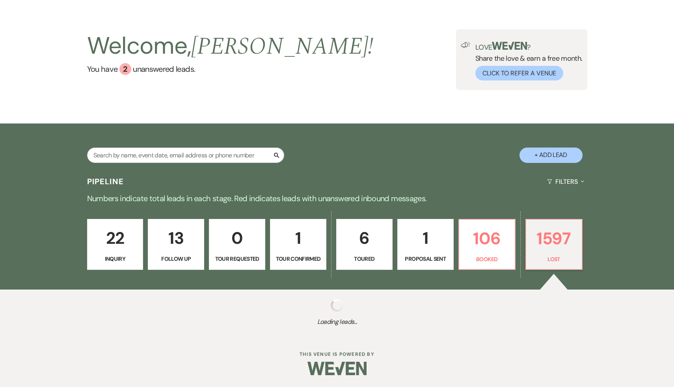
select select "7"
select select "8"
select select "5"
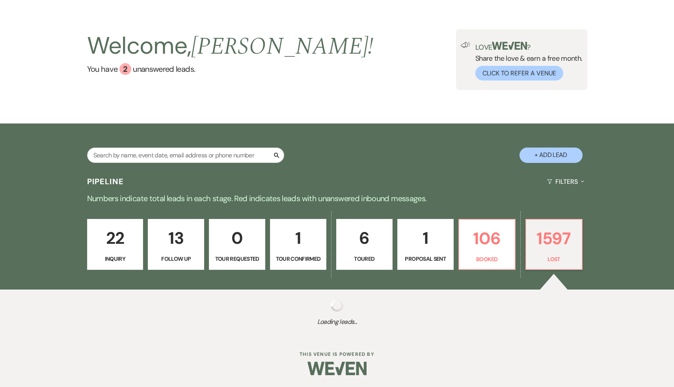
select select "8"
select select "10"
select select "8"
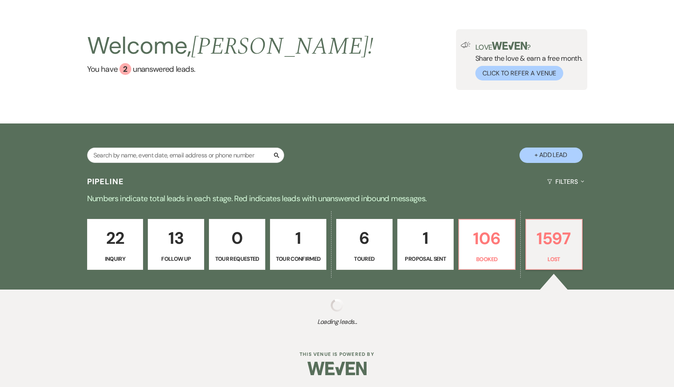
select select "8"
select select "7"
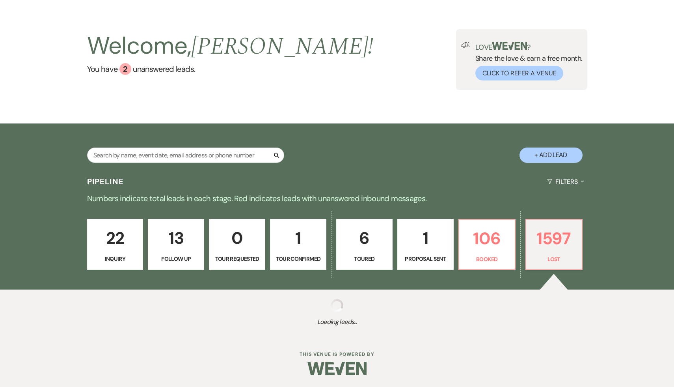
select select "8"
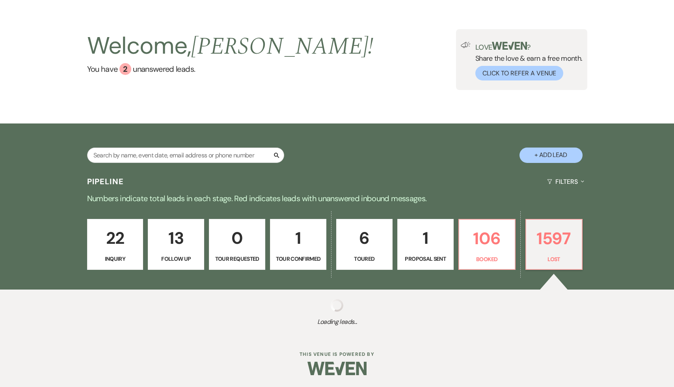
select select "8"
select select "7"
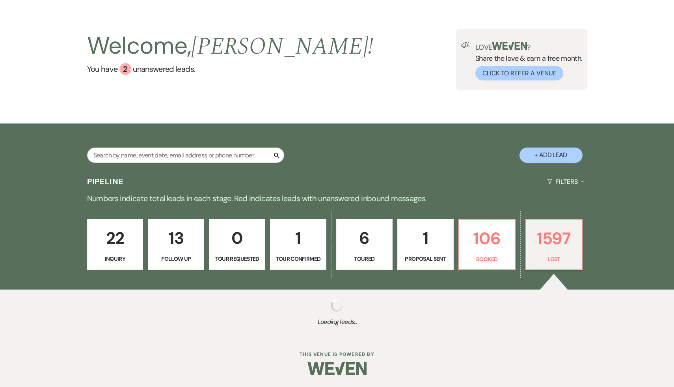
select select "8"
select select "5"
select select "8"
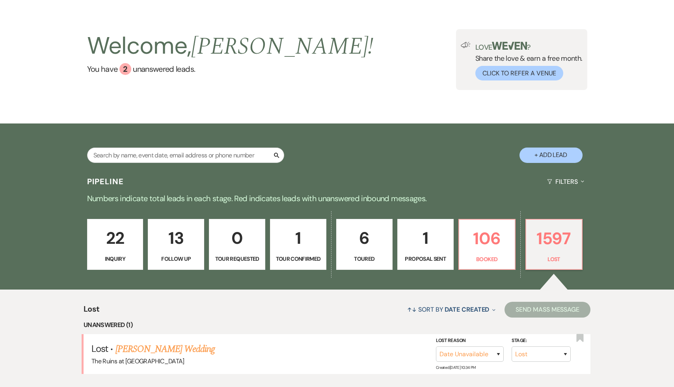
scroll to position [127, 0]
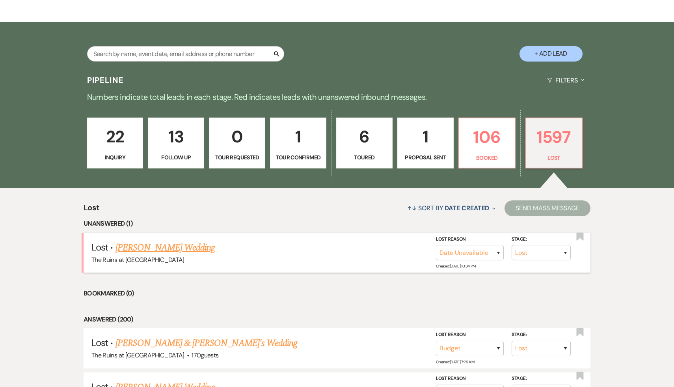
click at [160, 248] on link "[PERSON_NAME] Wedding" at bounding box center [165, 247] width 100 height 14
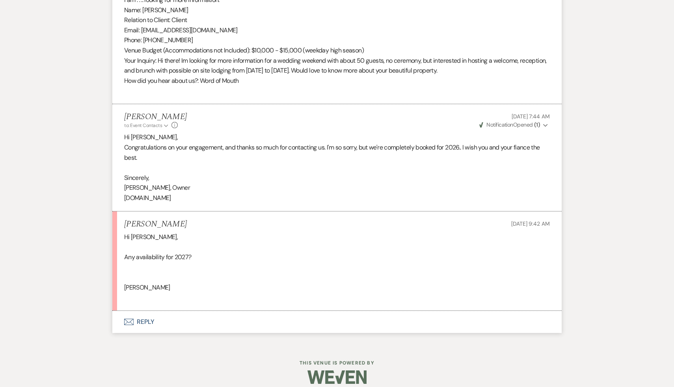
scroll to position [460, 0]
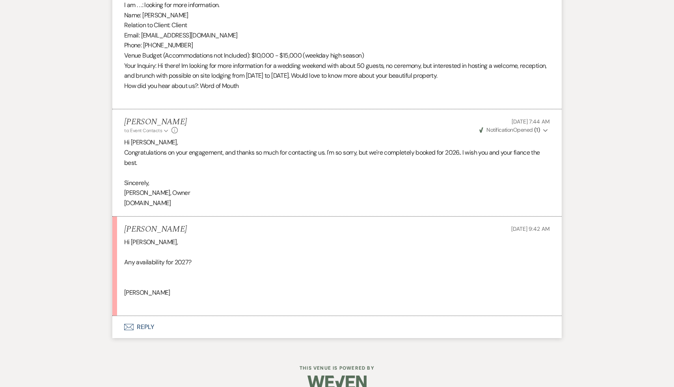
click at [144, 325] on button "Envelope Reply" at bounding box center [336, 327] width 449 height 22
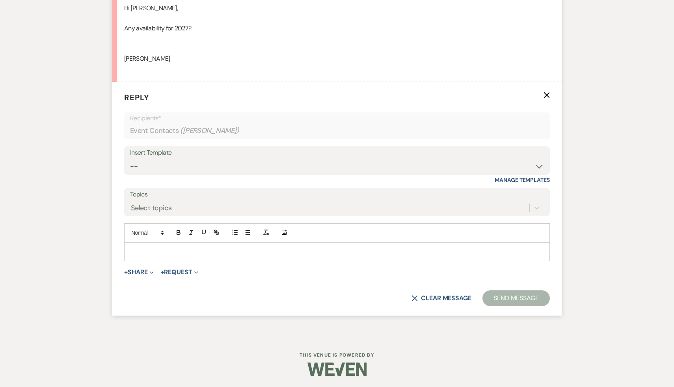
scroll to position [694, 0]
click at [538, 164] on select "-- Weven Planning Portal Introduction (Booked Events) Initial Inquiry Response …" at bounding box center [337, 165] width 414 height 15
click at [130, 158] on select "-- Weven Planning Portal Introduction (Booked Events) Initial Inquiry Response …" at bounding box center [337, 165] width 414 height 15
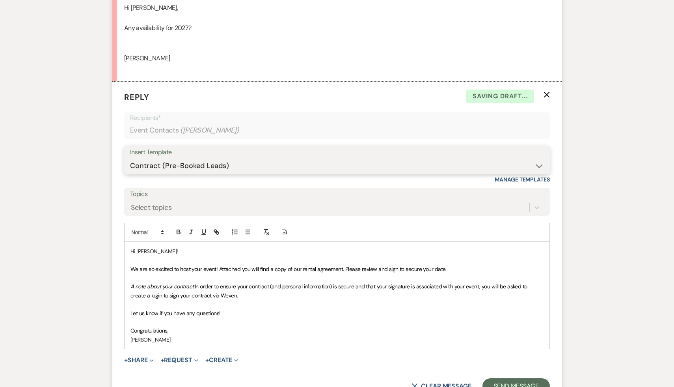
click at [541, 164] on select "-- Weven Planning Portal Introduction (Booked Events) Initial Inquiry Response …" at bounding box center [337, 165] width 414 height 15
click at [130, 158] on select "-- Weven Planning Portal Introduction (Booked Events) Initial Inquiry Response …" at bounding box center [337, 165] width 414 height 15
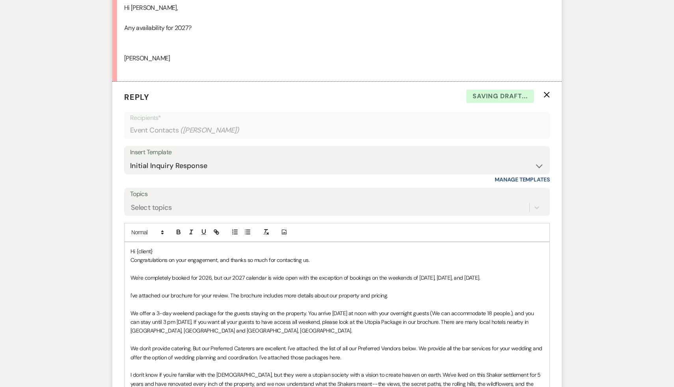
click at [166, 251] on p "Hi {client}" at bounding box center [336, 251] width 413 height 9
drag, startPoint x: 499, startPoint y: 280, endPoint x: 128, endPoint y: 259, distance: 371.2
click at [128, 259] on div "Hi [PERSON_NAME], Congratulations on your engagement, and thanks so much for co…" at bounding box center [337, 348] width 425 height 212
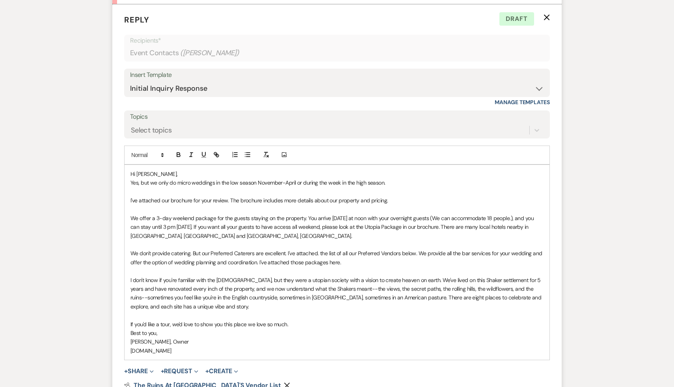
scroll to position [771, 0]
click at [352, 219] on span "We offer a 3-day weekend package for the guests staying on the property. You ar…" at bounding box center [332, 227] width 405 height 25
click at [211, 227] on span "We offer a 3-day weekend package for the guests staying on the property. You ar…" at bounding box center [337, 227] width 414 height 25
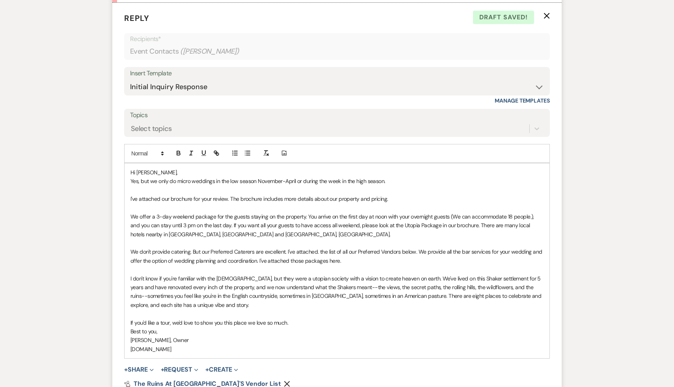
click at [347, 225] on span "We offer a 3-day weekend package for the guests staying on the property. You ar…" at bounding box center [332, 225] width 405 height 25
click at [363, 330] on p "Best to you," at bounding box center [336, 331] width 413 height 9
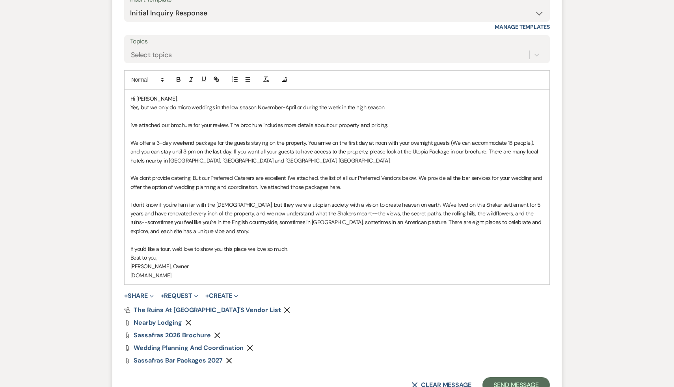
scroll to position [853, 0]
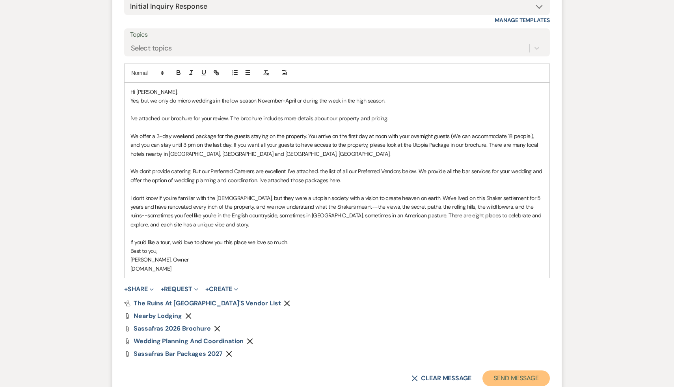
click at [529, 378] on button "Send Message" at bounding box center [515, 378] width 67 height 16
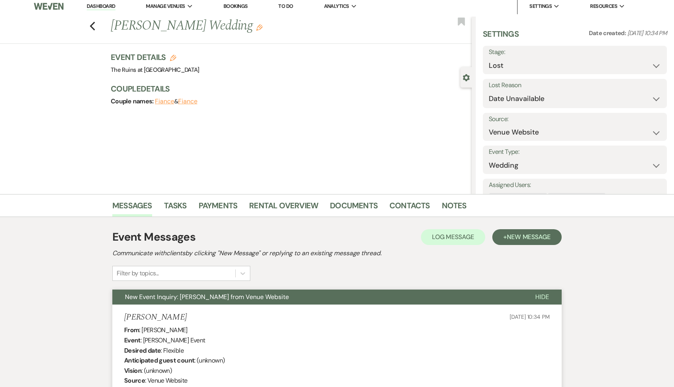
scroll to position [0, 0]
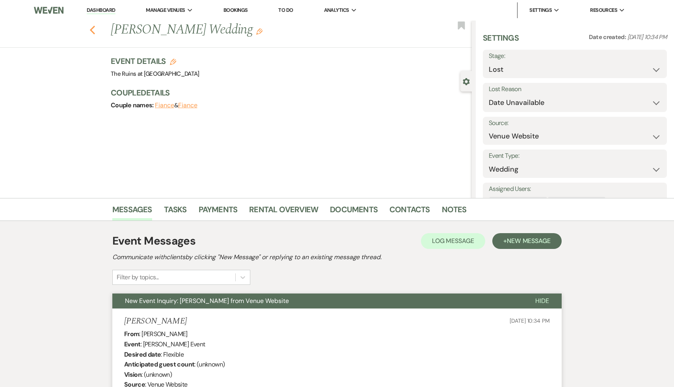
click at [89, 24] on button "Previous" at bounding box center [92, 29] width 6 height 11
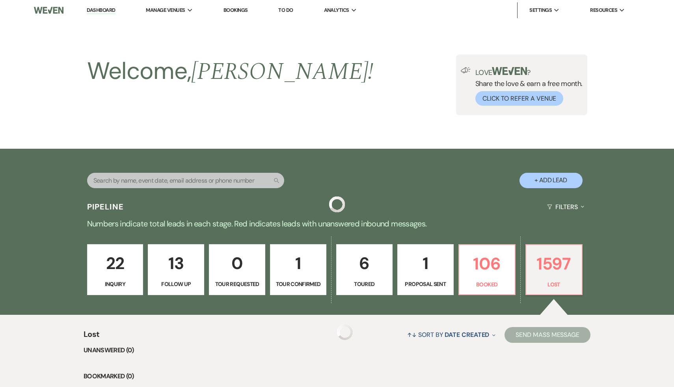
scroll to position [127, 0]
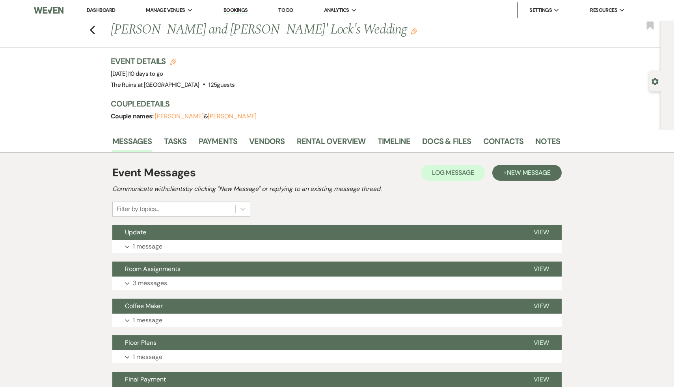
click at [106, 9] on link "Dashboard" at bounding box center [101, 10] width 28 height 7
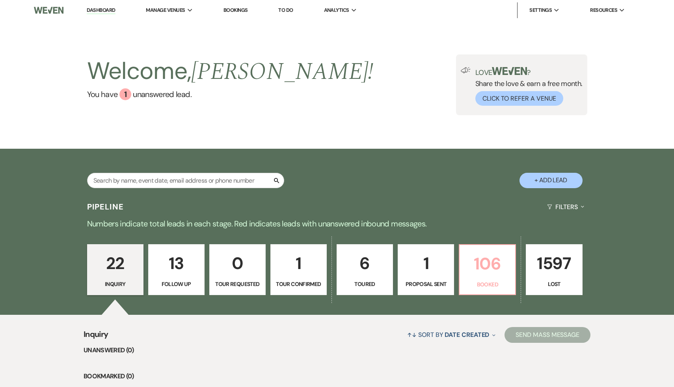
click at [494, 262] on p "106" at bounding box center [487, 263] width 46 height 26
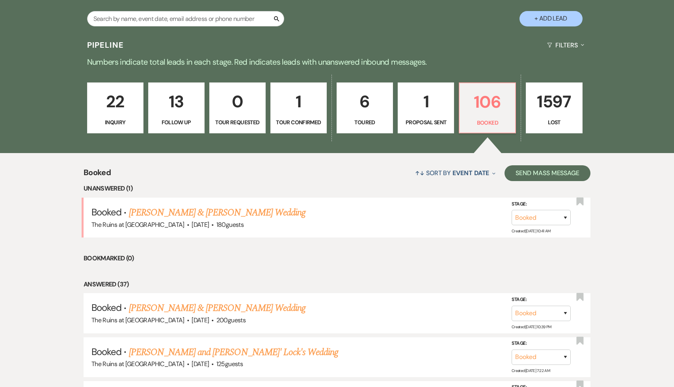
scroll to position [163, 0]
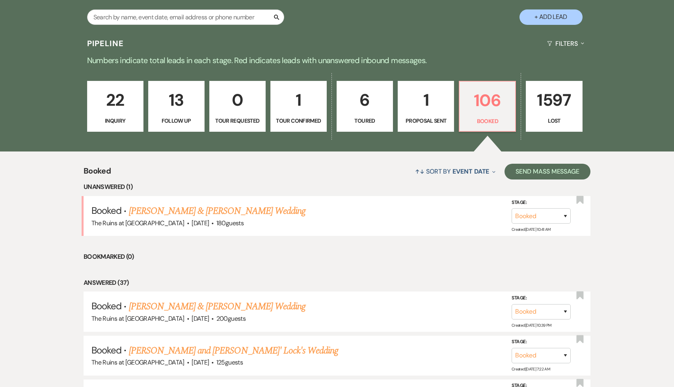
click at [359, 285] on li "Answered (37)" at bounding box center [337, 283] width 507 height 10
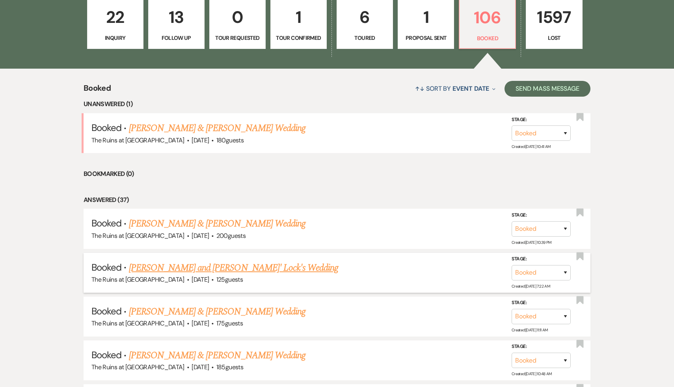
scroll to position [258, 0]
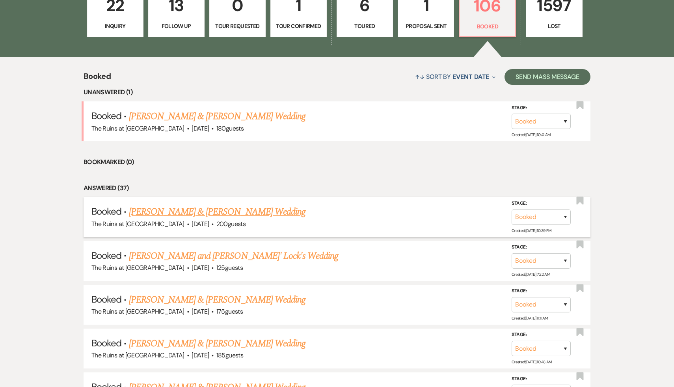
click at [241, 211] on link "[PERSON_NAME] & [PERSON_NAME] Wedding" at bounding box center [217, 212] width 177 height 14
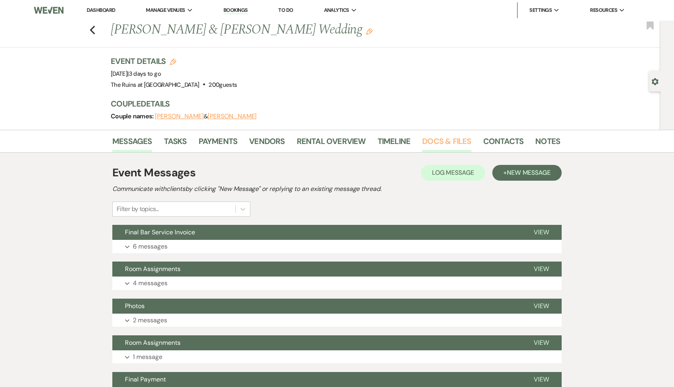
click at [436, 143] on link "Docs & Files" at bounding box center [446, 143] width 49 height 17
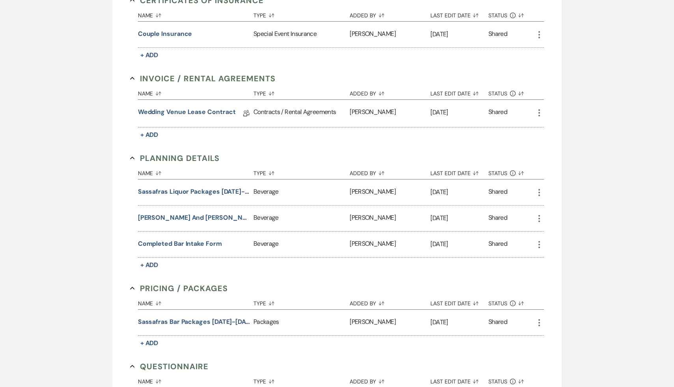
scroll to position [262, 0]
